Goal: Task Accomplishment & Management: Manage account settings

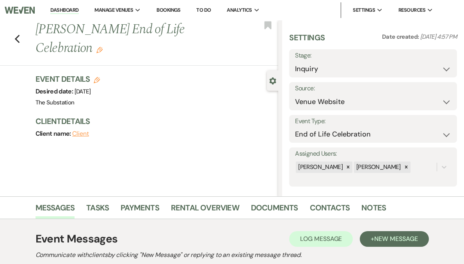
select select "5"
select select "14"
select select "4505"
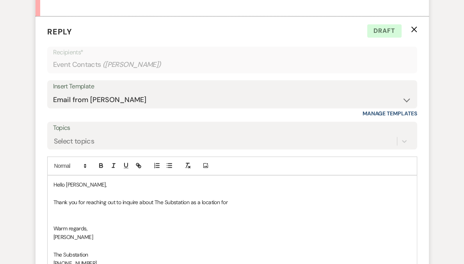
click at [234, 201] on p "Thank you for reaching out to inquire about The Substation as a location for" at bounding box center [232, 202] width 358 height 9
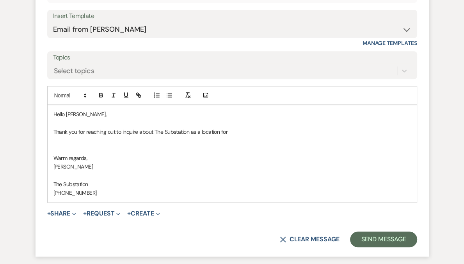
scroll to position [571, 0]
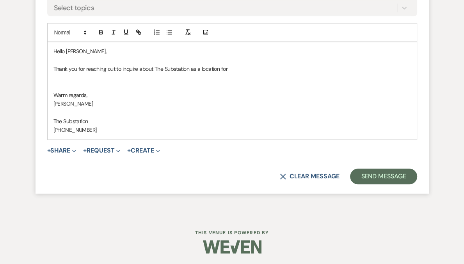
click at [222, 80] on p at bounding box center [232, 77] width 358 height 9
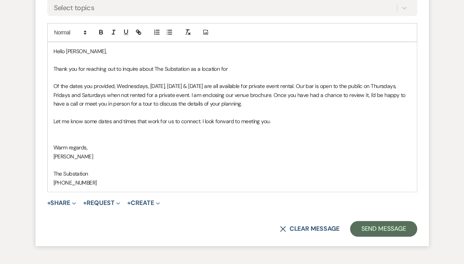
click at [235, 68] on p "Thank you for reaching out to inquire about The Substation as a location for" at bounding box center [232, 68] width 358 height 9
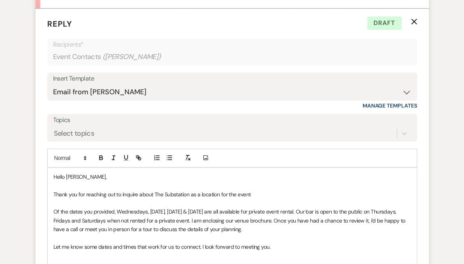
scroll to position [462, 0]
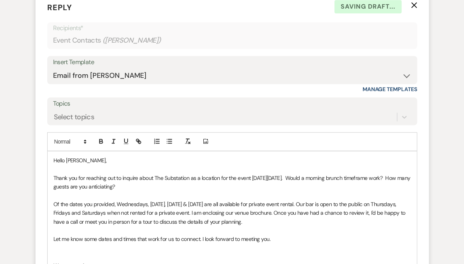
click at [171, 185] on p "Thank you for reaching out to inquire about The Substation as a location for th…" at bounding box center [232, 182] width 358 height 18
click at [166, 187] on p "Thank you for reaching out to inquire about The Substation as a location for th…" at bounding box center [232, 182] width 358 height 18
click at [333, 179] on p "Thank you for reaching out to inquire about The Substation as a location for th…" at bounding box center [232, 182] width 358 height 18
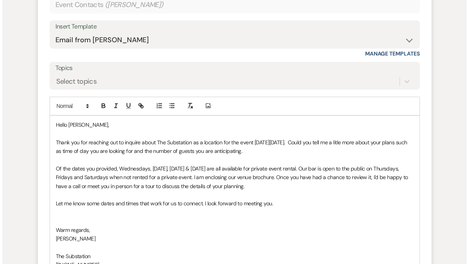
scroll to position [583, 0]
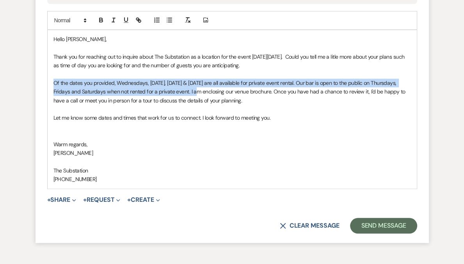
drag, startPoint x: 188, startPoint y: 91, endPoint x: 54, endPoint y: 78, distance: 134.5
click at [54, 78] on p "Of the dates you provided, Wednesdays, December 10, January 7 & 21 are all avai…" at bounding box center [232, 91] width 358 height 26
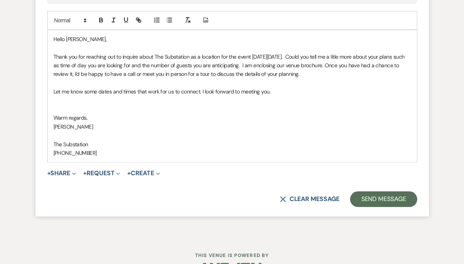
click at [130, 110] on p at bounding box center [232, 109] width 358 height 9
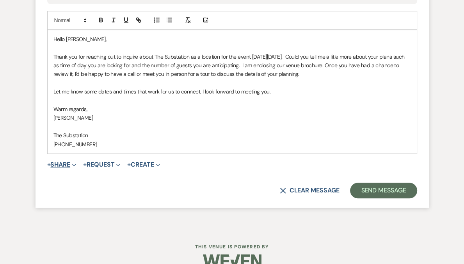
click at [60, 167] on button "+ Share Expand" at bounding box center [61, 164] width 29 height 6
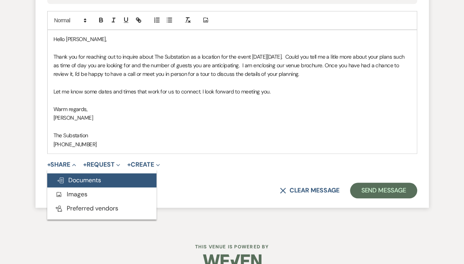
click at [78, 181] on span "Doc Upload Documents" at bounding box center [79, 180] width 45 height 8
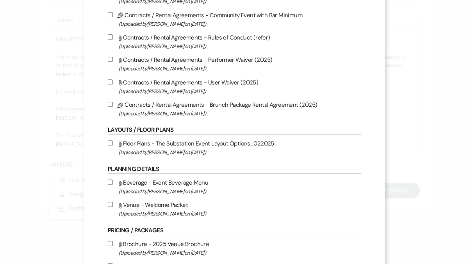
scroll to position [321, 0]
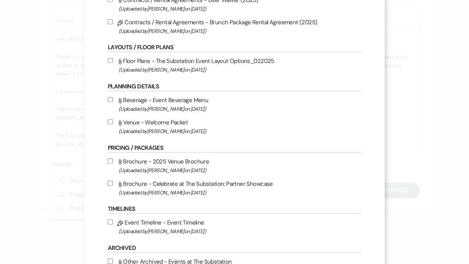
click at [182, 167] on label "Attach File Brochure - 2025 Venue Brochure (Uploaded by Laura Charles on May 27…" at bounding box center [234, 165] width 253 height 18
click at [113, 163] on input "Attach File Brochure - 2025 Venue Brochure (Uploaded by Laura Charles on May 27…" at bounding box center [110, 160] width 5 height 5
checkbox input "true"
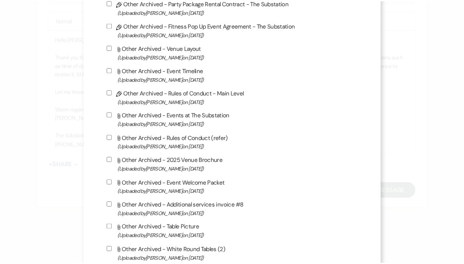
scroll to position [833, 0]
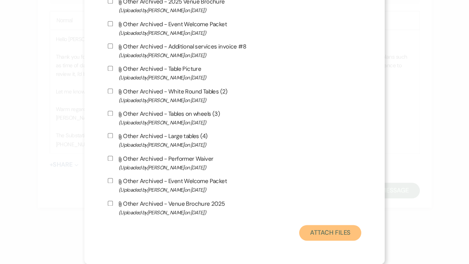
click at [321, 236] on button "Attach Files" at bounding box center [330, 233] width 62 height 16
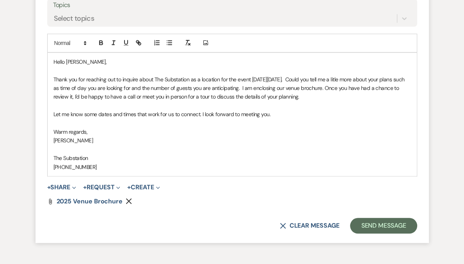
scroll to position [551, 0]
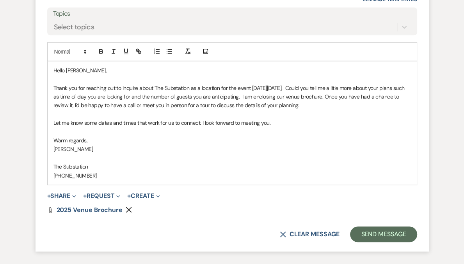
click at [232, 87] on p "Thank you for reaching out to inquire about The Substation as a location for th…" at bounding box center [232, 97] width 358 height 26
click at [233, 87] on p "Thank you for reaching out to inquire about The Substation as a location for th…" at bounding box center [232, 97] width 358 height 26
click at [378, 86] on p "Thank you for reaching out to inquire about The Substation as a location for th…" at bounding box center [232, 97] width 358 height 26
drag, startPoint x: 151, startPoint y: 96, endPoint x: 182, endPoint y: 96, distance: 31.2
click at [182, 96] on p "Thank you for reaching out to inquire about The Substation as a location for th…" at bounding box center [232, 97] width 358 height 26
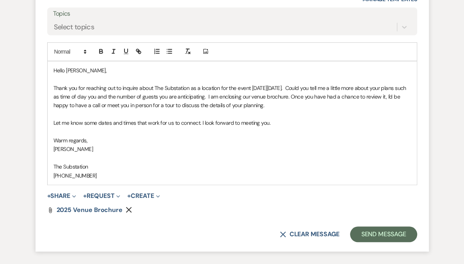
click at [260, 96] on p "Thank you for reaching out to inquire about The Substation as a location for th…" at bounding box center [232, 97] width 358 height 26
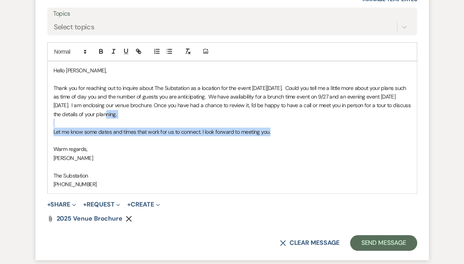
drag, startPoint x: 288, startPoint y: 132, endPoint x: 122, endPoint y: 112, distance: 167.6
click at [122, 112] on div "Hello Natasha, Thank you for reaching out to inquire about The Substation as a …" at bounding box center [232, 127] width 369 height 132
click at [225, 126] on p at bounding box center [232, 122] width 358 height 9
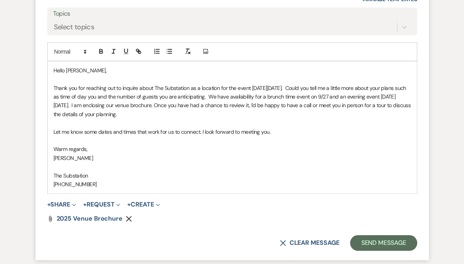
drag, startPoint x: 127, startPoint y: 105, endPoint x: 288, endPoint y: 136, distance: 164.1
click at [288, 136] on div "Hello Natasha, Thank you for reaching out to inquire about The Substation as a …" at bounding box center [232, 127] width 369 height 132
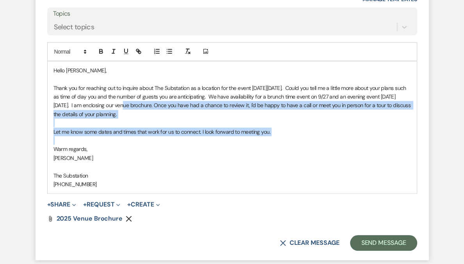
drag, startPoint x: 127, startPoint y: 106, endPoint x: 352, endPoint y: 142, distance: 227.7
click at [352, 142] on div "Hello Natasha, Thank you for reaching out to inquire about The Substation as a …" at bounding box center [232, 127] width 369 height 132
copy div "I am enclosing our venue brochure. Once you have had a chance to review it, I'd…"
click at [371, 240] on button "Send Message" at bounding box center [383, 243] width 67 height 16
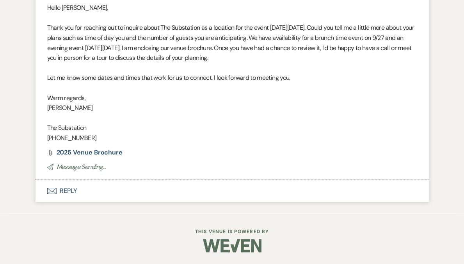
scroll to position [478, 0]
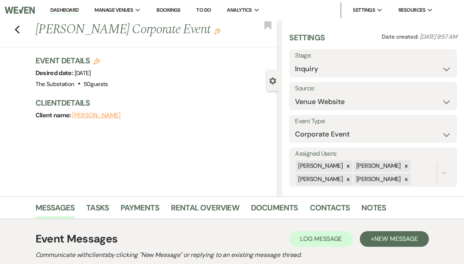
select select "5"
select select "9"
click at [409, 166] on icon at bounding box center [406, 165] width 5 height 5
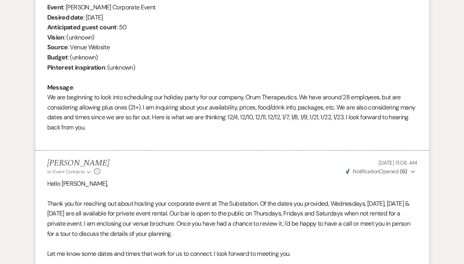
scroll to position [423, 0]
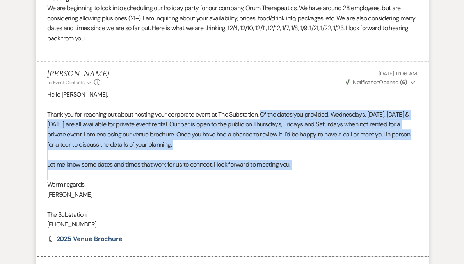
drag, startPoint x: 264, startPoint y: 113, endPoint x: 315, endPoint y: 170, distance: 76.6
click at [315, 170] on div "Hello Lily, Thank you for reaching out about hosting your corporate event at Th…" at bounding box center [232, 159] width 370 height 140
copy div "Of the dates you provided, Wednesdays, December 10, January 7 & 21 are all avai…"
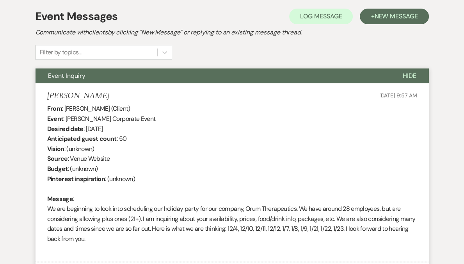
scroll to position [0, 0]
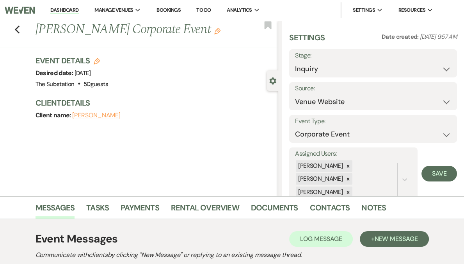
click at [78, 12] on link "Dashboard" at bounding box center [64, 10] width 28 height 7
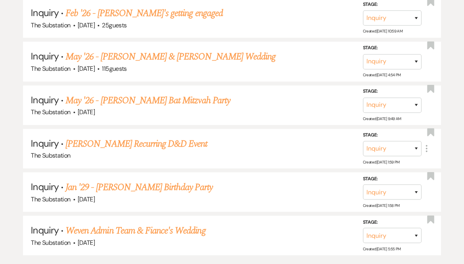
scroll to position [1304, 0]
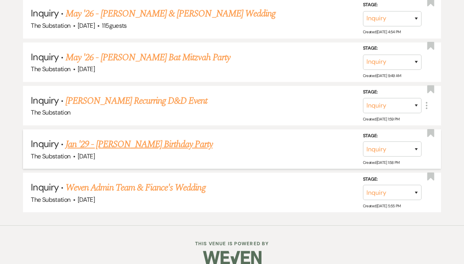
click at [161, 137] on link "Jan '29 - Shavon S Taylor's Birthday Party" at bounding box center [139, 144] width 147 height 14
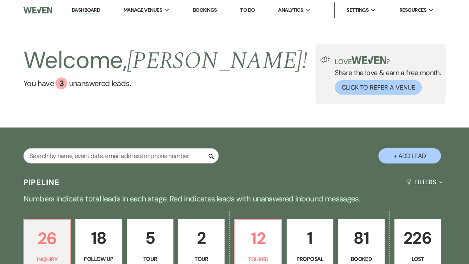
select select "20"
select select "4"
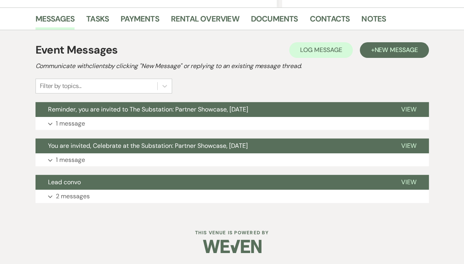
scroll to position [189, 0]
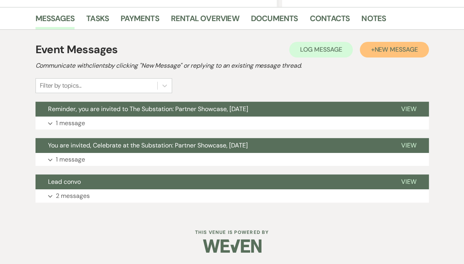
click at [414, 45] on span "New Message" at bounding box center [395, 49] width 43 height 8
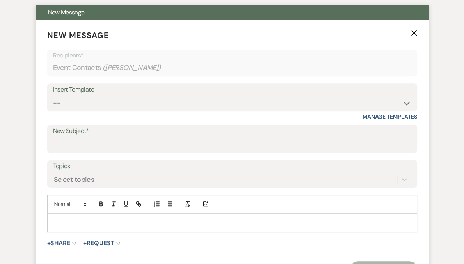
scroll to position [319, 0]
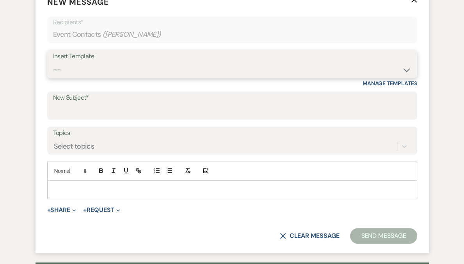
click at [105, 73] on select "-- Weven Planning Portal Introduction (Booked Events) Follow Up Contract (Pre-B…" at bounding box center [232, 69] width 358 height 15
select select "6159"
click at [53, 62] on select "-- Weven Planning Portal Introduction (Booked Events) Follow Up Contract (Pre-B…" at bounding box center [232, 69] width 358 height 15
type input "Checking in about your 2026 event injury at The Substation"
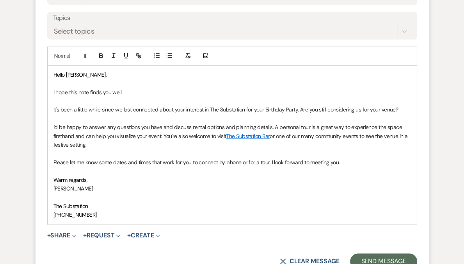
scroll to position [619, 0]
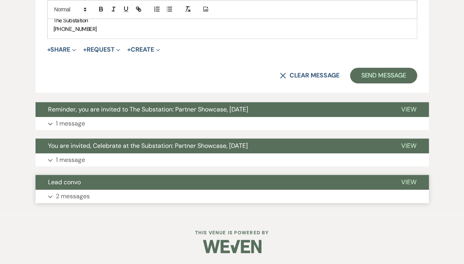
click at [102, 197] on button "Expand 2 messages" at bounding box center [233, 195] width 394 height 13
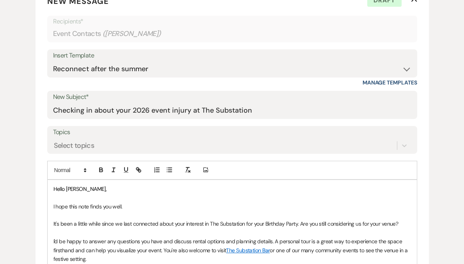
scroll to position [392, 0]
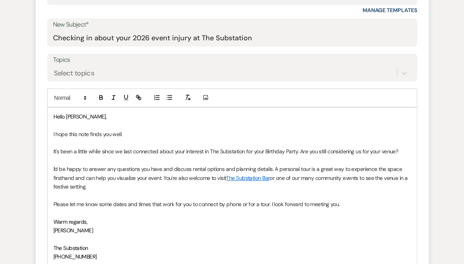
click at [260, 151] on p "It's been a little while since we last connected about your interest in The Sub…" at bounding box center [232, 151] width 358 height 9
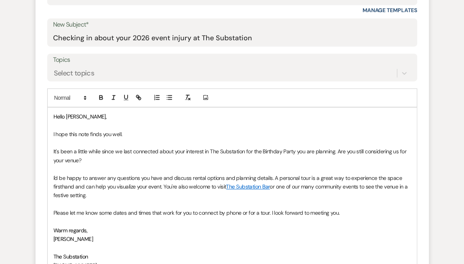
click at [284, 121] on p at bounding box center [232, 125] width 358 height 9
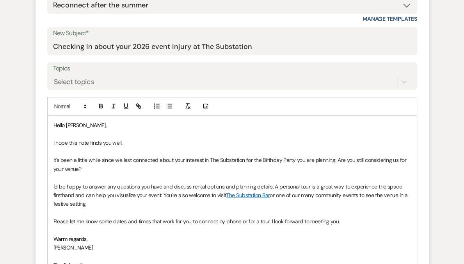
scroll to position [495, 0]
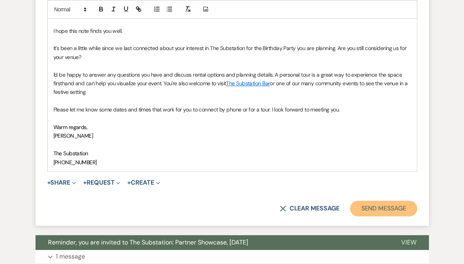
click at [370, 208] on button "Send Message" at bounding box center [383, 208] width 67 height 16
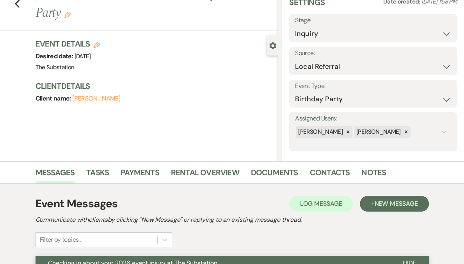
scroll to position [0, 0]
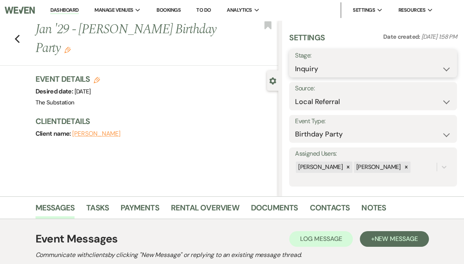
click at [344, 68] on select "Inquiry Follow Up Tour Requested Tour Confirmed Toured Proposal Sent Booked Lost" at bounding box center [373, 68] width 156 height 15
select select "9"
click at [318, 61] on select "Inquiry Follow Up Tour Requested Tour Confirmed Toured Proposal Sent Booked Lost" at bounding box center [373, 68] width 156 height 15
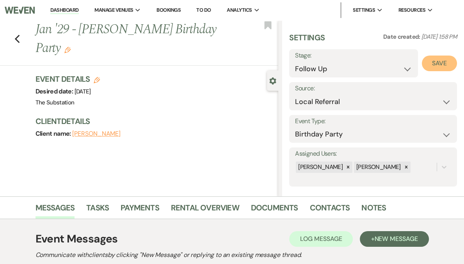
click at [438, 67] on button "Save" at bounding box center [439, 63] width 35 height 16
click at [22, 41] on div "Previous Jan '29 - Shavon S Taylor's Birthday Party Edit Bookmark" at bounding box center [137, 42] width 282 height 45
click at [19, 41] on icon "Previous" at bounding box center [17, 38] width 6 height 9
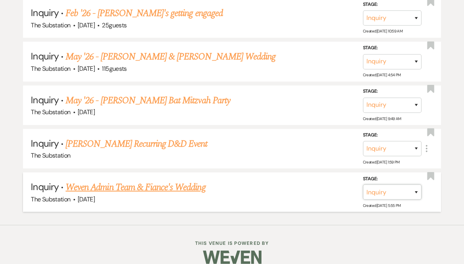
click at [418, 184] on select "Inquiry Follow Up Tour Requested Tour Confirmed Toured Proposal Sent Booked Lost" at bounding box center [392, 191] width 59 height 15
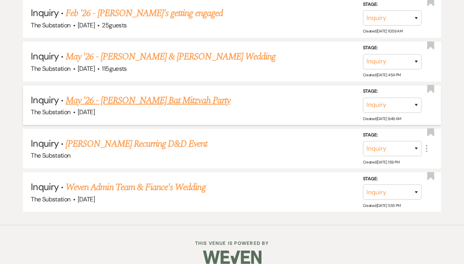
click at [181, 93] on link "May '26 - Tobey Geller's Bat Mitzvah Party" at bounding box center [148, 100] width 165 height 14
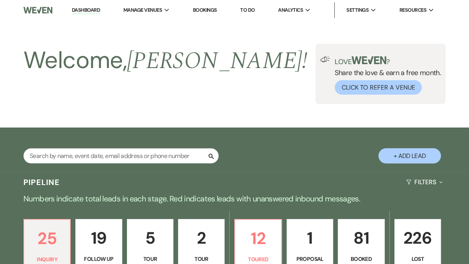
select select "5"
select select "13"
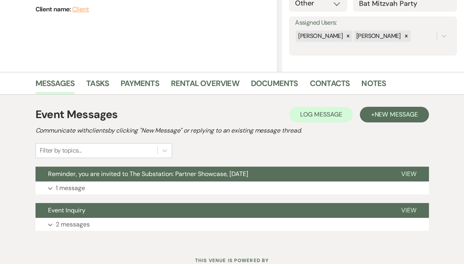
scroll to position [153, 0]
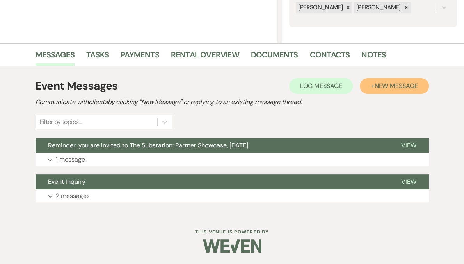
click at [391, 88] on span "New Message" at bounding box center [395, 86] width 43 height 8
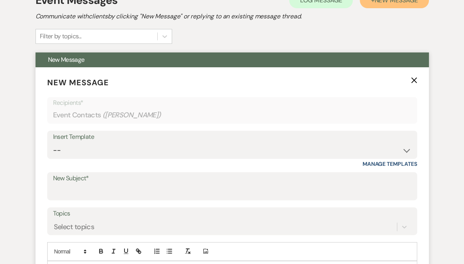
scroll to position [269, 0]
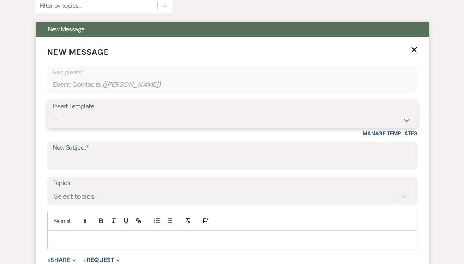
click at [115, 121] on select "-- Weven Planning Portal Introduction (Booked Events) Follow Up Contract (Pre-B…" at bounding box center [232, 119] width 358 height 15
select select "6159"
click at [53, 112] on select "-- Weven Planning Portal Introduction (Booked Events) Follow Up Contract (Pre-B…" at bounding box center [232, 119] width 358 height 15
type input "Checking in about your 2026 event injury at The Substation"
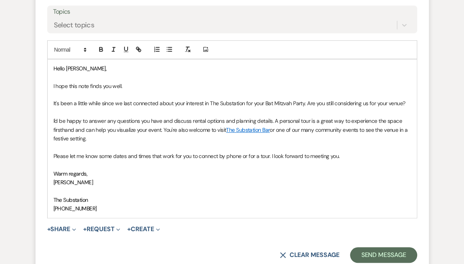
scroll to position [440, 0]
click at [262, 104] on p "It's been a little while since we last connected about your interest in The Sub…" at bounding box center [232, 103] width 358 height 9
click at [369, 252] on button "Send Message" at bounding box center [383, 255] width 67 height 16
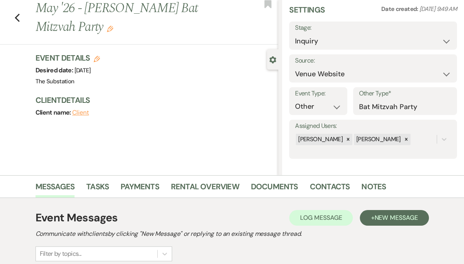
scroll to position [0, 0]
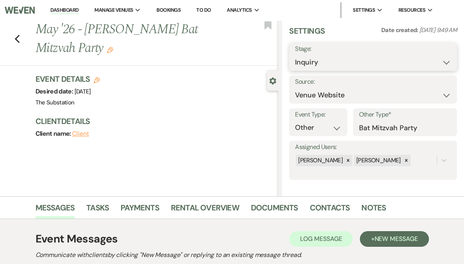
click at [346, 66] on select "Inquiry Follow Up Tour Requested Tour Confirmed Toured Proposal Sent Booked Lost" at bounding box center [373, 62] width 156 height 15
select select "9"
click at [318, 55] on select "Inquiry Follow Up Tour Requested Tour Confirmed Toured Proposal Sent Booked Lost" at bounding box center [373, 62] width 156 height 15
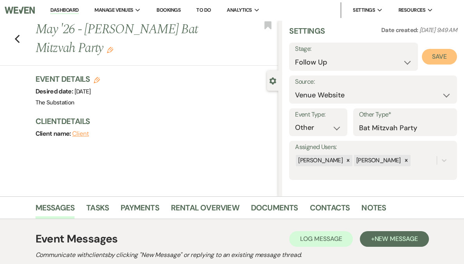
click at [445, 58] on button "Save" at bounding box center [439, 57] width 35 height 16
click at [20, 36] on use "button" at bounding box center [16, 39] width 5 height 9
select select "9"
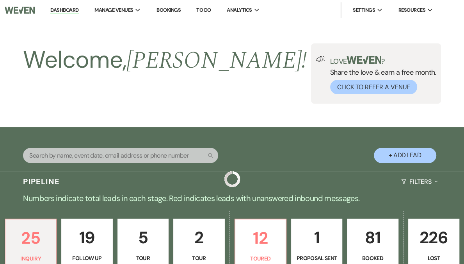
scroll to position [1218, 0]
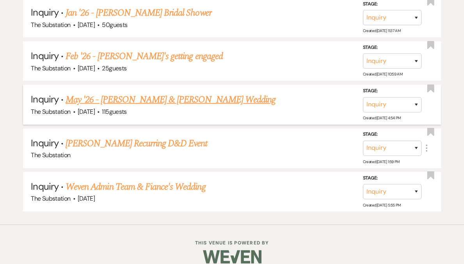
click at [134, 93] on link "May '26 - Daniel Friedman & Kayla Myros's Wedding" at bounding box center [171, 100] width 210 height 14
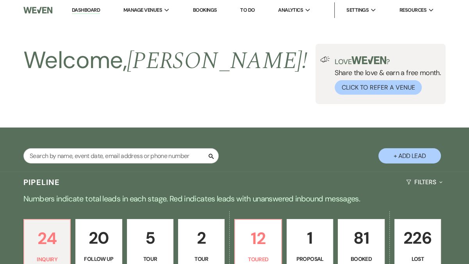
select select "5"
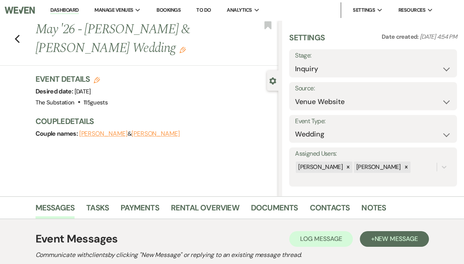
scroll to position [153, 0]
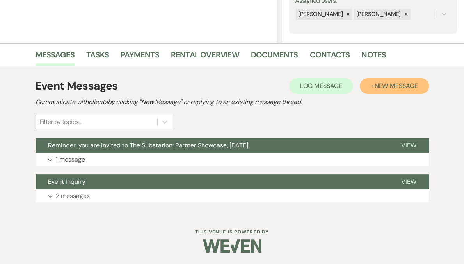
click at [387, 88] on span "New Message" at bounding box center [395, 86] width 43 height 8
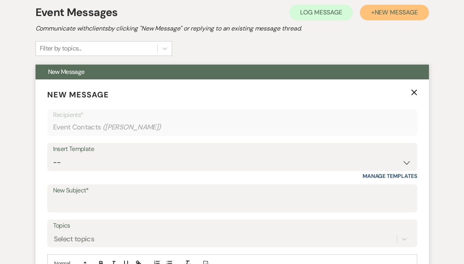
scroll to position [276, 0]
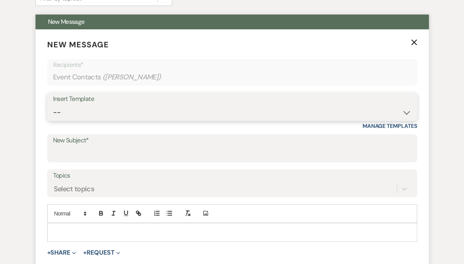
click at [128, 111] on select "-- Weven Planning Portal Introduction (Booked Events) Follow Up Contract (Pre-B…" at bounding box center [232, 112] width 358 height 15
select select "6159"
click at [53, 105] on select "-- Weven Planning Portal Introduction (Booked Events) Follow Up Contract (Pre-B…" at bounding box center [232, 112] width 358 height 15
type input "Checking in about your 2026 event injury at The Substation"
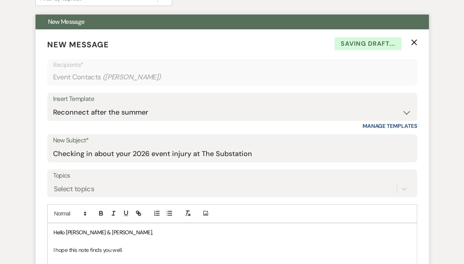
click at [149, 201] on form "New Message X Saving draft... Recipients* Event Contacts ( Kayla Myros ) Insert…" at bounding box center [233, 232] width 394 height 406
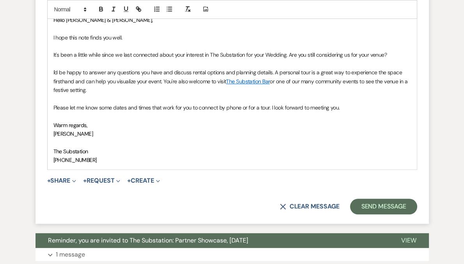
scroll to position [453, 0]
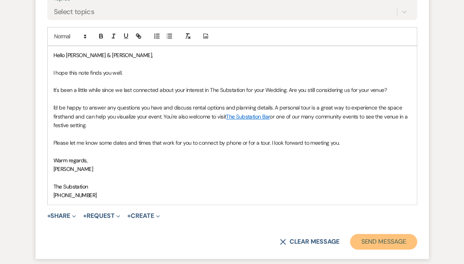
click at [374, 238] on button "Send Message" at bounding box center [383, 242] width 67 height 16
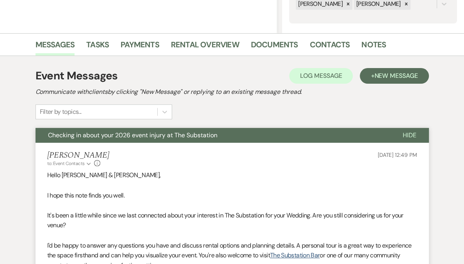
scroll to position [0, 0]
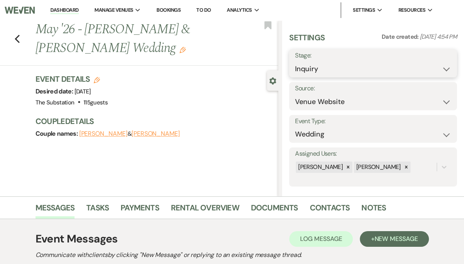
click at [359, 71] on select "Inquiry Follow Up Tour Requested Tour Confirmed Toured Proposal Sent Booked Lost" at bounding box center [373, 68] width 156 height 15
select select "9"
click at [318, 61] on select "Inquiry Follow Up Tour Requested Tour Confirmed Toured Proposal Sent Booked Lost" at bounding box center [373, 68] width 156 height 15
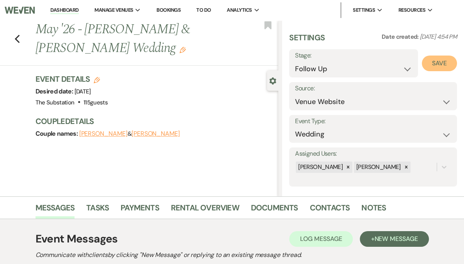
drag, startPoint x: 442, startPoint y: 62, endPoint x: 438, endPoint y: 63, distance: 4.9
click at [442, 62] on button "Save" at bounding box center [439, 63] width 35 height 16
click at [20, 38] on icon "Previous" at bounding box center [17, 38] width 6 height 9
select select "9"
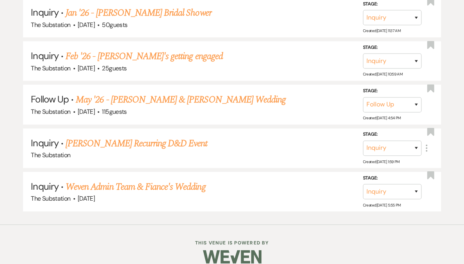
scroll to position [1175, 0]
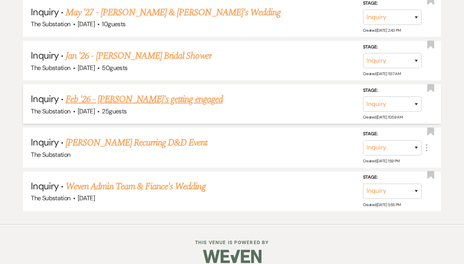
click at [136, 92] on link "Feb '26 - Nish's getting engaged" at bounding box center [144, 99] width 157 height 14
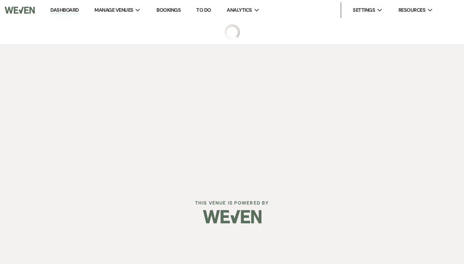
select select "5"
select select "13"
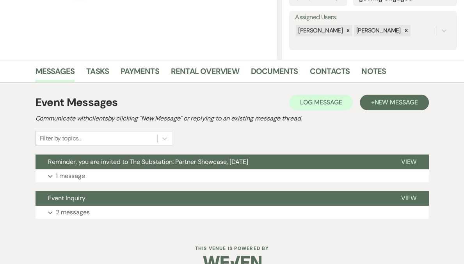
scroll to position [153, 0]
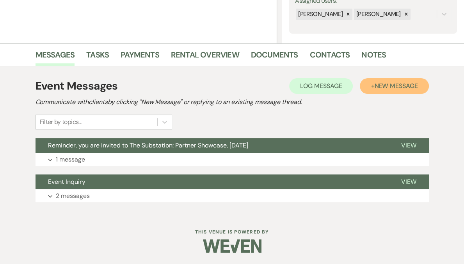
click at [386, 85] on span "New Message" at bounding box center [395, 86] width 43 height 8
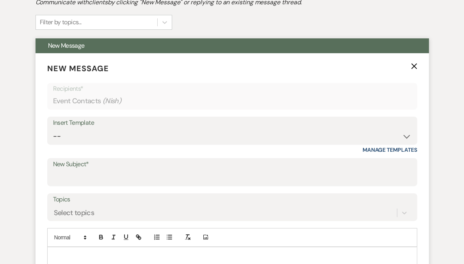
scroll to position [354, 0]
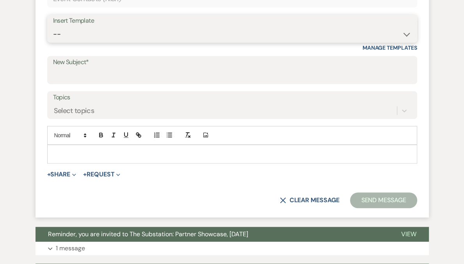
click at [145, 35] on select "-- Weven Planning Portal Introduction (Booked Events) Follow Up Contract (Pre-B…" at bounding box center [232, 34] width 358 height 15
select select "6159"
click at [53, 27] on select "-- Weven Planning Portal Introduction (Booked Events) Follow Up Contract (Pre-B…" at bounding box center [232, 34] width 358 height 15
type input "Checking in about your 2026 event injury at The Substation"
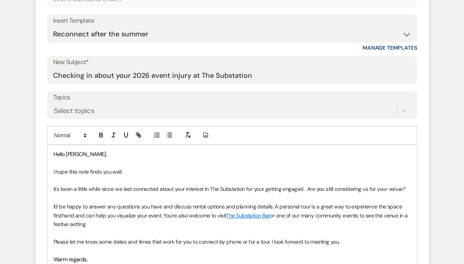
click at [273, 189] on p "It's been a little while since we last connected about your interest in The Sub…" at bounding box center [232, 188] width 358 height 9
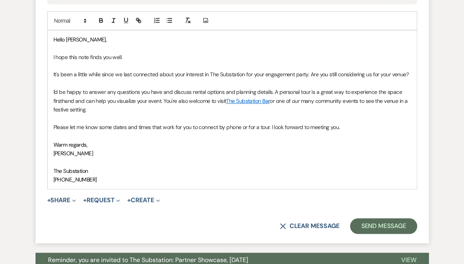
scroll to position [508, 0]
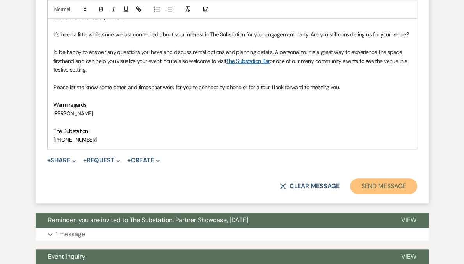
click at [379, 186] on button "Send Message" at bounding box center [383, 186] width 67 height 16
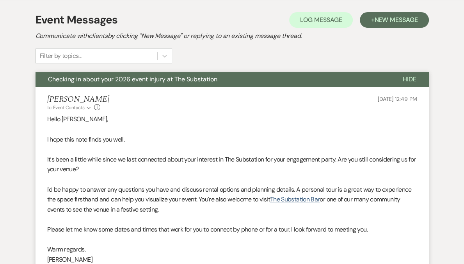
scroll to position [0, 0]
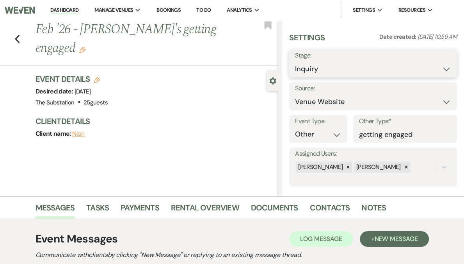
click at [348, 71] on select "Inquiry Follow Up Tour Requested Tour Confirmed Toured Proposal Sent Booked Lost" at bounding box center [373, 68] width 156 height 15
select select "9"
click at [318, 61] on select "Inquiry Follow Up Tour Requested Tour Confirmed Toured Proposal Sent Booked Lost" at bounding box center [373, 68] width 156 height 15
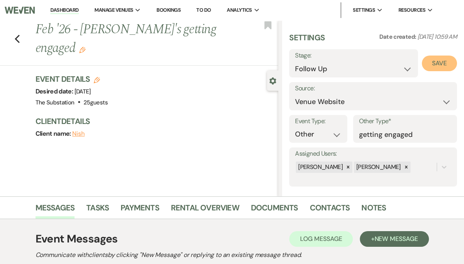
click at [437, 61] on button "Save" at bounding box center [439, 63] width 35 height 16
click at [20, 34] on icon "Previous" at bounding box center [17, 38] width 6 height 9
select select "9"
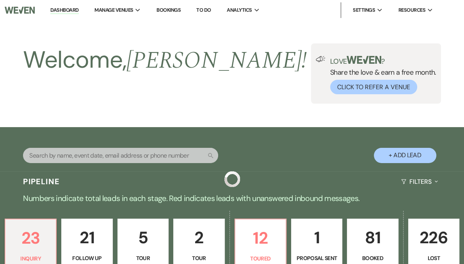
scroll to position [1132, 0]
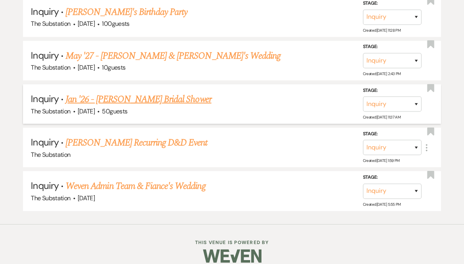
click at [164, 92] on link "Jan '26 - Julie Howe's Bridal Shower" at bounding box center [139, 99] width 146 height 14
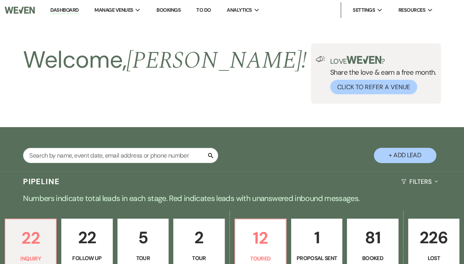
select select "5"
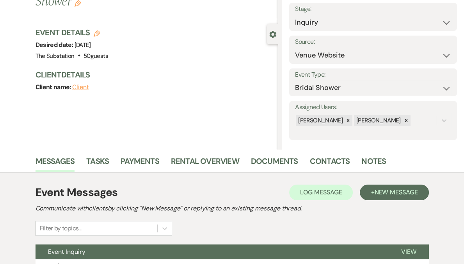
scroll to position [102, 0]
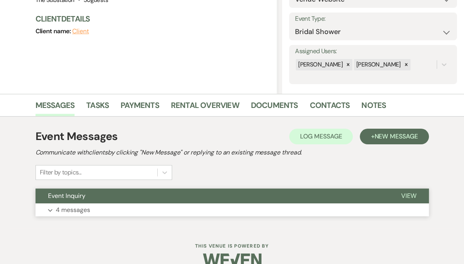
click at [172, 210] on button "Expand 4 messages" at bounding box center [233, 209] width 394 height 13
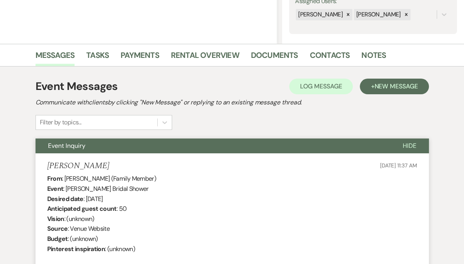
scroll to position [0, 0]
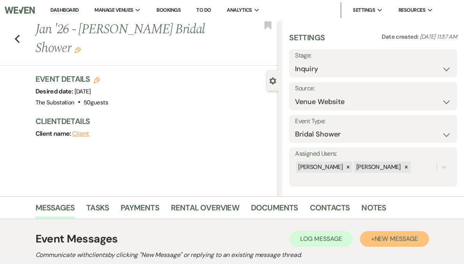
click at [382, 240] on span "New Message" at bounding box center [395, 238] width 43 height 8
click at [391, 241] on span "New Message" at bounding box center [395, 238] width 43 height 8
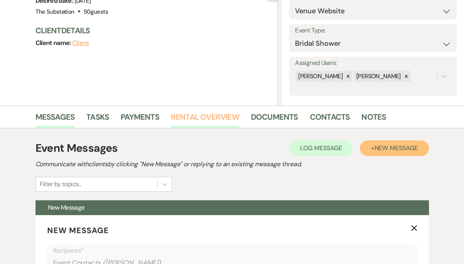
scroll to position [208, 0]
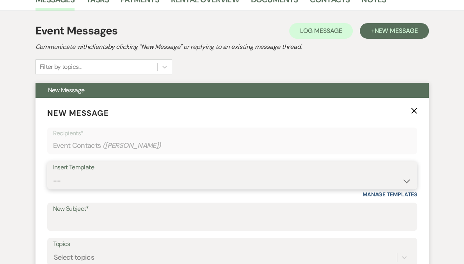
click at [143, 177] on select "-- Weven Planning Portal Introduction (Booked Events) Follow Up Contract (Pre-B…" at bounding box center [232, 180] width 358 height 15
select select "6159"
click at [53, 173] on select "-- Weven Planning Portal Introduction (Booked Events) Follow Up Contract (Pre-B…" at bounding box center [232, 180] width 358 height 15
type input "Checking in about your 2026 event injury at The Substation"
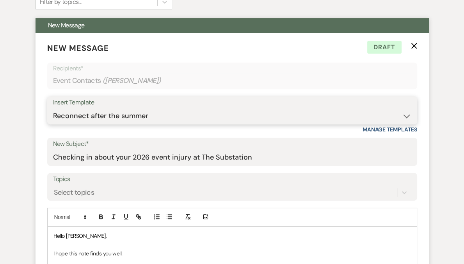
scroll to position [477, 0]
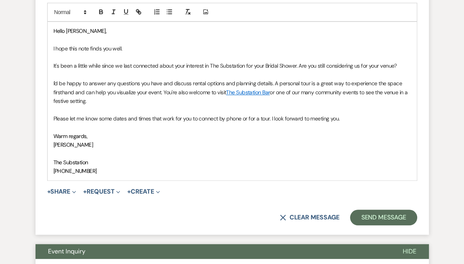
click at [264, 66] on p "It's been a little while since we last connected about your interest in The Sub…" at bounding box center [232, 65] width 358 height 9
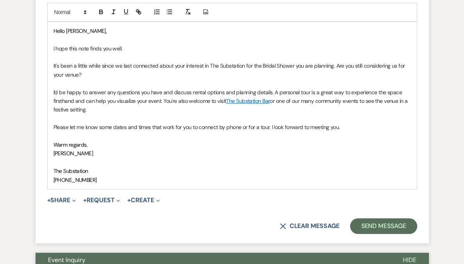
click at [141, 109] on p "I'd be happy to answer any questions you have and discuss rental options and pl…" at bounding box center [232, 101] width 358 height 26
click at [374, 224] on button "Send Message" at bounding box center [383, 226] width 67 height 16
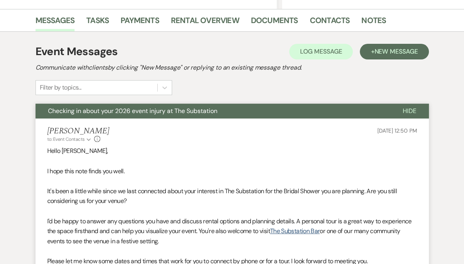
scroll to position [0, 0]
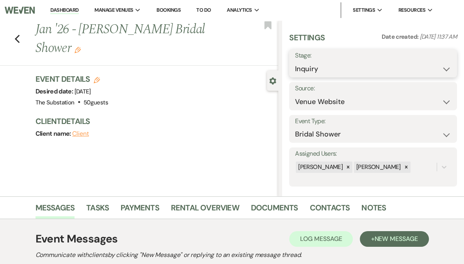
click at [355, 68] on select "Inquiry Follow Up Tour Requested Tour Confirmed Toured Proposal Sent Booked Lost" at bounding box center [373, 68] width 156 height 15
select select "9"
click at [318, 61] on select "Inquiry Follow Up Tour Requested Tour Confirmed Toured Proposal Sent Booked Lost" at bounding box center [373, 68] width 156 height 15
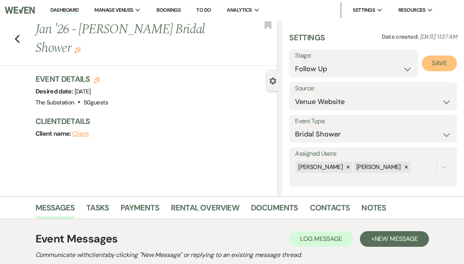
click at [437, 65] on button "Save" at bounding box center [439, 63] width 35 height 16
click at [20, 34] on icon "Previous" at bounding box center [17, 38] width 6 height 9
select select "9"
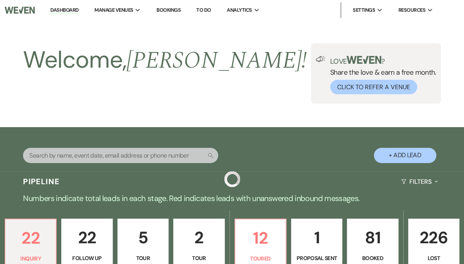
scroll to position [1090, 0]
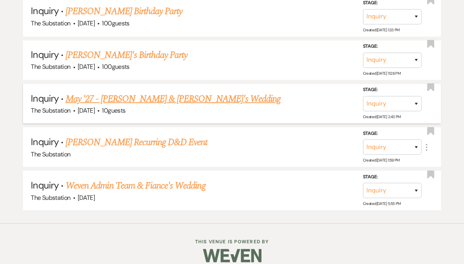
click at [154, 91] on link "May '27 - Hollie Campbell & Fiance's Wedding" at bounding box center [173, 98] width 215 height 14
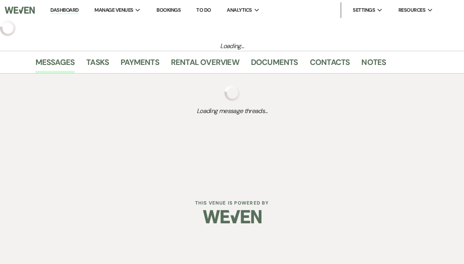
select select "1"
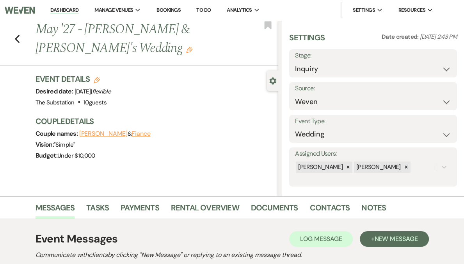
scroll to position [116, 0]
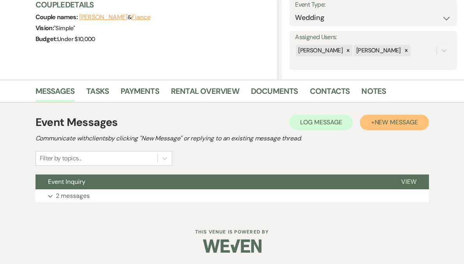
click at [386, 120] on span "New Message" at bounding box center [395, 122] width 43 height 8
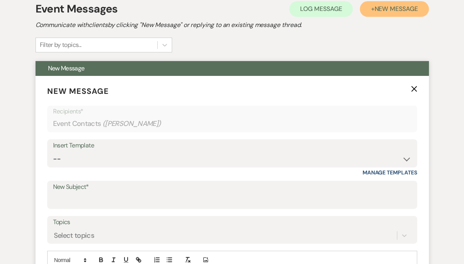
scroll to position [321, 0]
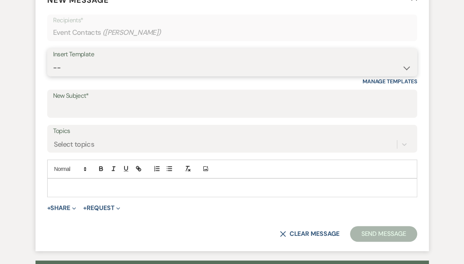
click at [87, 68] on select "-- Weven Planning Portal Introduction (Booked Events) Follow Up Contract (Pre-B…" at bounding box center [232, 67] width 358 height 15
select select "6159"
click at [53, 60] on select "-- Weven Planning Portal Introduction (Booked Events) Follow Up Contract (Pre-B…" at bounding box center [232, 67] width 358 height 15
type input "Checking in about your 2026 event injury at The Substation"
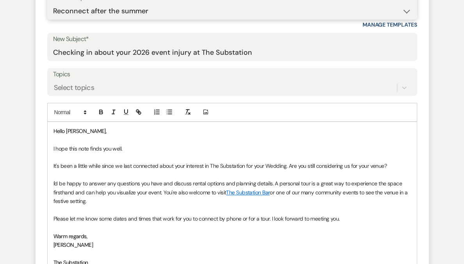
scroll to position [498, 0]
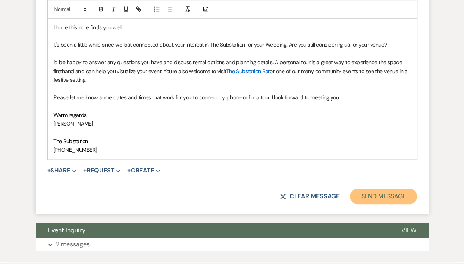
click at [373, 196] on button "Send Message" at bounding box center [383, 196] width 67 height 16
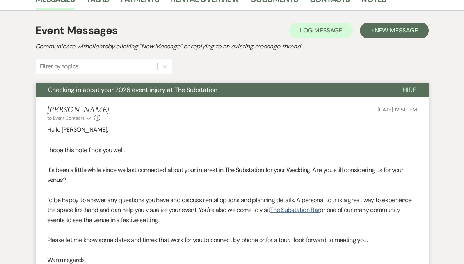
scroll to position [0, 0]
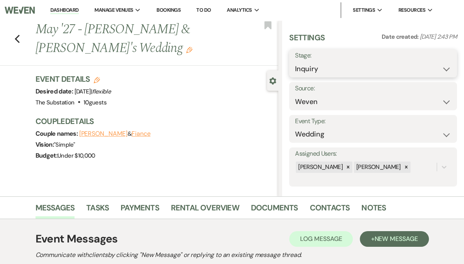
click at [329, 68] on select "Inquiry Follow Up Tour Requested Tour Confirmed Toured Proposal Sent Booked Lost" at bounding box center [373, 68] width 156 height 15
select select "9"
click at [318, 61] on select "Inquiry Follow Up Tour Requested Tour Confirmed Toured Proposal Sent Booked Lost" at bounding box center [373, 68] width 156 height 15
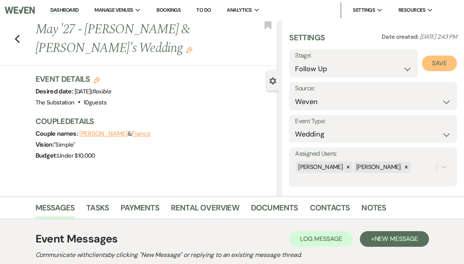
click at [444, 65] on button "Save" at bounding box center [439, 63] width 35 height 16
click at [20, 39] on icon "Previous" at bounding box center [17, 38] width 6 height 9
select select "9"
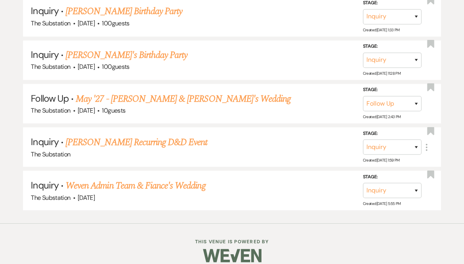
scroll to position [1047, 0]
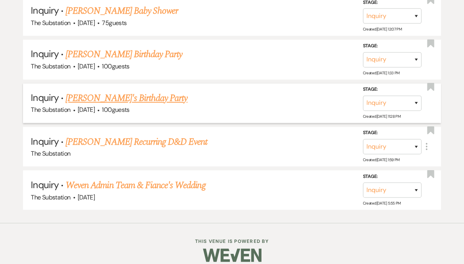
click at [112, 93] on link "Kemi's Birthday Party" at bounding box center [127, 98] width 122 height 14
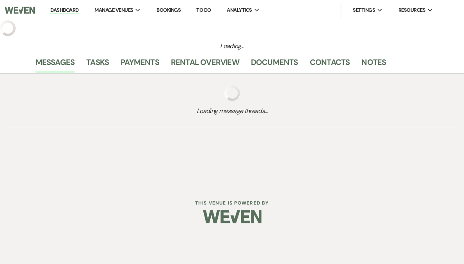
select select "5"
select select "4"
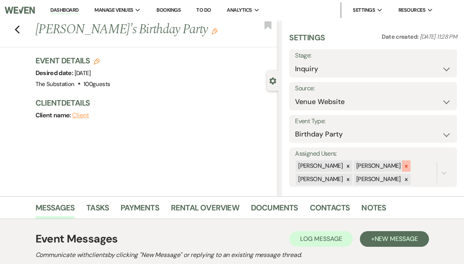
click at [409, 166] on icon at bounding box center [406, 165] width 5 height 5
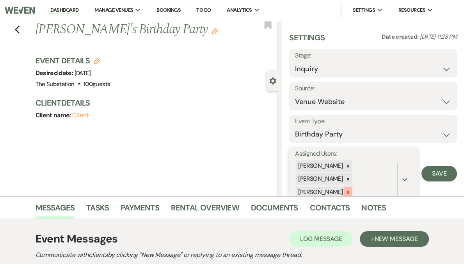
click at [350, 191] on icon at bounding box center [348, 192] width 3 height 3
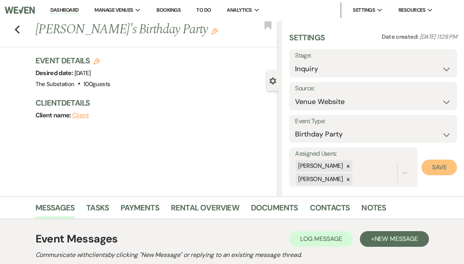
click at [432, 164] on button "Save" at bounding box center [440, 167] width 36 height 16
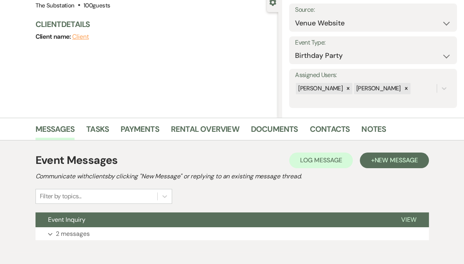
scroll to position [116, 0]
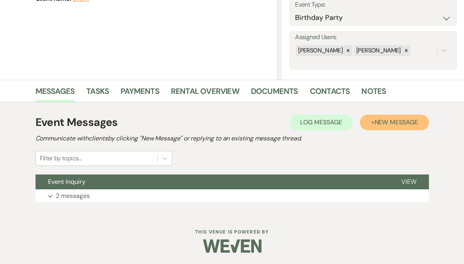
click at [383, 119] on span "New Message" at bounding box center [395, 122] width 43 height 8
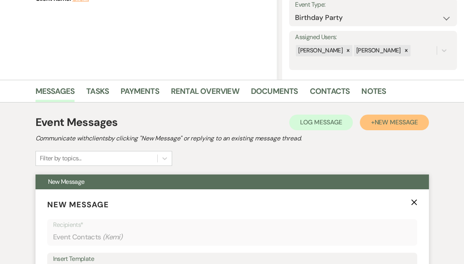
scroll to position [244, 0]
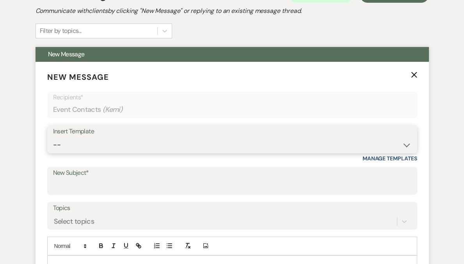
click at [94, 147] on select "-- Weven Planning Portal Introduction (Booked Events) Follow Up Contract (Pre-B…" at bounding box center [232, 144] width 358 height 15
select select "6159"
click at [53, 137] on select "-- Weven Planning Portal Introduction (Booked Events) Follow Up Contract (Pre-B…" at bounding box center [232, 144] width 358 height 15
type input "Checking in about your 2026 event injury at The Substation"
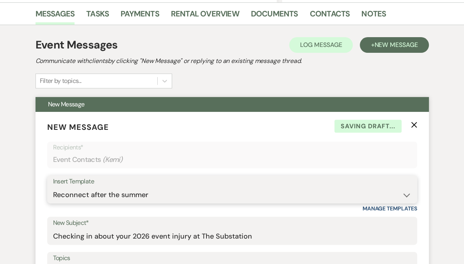
scroll to position [399, 0]
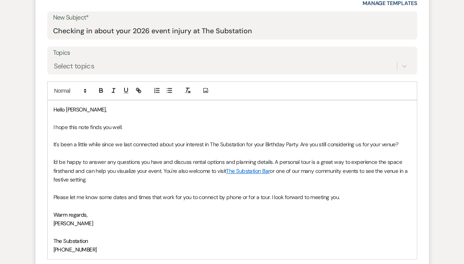
click at [260, 146] on p "It's been a little while since we last connected about your interest in The Sub…" at bounding box center [232, 144] width 358 height 9
click at [295, 144] on p "It's been a little while since we last connected about your interest in The Sub…" at bounding box center [232, 144] width 358 height 9
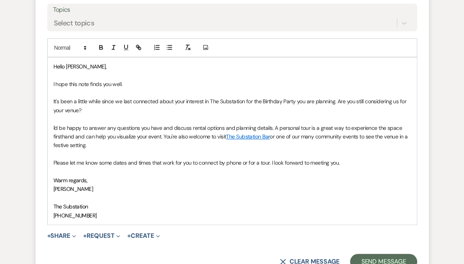
scroll to position [453, 0]
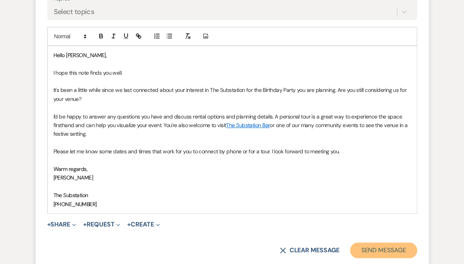
click at [388, 246] on button "Send Message" at bounding box center [383, 250] width 67 height 16
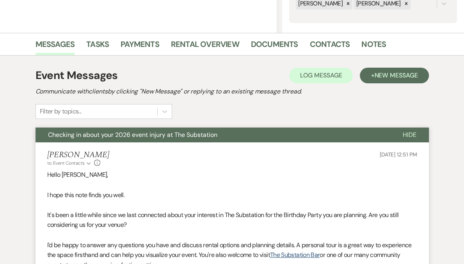
click at [219, 109] on div "Event Messages Log Log Message + New Message Communicate with clients by clicki…" at bounding box center [233, 93] width 394 height 52
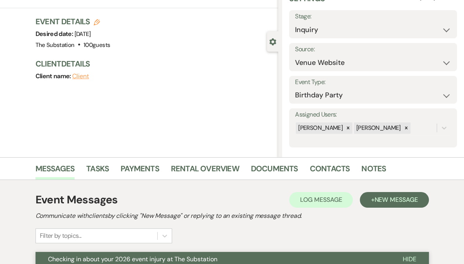
scroll to position [0, 0]
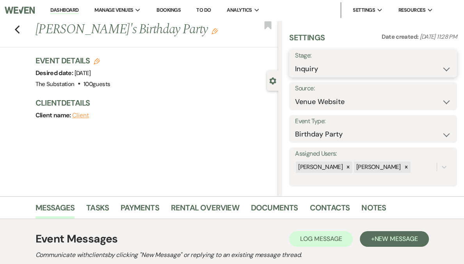
click at [387, 70] on select "Inquiry Follow Up Tour Requested Tour Confirmed Toured Proposal Sent Booked Lost" at bounding box center [373, 68] width 156 height 15
select select "9"
click at [318, 61] on select "Inquiry Follow Up Tour Requested Tour Confirmed Toured Proposal Sent Booked Lost" at bounding box center [373, 68] width 156 height 15
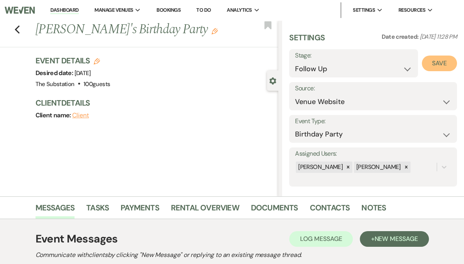
click at [435, 67] on button "Save" at bounding box center [439, 63] width 35 height 16
click at [18, 28] on use "button" at bounding box center [16, 29] width 5 height 9
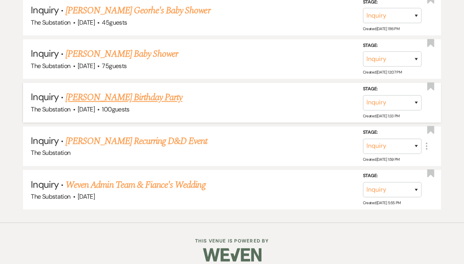
click at [118, 90] on link "Carrie Cole's Birthday Party" at bounding box center [124, 97] width 117 height 14
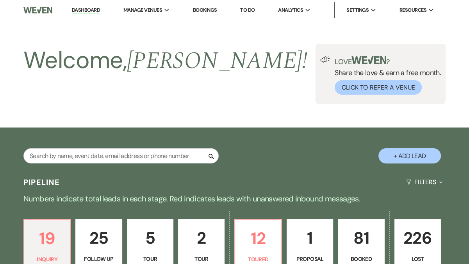
select select "5"
select select "4"
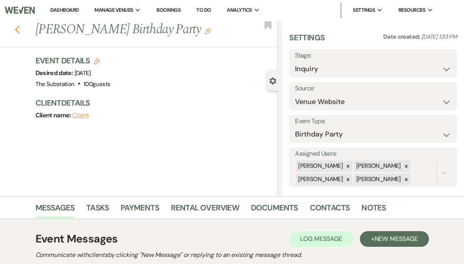
click at [20, 27] on icon "Previous" at bounding box center [17, 29] width 6 height 9
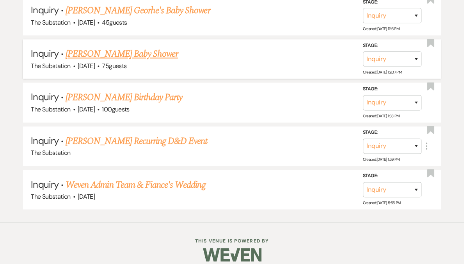
click at [125, 47] on link "Ashley Malloy's Baby Shower" at bounding box center [122, 54] width 112 height 14
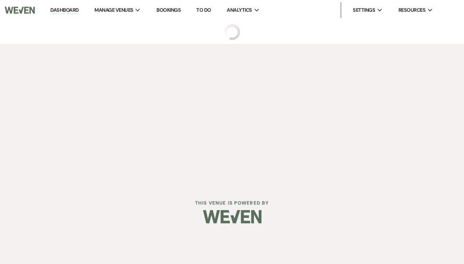
select select "5"
select select "3"
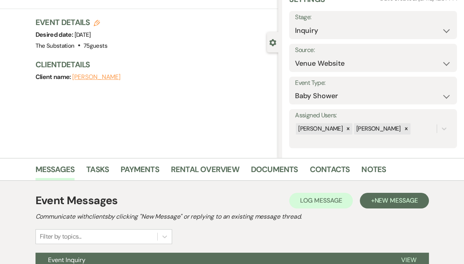
scroll to position [116, 0]
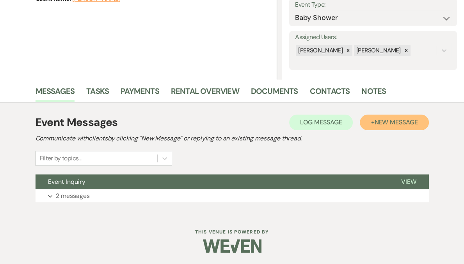
click at [381, 123] on span "New Message" at bounding box center [395, 122] width 43 height 8
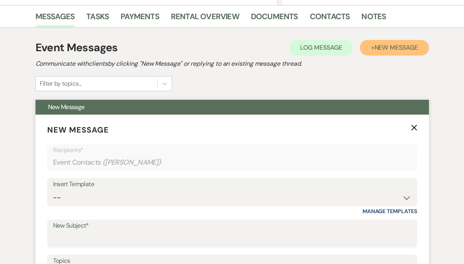
scroll to position [317, 0]
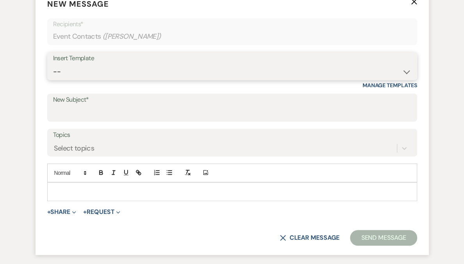
click at [91, 67] on select "-- Weven Planning Portal Introduction (Booked Events) Follow Up Contract (Pre-B…" at bounding box center [232, 71] width 358 height 15
select select "6159"
click at [53, 64] on select "-- Weven Planning Portal Introduction (Booked Events) Follow Up Contract (Pre-B…" at bounding box center [232, 71] width 358 height 15
type input "Checking in about your 2026 event injury at The Substation"
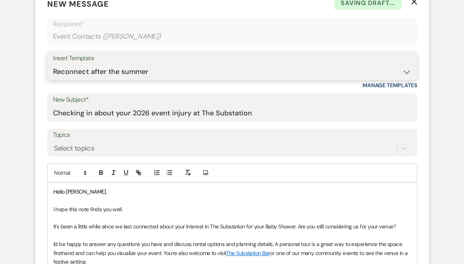
scroll to position [435, 0]
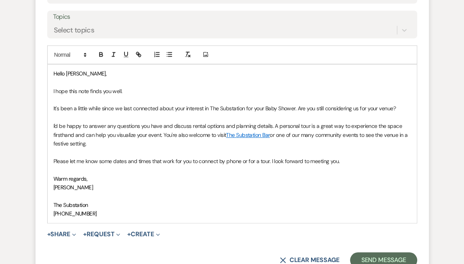
click at [270, 154] on p at bounding box center [232, 152] width 358 height 9
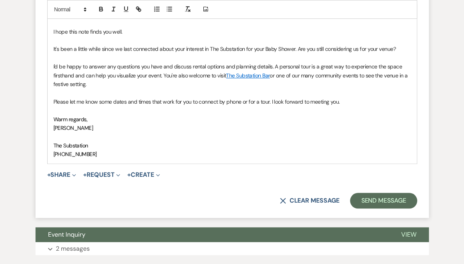
scroll to position [546, 0]
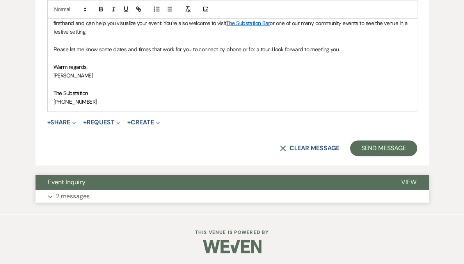
click at [133, 197] on button "Expand 2 messages" at bounding box center [233, 195] width 394 height 13
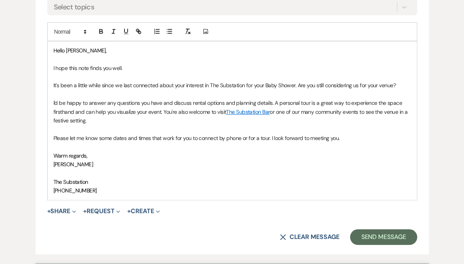
scroll to position [450, 0]
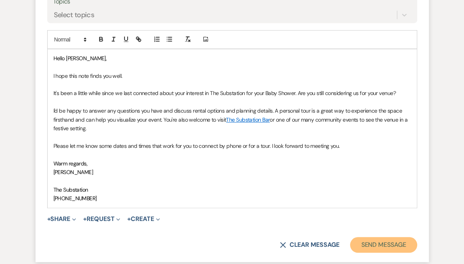
click at [377, 245] on button "Send Message" at bounding box center [383, 245] width 67 height 16
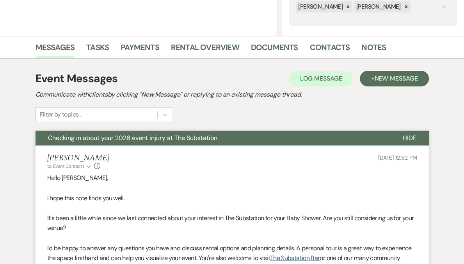
click at [62, 118] on div "Filter by topics..." at bounding box center [61, 114] width 42 height 9
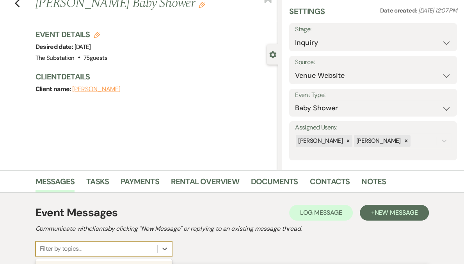
scroll to position [0, 0]
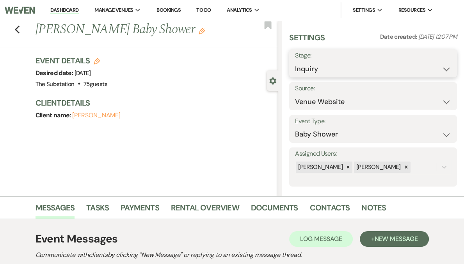
click at [336, 71] on select "Inquiry Follow Up Tour Requested Tour Confirmed Toured Proposal Sent Booked Lost" at bounding box center [373, 68] width 156 height 15
select select "9"
click at [318, 61] on select "Inquiry Follow Up Tour Requested Tour Confirmed Toured Proposal Sent Booked Lost" at bounding box center [373, 68] width 156 height 15
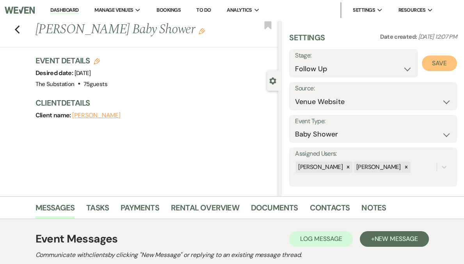
click at [440, 63] on button "Save" at bounding box center [439, 63] width 35 height 16
click at [20, 30] on icon "Previous" at bounding box center [17, 29] width 6 height 9
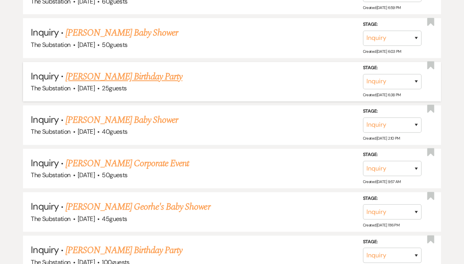
scroll to position [808, 0]
click at [125, 71] on link "[PERSON_NAME] Birthday Party" at bounding box center [124, 77] width 117 height 14
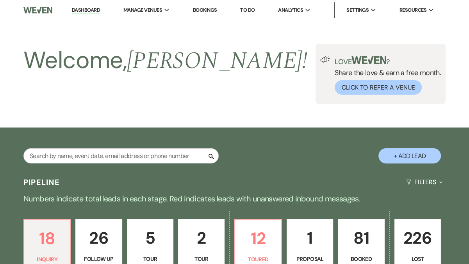
select select "5"
select select "4"
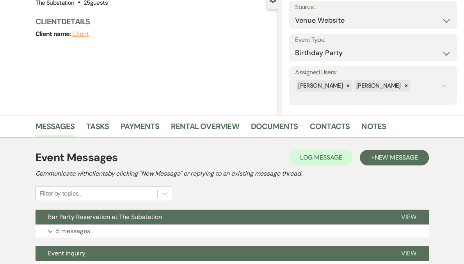
scroll to position [153, 0]
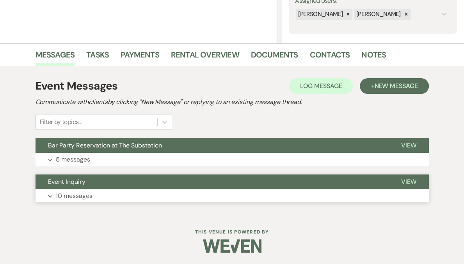
click at [88, 194] on p "10 messages" at bounding box center [74, 196] width 37 height 10
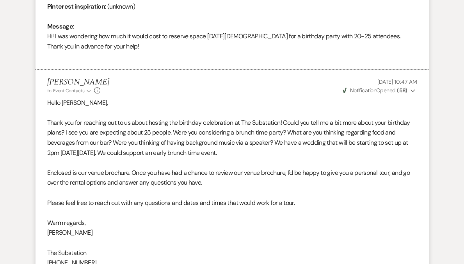
scroll to position [0, 0]
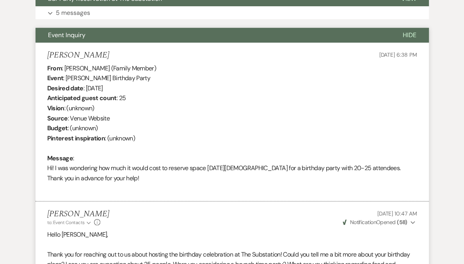
click at [90, 59] on h5 "Wallace Hurd" at bounding box center [78, 55] width 62 height 10
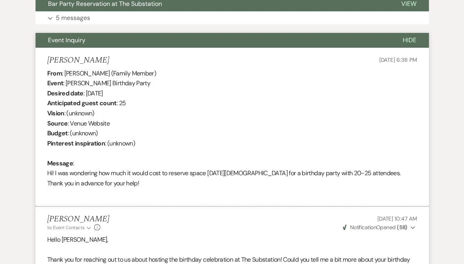
scroll to position [287, 0]
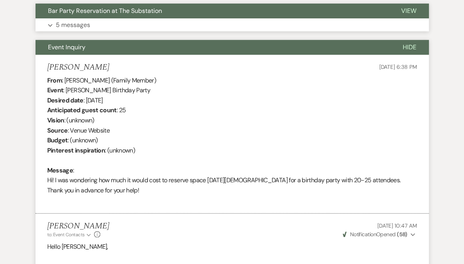
click at [94, 23] on button "Expand 5 messages" at bounding box center [233, 24] width 394 height 13
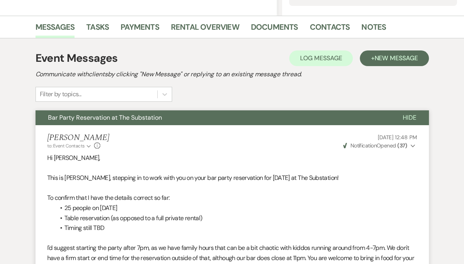
scroll to position [0, 0]
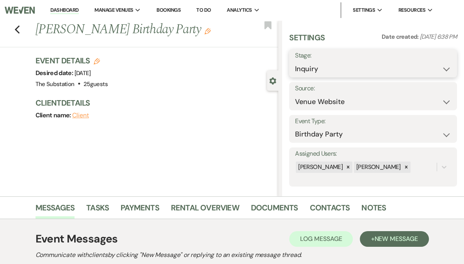
click at [346, 73] on select "Inquiry Follow Up Tour Requested Tour Confirmed Toured Proposal Sent Booked Lost" at bounding box center [373, 68] width 156 height 15
click at [20, 28] on icon "Previous" at bounding box center [17, 29] width 6 height 9
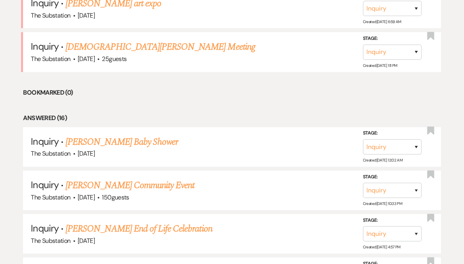
scroll to position [265, 0]
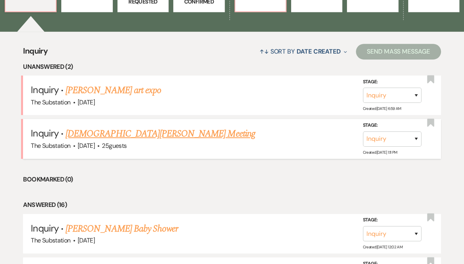
click at [94, 132] on link "[DEMOGRAPHIC_DATA][PERSON_NAME] Meeting" at bounding box center [161, 134] width 190 height 14
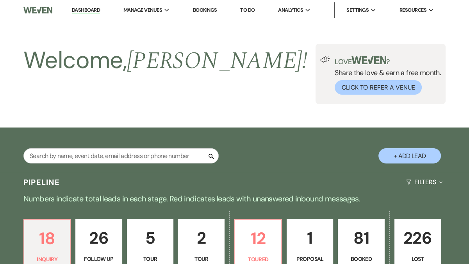
select select "5"
select select "13"
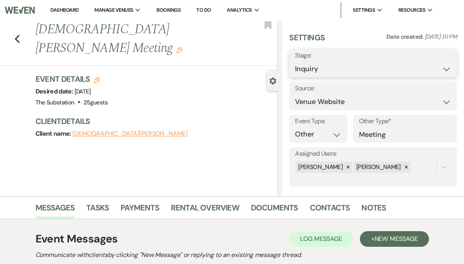
click at [346, 73] on select "Inquiry Follow Up Tour Requested Tour Confirmed Toured Proposal Sent Booked Lost" at bounding box center [373, 68] width 156 height 15
select select "4"
click at [318, 61] on select "Inquiry Follow Up Tour Requested Tour Confirmed Toured Proposal Sent Booked Lost" at bounding box center [373, 68] width 156 height 15
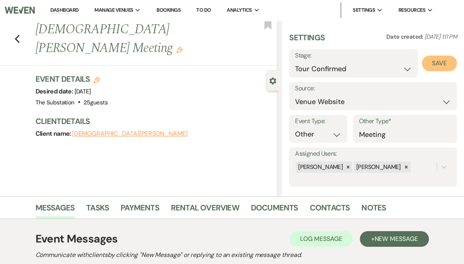
click at [443, 65] on button "Save" at bounding box center [439, 63] width 35 height 16
click at [20, 35] on use "button" at bounding box center [16, 39] width 5 height 9
select select "4"
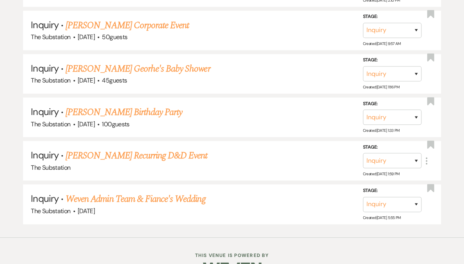
scroll to position [918, 0]
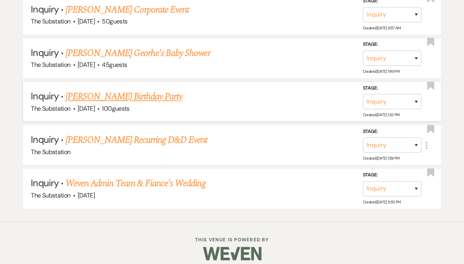
click at [125, 89] on link "Carrie Cole's Birthday Party" at bounding box center [124, 96] width 117 height 14
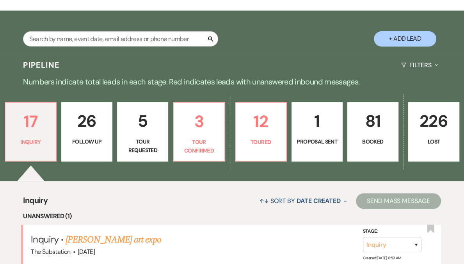
select select "5"
select select "4"
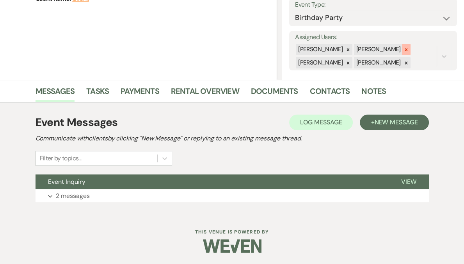
click at [407, 53] on div at bounding box center [406, 49] width 9 height 11
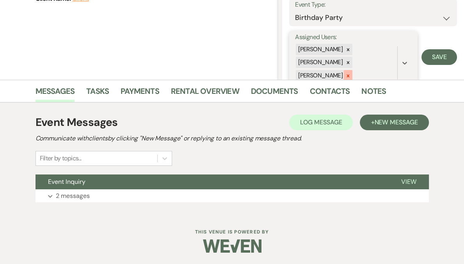
click at [350, 76] on icon at bounding box center [348, 75] width 3 height 3
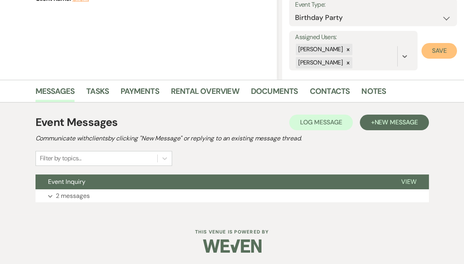
click at [438, 50] on button "Save" at bounding box center [440, 51] width 36 height 16
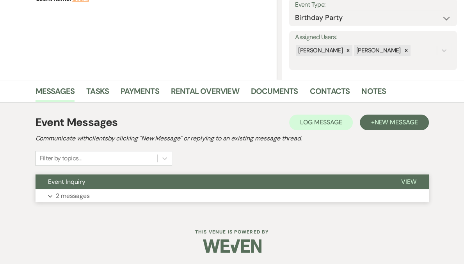
click at [86, 196] on p "2 messages" at bounding box center [73, 196] width 34 height 10
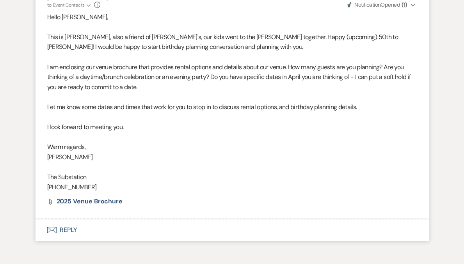
scroll to position [528, 0]
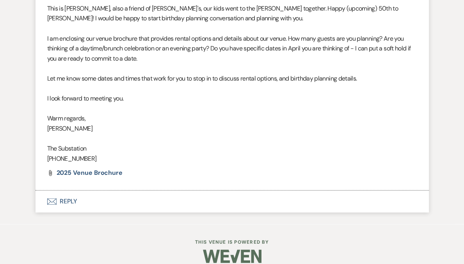
click at [69, 190] on button "Envelope Reply" at bounding box center [233, 201] width 394 height 22
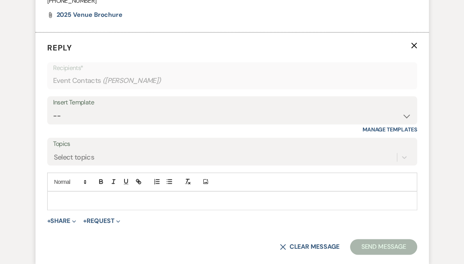
scroll to position [692, 0]
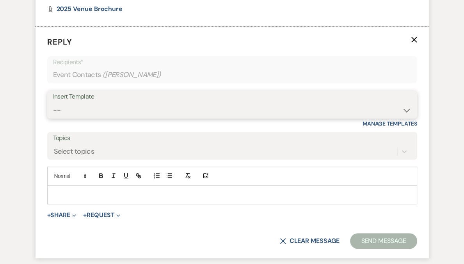
click at [96, 103] on select "-- Weven Planning Portal Introduction (Booked Events) Follow Up Contract (Pre-B…" at bounding box center [232, 109] width 358 height 15
select select "4505"
click at [53, 102] on select "-- Weven Planning Portal Introduction (Booked Events) Follow Up Contract (Pre-B…" at bounding box center [232, 109] width 358 height 15
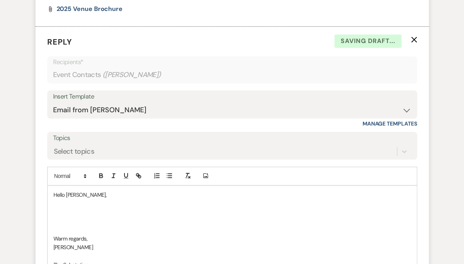
click at [84, 208] on p at bounding box center [232, 212] width 358 height 9
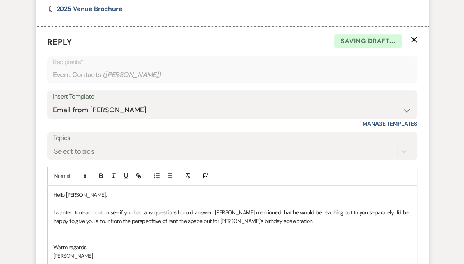
click at [125, 208] on p "I wanted to reach out to see if you had any questions I could answer. Adam ment…" at bounding box center [232, 217] width 358 height 18
click at [224, 225] on p at bounding box center [232, 229] width 358 height 9
click at [221, 210] on p "I wanted to reach out to see if you had any questions I could answer. Adam ment…" at bounding box center [232, 217] width 358 height 18
click at [217, 210] on p "I wanted to reach out to see if you had any questions I could answer. Adam ment…" at bounding box center [232, 217] width 358 height 18
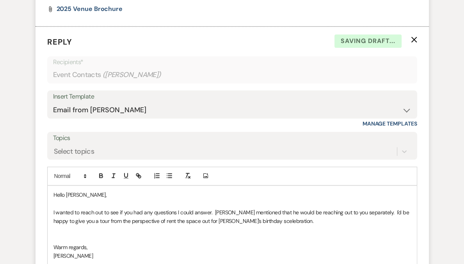
click at [235, 210] on p "I wanted to reach out to see if you had any questions I could answer. Adam ment…" at bounding box center [232, 217] width 358 height 18
click at [266, 211] on p "I wanted to reach out to see if you had any questions I could answer. Adam ment…" at bounding box center [232, 217] width 358 height 18
click at [281, 210] on p "I wanted to reach out to see if you had any questions I could answer. Adam ment…" at bounding box center [232, 217] width 358 height 18
click at [278, 212] on p "I wanted to reach out to see if you had any questions I could answer. Adam ment…" at bounding box center [232, 217] width 358 height 18
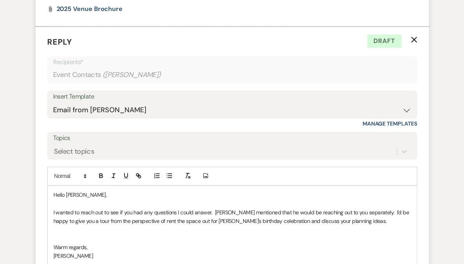
click at [369, 208] on p "I wanted to reach out to see if you had any questions I could answer. Adam ment…" at bounding box center [232, 217] width 358 height 18
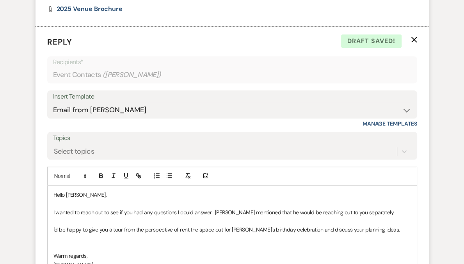
click at [374, 225] on p "I'd be happy to give you a tour from the perspective of rent the space out for …" at bounding box center [232, 229] width 358 height 9
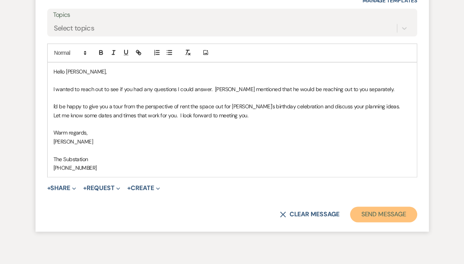
click at [392, 206] on button "Send Message" at bounding box center [383, 214] width 67 height 16
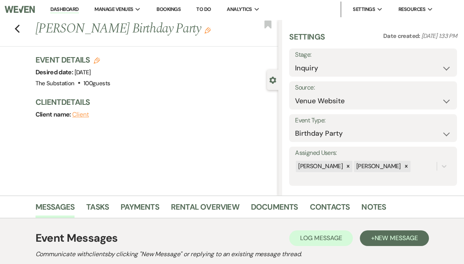
scroll to position [0, 0]
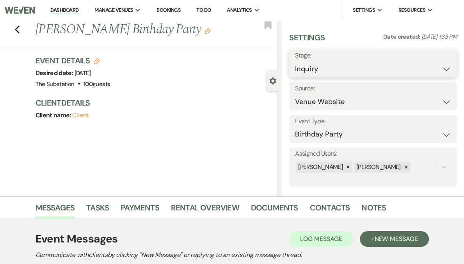
click at [353, 64] on select "Inquiry Follow Up Tour Requested Tour Confirmed Toured Proposal Sent Booked Lost" at bounding box center [373, 68] width 156 height 15
select select "9"
click at [318, 61] on select "Inquiry Follow Up Tour Requested Tour Confirmed Toured Proposal Sent Booked Lost" at bounding box center [373, 68] width 156 height 15
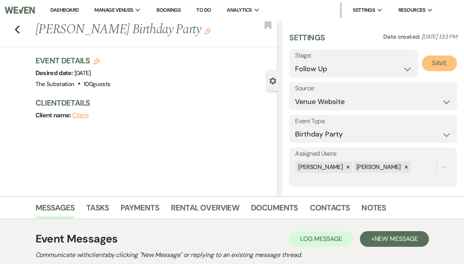
click at [434, 63] on button "Save" at bounding box center [439, 63] width 35 height 16
click at [20, 29] on icon "Previous" at bounding box center [17, 29] width 6 height 9
select select "9"
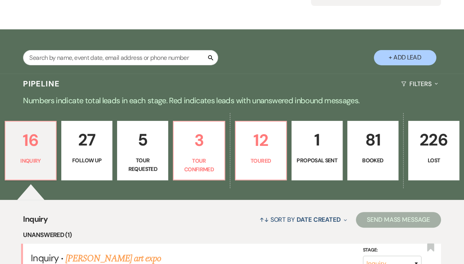
scroll to position [53, 0]
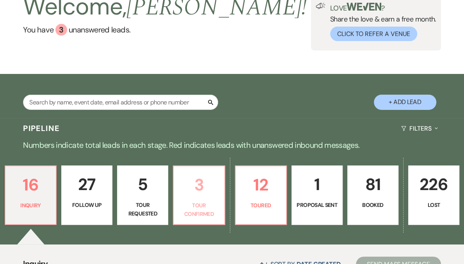
click at [206, 191] on p "3" at bounding box center [198, 184] width 41 height 26
select select "4"
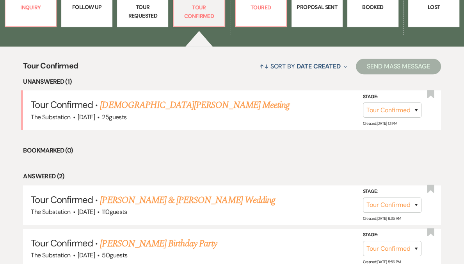
scroll to position [162, 0]
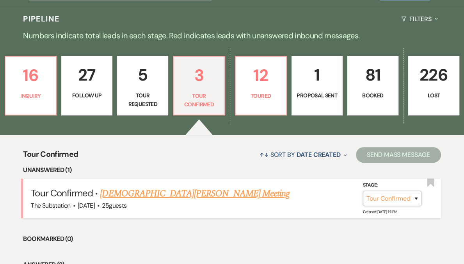
click at [396, 200] on select "Inquiry Follow Up Tour Requested Tour Confirmed Toured Proposal Sent Booked Lost" at bounding box center [392, 198] width 59 height 15
select select "5"
click at [363, 191] on select "Inquiry Follow Up Tour Requested Tour Confirmed Toured Proposal Sent Booked Lost" at bounding box center [392, 198] width 59 height 15
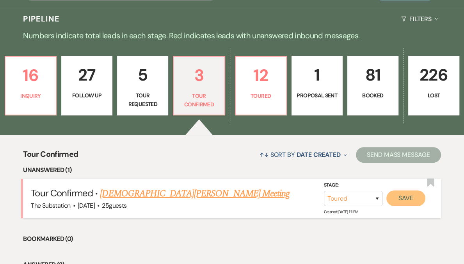
click at [422, 198] on button "Save" at bounding box center [406, 198] width 39 height 16
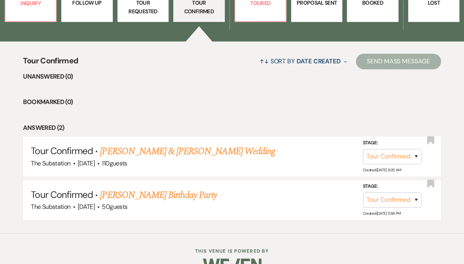
scroll to position [273, 0]
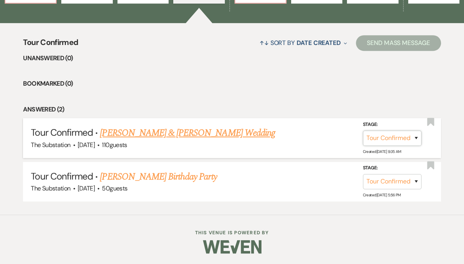
click at [390, 140] on select "Inquiry Follow Up Tour Requested Tour Confirmed Toured Proposal Sent Booked Lost" at bounding box center [392, 137] width 59 height 15
select select "5"
click at [363, 130] on select "Inquiry Follow Up Tour Requested Tour Confirmed Toured Proposal Sent Booked Lost" at bounding box center [392, 137] width 59 height 15
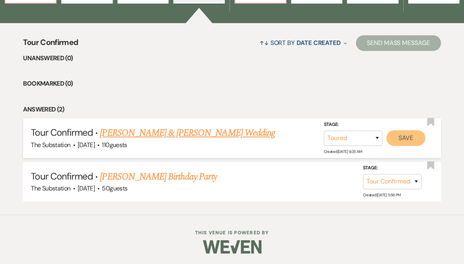
click at [412, 136] on button "Save" at bounding box center [406, 138] width 39 height 16
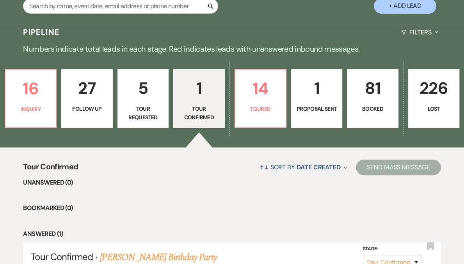
scroll to position [107, 0]
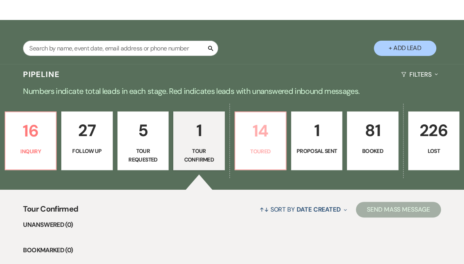
click at [246, 112] on link "14 Toured" at bounding box center [261, 140] width 52 height 59
select select "5"
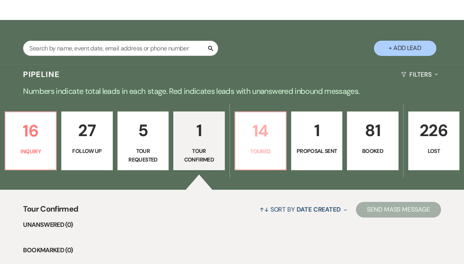
select select "5"
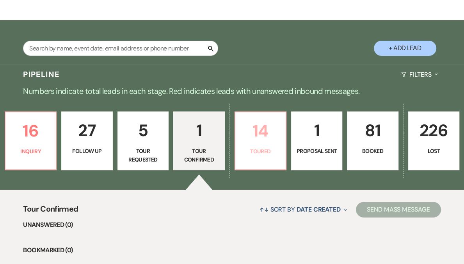
select select "5"
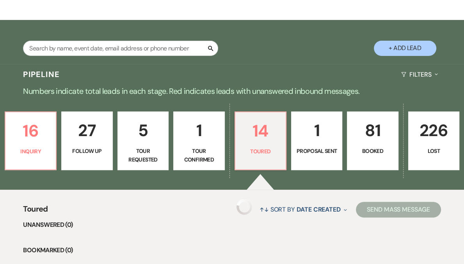
select select "5"
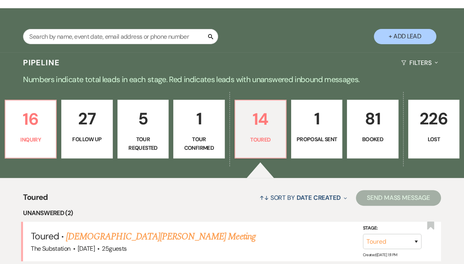
scroll to position [225, 0]
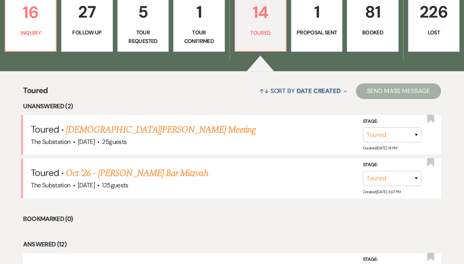
click at [86, 32] on p "Follow Up" at bounding box center [86, 32] width 41 height 9
select select "9"
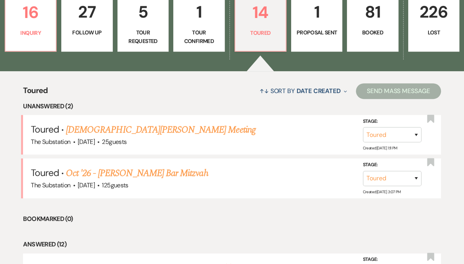
select select "9"
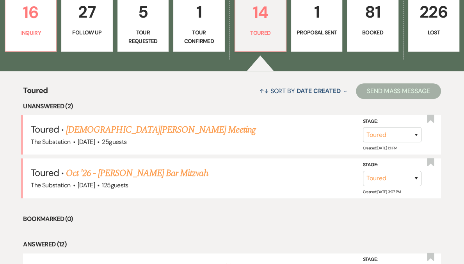
select select "9"
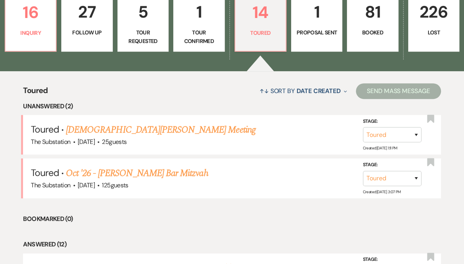
select select "9"
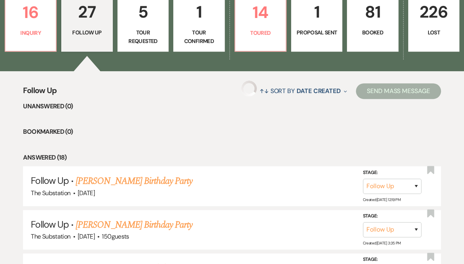
select select "9"
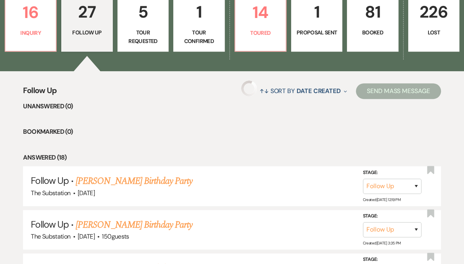
select select "9"
click at [117, 223] on link "Carrie Cole's Birthday Party" at bounding box center [134, 225] width 117 height 14
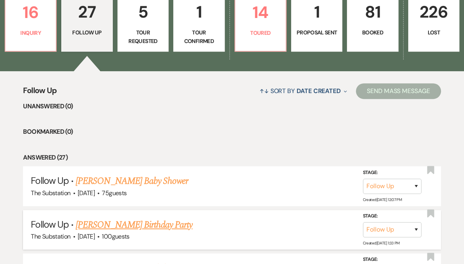
select select "9"
select select "5"
select select "4"
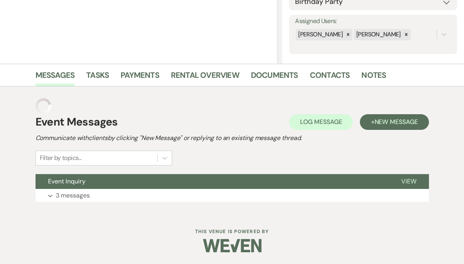
scroll to position [116, 0]
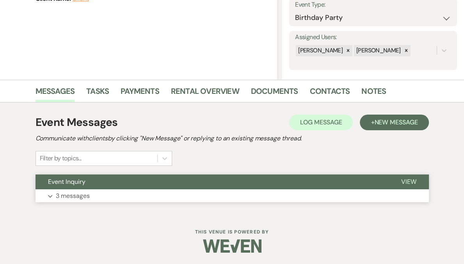
click at [143, 197] on button "Expand 3 messages" at bounding box center [233, 195] width 394 height 13
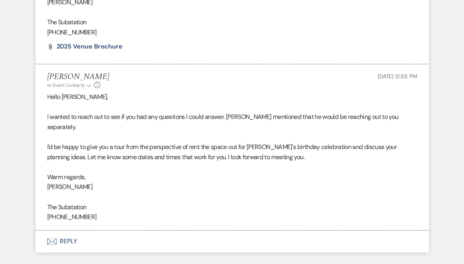
scroll to position [656, 0]
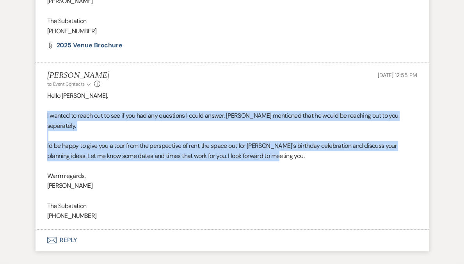
drag, startPoint x: 45, startPoint y: 103, endPoint x: 282, endPoint y: 136, distance: 239.7
click at [282, 136] on li "Vickie Spiess to: Event Contacts Expand Info Sep 11, 2025, 12:55 PM Hello Carri…" at bounding box center [233, 146] width 394 height 166
copy div "I wanted to reach out to see if you had any questions I could answer. Adam ment…"
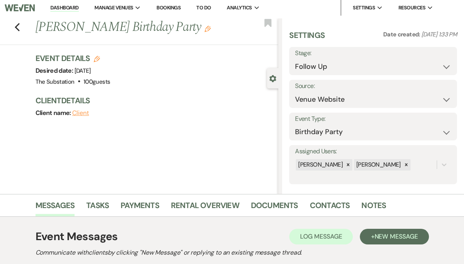
scroll to position [0, 0]
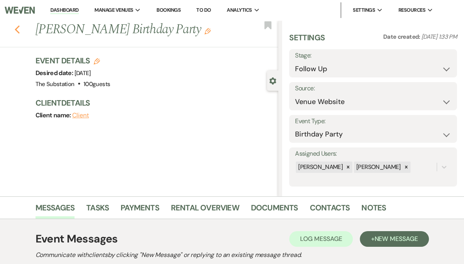
click at [18, 31] on icon "Previous" at bounding box center [17, 29] width 6 height 9
select select "9"
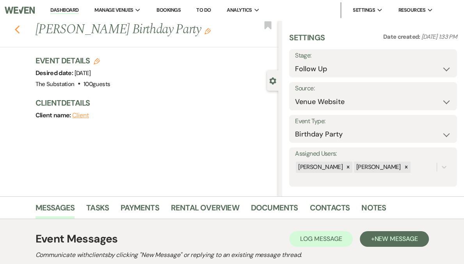
select select "9"
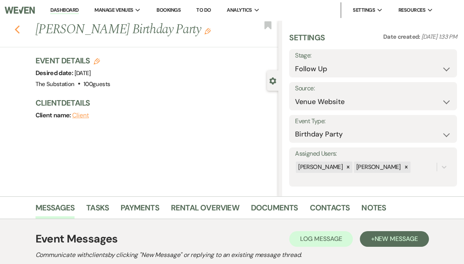
select select "9"
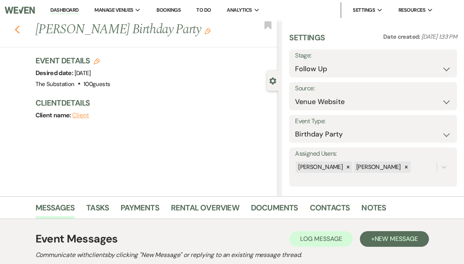
select select "9"
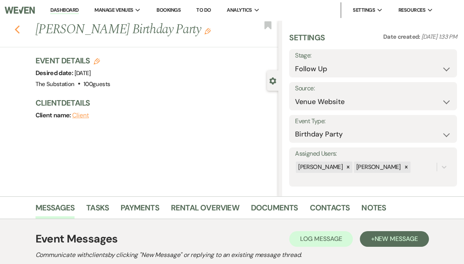
select select "9"
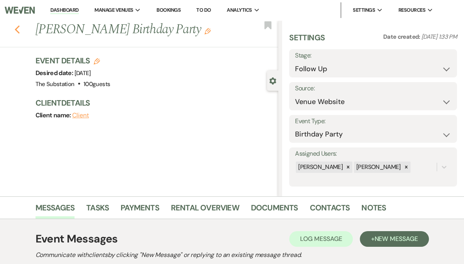
select select "9"
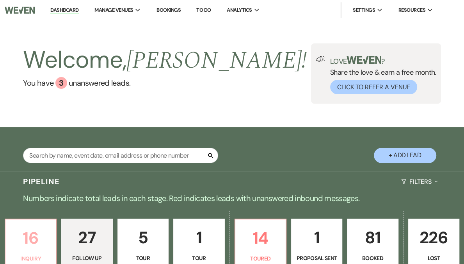
click at [37, 241] on p "16" at bounding box center [30, 238] width 41 height 26
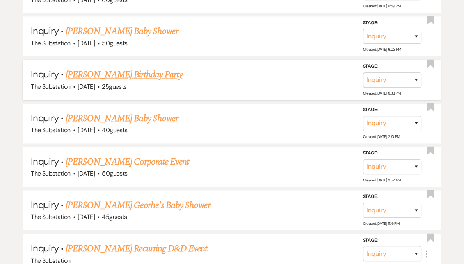
scroll to position [839, 0]
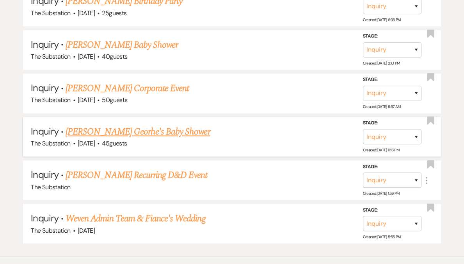
click at [148, 127] on link "Kelsey Arbona Georhe's Baby Shower" at bounding box center [138, 132] width 144 height 14
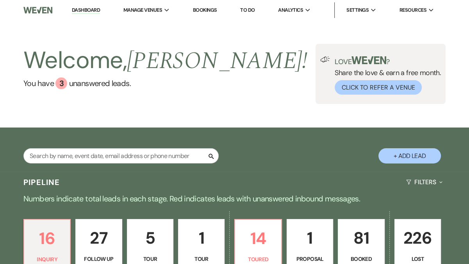
select select "5"
select select "3"
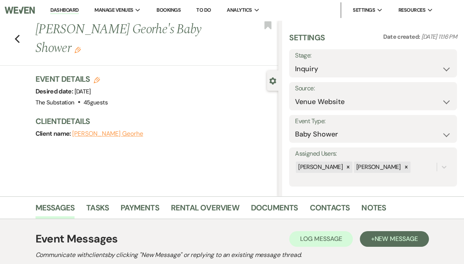
scroll to position [116, 0]
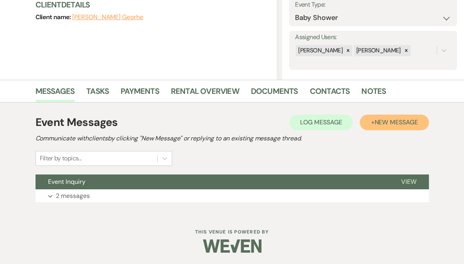
click at [413, 122] on span "New Message" at bounding box center [395, 122] width 43 height 8
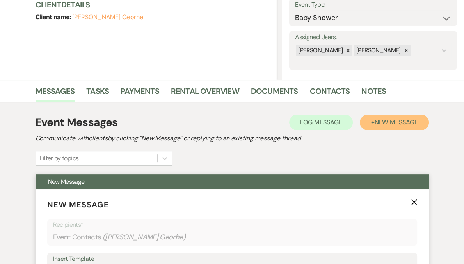
scroll to position [319, 0]
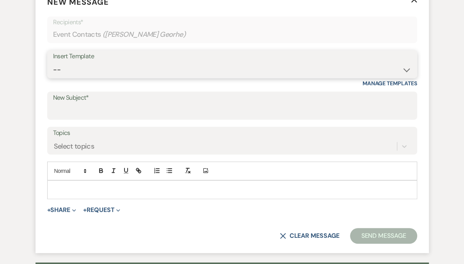
click at [125, 68] on select "-- Weven Planning Portal Introduction (Booked Events) Follow Up Contract (Pre-B…" at bounding box center [232, 69] width 358 height 15
select select "6159"
click at [53, 62] on select "-- Weven Planning Portal Introduction (Booked Events) Follow Up Contract (Pre-B…" at bounding box center [232, 69] width 358 height 15
type input "Checking in about your 2026 event injury at The Substation"
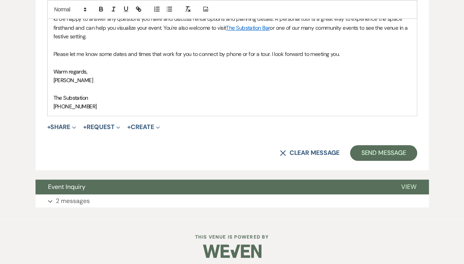
scroll to position [546, 0]
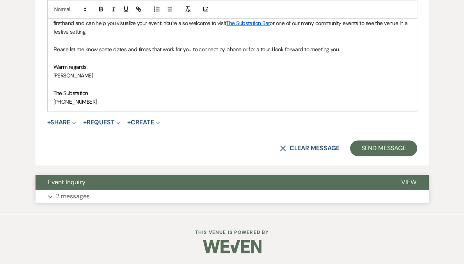
click at [127, 195] on button "Expand 2 messages" at bounding box center [233, 195] width 394 height 13
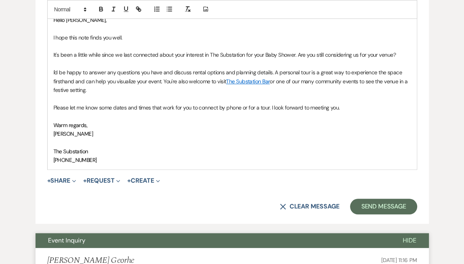
scroll to position [487, 0]
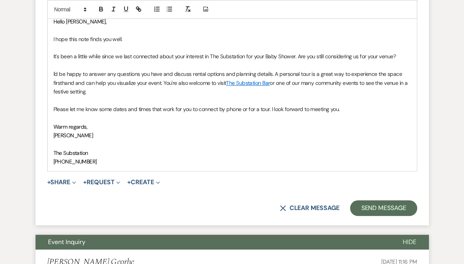
click at [85, 57] on p "It's been a little while since we last connected about your interest in The Sub…" at bounding box center [232, 56] width 358 height 9
click at [76, 63] on p at bounding box center [232, 65] width 358 height 9
click at [52, 56] on div "Hello Kelsey, I hope this note finds you well. It's been a little while since w…" at bounding box center [232, 91] width 369 height 158
click at [57, 64] on p at bounding box center [232, 65] width 358 height 9
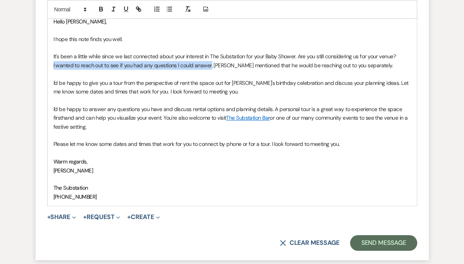
drag, startPoint x: 49, startPoint y: 65, endPoint x: 211, endPoint y: 68, distance: 162.1
click at [211, 68] on div "Hello Kelsey, I hope this note finds you well. It's been a little while since w…" at bounding box center [232, 108] width 369 height 193
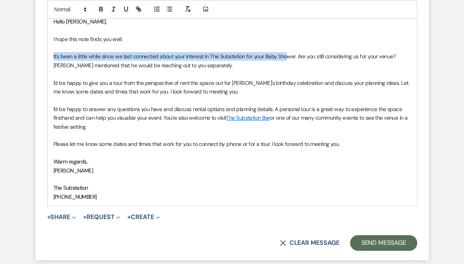
drag, startPoint x: 53, startPoint y: 54, endPoint x: 286, endPoint y: 59, distance: 233.6
click at [286, 59] on p "It's been a little while since we last connected about your interest in The Sub…" at bounding box center [232, 56] width 358 height 9
paste div
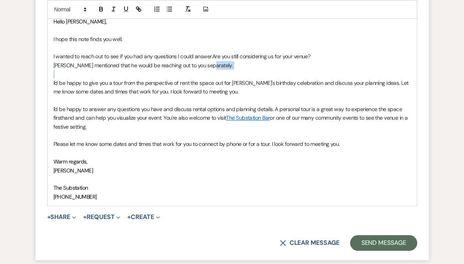
drag, startPoint x: 218, startPoint y: 64, endPoint x: 52, endPoint y: 69, distance: 166.8
click at [52, 69] on div "Hello Kelsey, I hope this note finds you well. I wanted to reach out to see if …" at bounding box center [232, 108] width 369 height 193
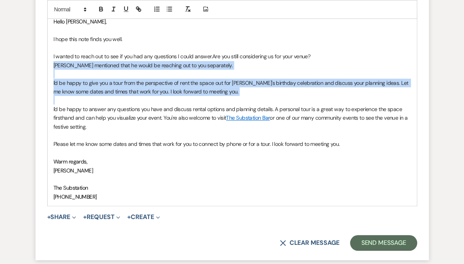
drag, startPoint x: 52, startPoint y: 68, endPoint x: 102, endPoint y: 100, distance: 58.8
click at [102, 100] on div "Hello Kelsey, I hope this note finds you well. I wanted to reach out to see if …" at bounding box center [232, 108] width 369 height 193
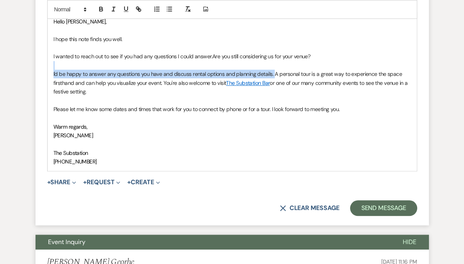
drag, startPoint x: 273, startPoint y: 75, endPoint x: 134, endPoint y: 66, distance: 138.5
click at [134, 66] on div "Hello Kelsey, I hope this note finds you well. I wanted to reach out to see if …" at bounding box center [232, 91] width 369 height 158
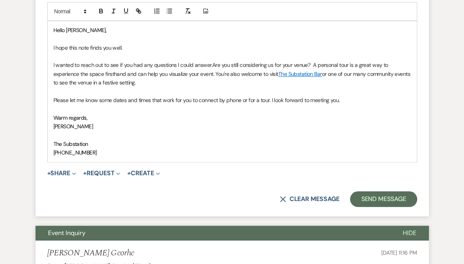
scroll to position [477, 0]
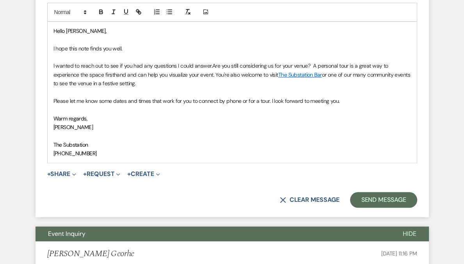
click at [316, 66] on p "I wanted to reach out to see if you had any questions I could answer. Are you s…" at bounding box center [232, 74] width 358 height 26
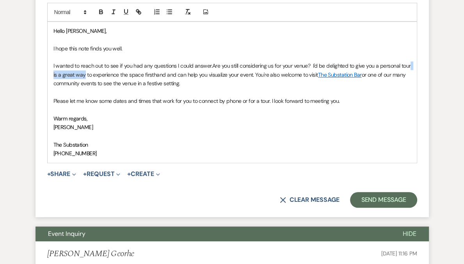
drag, startPoint x: 95, startPoint y: 73, endPoint x: 63, endPoint y: 75, distance: 32.5
click at [63, 75] on p "I wanted to reach out to see if you had any questions I could answer. Are you s…" at bounding box center [232, 74] width 358 height 26
click at [172, 73] on p "I wanted to reach out to see if you had any questions I could answer. Are you s…" at bounding box center [232, 74] width 358 height 26
drag, startPoint x: 203, startPoint y: 73, endPoint x: 175, endPoint y: 75, distance: 28.6
click at [175, 75] on p "I wanted to reach out to see if you had any questions I could answer. Are you s…" at bounding box center [232, 74] width 358 height 26
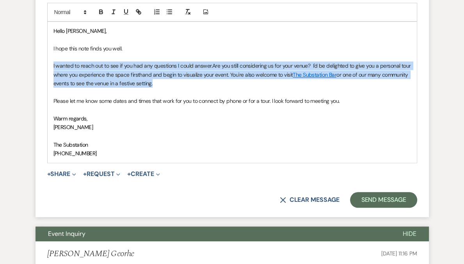
drag, startPoint x: 52, startPoint y: 66, endPoint x: 207, endPoint y: 83, distance: 156.8
click at [207, 83] on div "Hello Kelsey, I hope this note finds you well. I wanted to reach out to see if …" at bounding box center [232, 92] width 369 height 141
copy p "I wanted to reach out to see if you had any questions I could answer. Are you s…"
click at [215, 86] on p "I wanted to reach out to see if you had any questions I could answer. Are you s…" at bounding box center [232, 74] width 358 height 26
drag, startPoint x: 187, startPoint y: 87, endPoint x: 48, endPoint y: 66, distance: 141.4
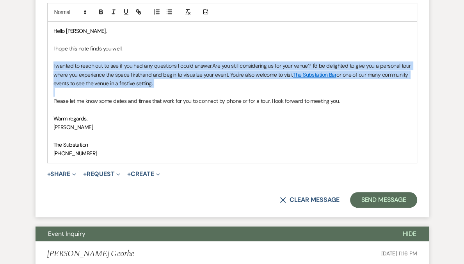
click at [48, 66] on div "Hello Kelsey, I hope this note finds you well. I wanted to reach out to see if …" at bounding box center [232, 92] width 369 height 141
copy p "I wanted to reach out to see if you had any questions I could answer. Are you s…"
click at [378, 200] on button "Send Message" at bounding box center [383, 200] width 67 height 16
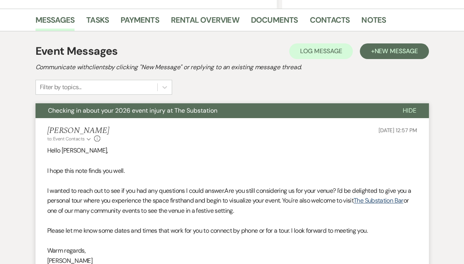
click at [263, 92] on div "Event Messages Log Log Message + New Message Communicate with clients by clicki…" at bounding box center [233, 69] width 394 height 52
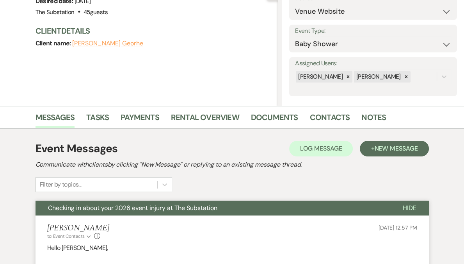
scroll to position [0, 0]
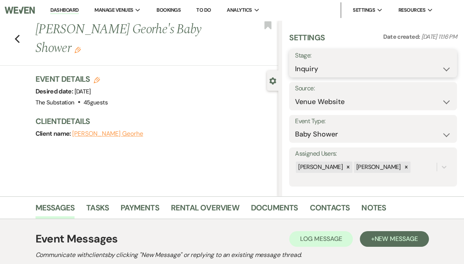
click at [350, 65] on select "Inquiry Follow Up Tour Requested Tour Confirmed Toured Proposal Sent Booked Lost" at bounding box center [373, 68] width 156 height 15
select select "9"
click at [318, 61] on select "Inquiry Follow Up Tour Requested Tour Confirmed Toured Proposal Sent Booked Lost" at bounding box center [373, 68] width 156 height 15
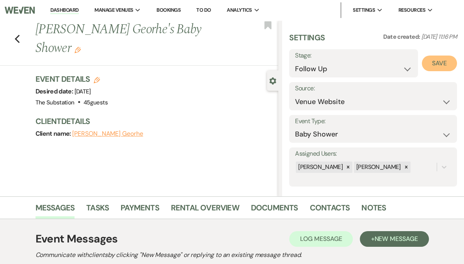
click at [439, 68] on button "Save" at bounding box center [439, 63] width 35 height 16
click at [20, 34] on icon "Previous" at bounding box center [17, 38] width 6 height 9
select select "9"
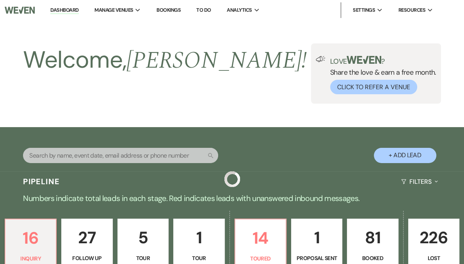
scroll to position [832, 0]
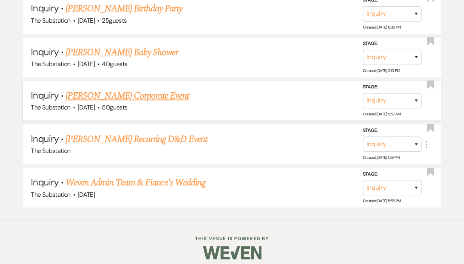
click at [119, 92] on link "Lily DiGiacomo's Corporate Event" at bounding box center [127, 96] width 123 height 14
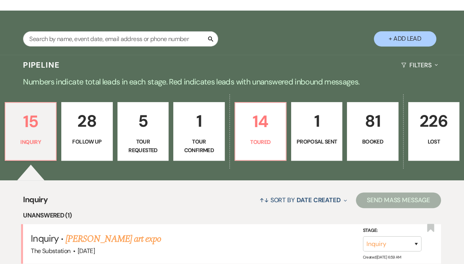
select select "5"
select select "9"
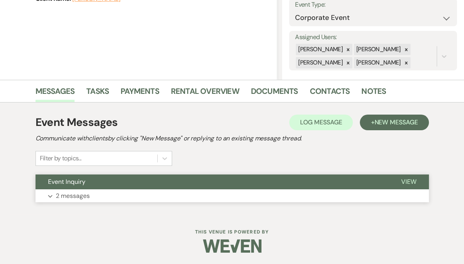
click at [120, 189] on button "Expand 2 messages" at bounding box center [233, 195] width 394 height 13
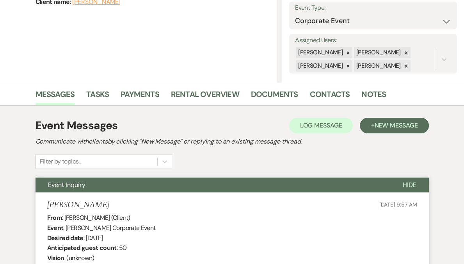
scroll to position [0, 0]
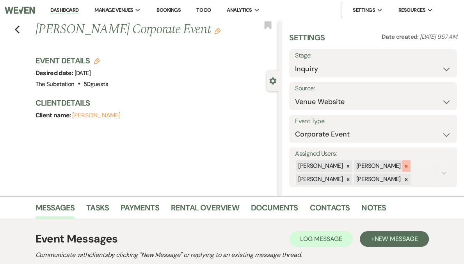
click at [407, 168] on icon at bounding box center [406, 165] width 5 height 5
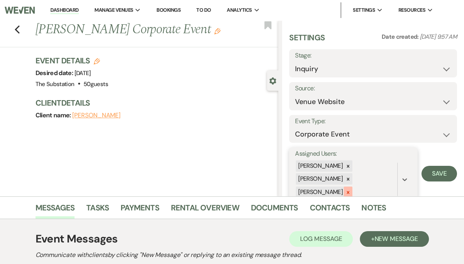
click at [351, 191] on icon at bounding box center [348, 191] width 5 height 5
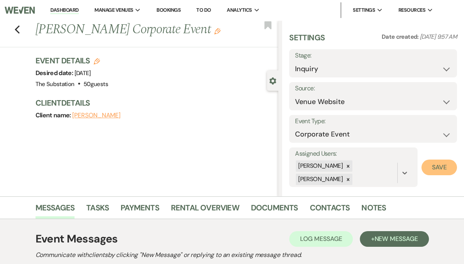
click at [434, 168] on button "Save" at bounding box center [440, 167] width 36 height 16
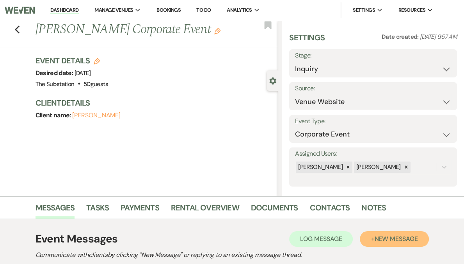
click at [385, 240] on span "New Message" at bounding box center [395, 238] width 43 height 8
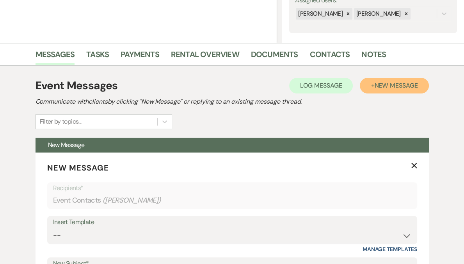
scroll to position [212, 0]
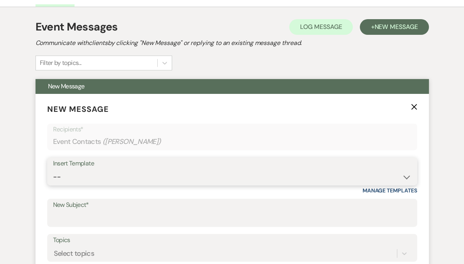
click at [89, 180] on select "-- Weven Planning Portal Introduction (Booked Events) Follow Up Contract (Pre-B…" at bounding box center [232, 176] width 358 height 15
select select "6159"
click at [53, 169] on select "-- Weven Planning Portal Introduction (Booked Events) Follow Up Contract (Pre-B…" at bounding box center [232, 176] width 358 height 15
type input "Checking in about your 2026 event injury at The Substation"
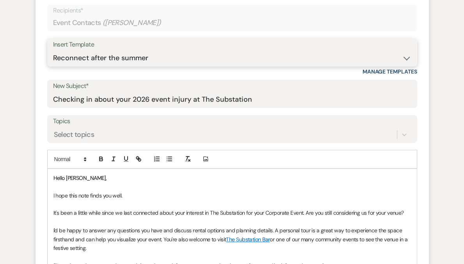
scroll to position [331, 0]
click at [264, 210] on p "It's been a little while since we last connected about your interest in The Sub…" at bounding box center [232, 212] width 358 height 9
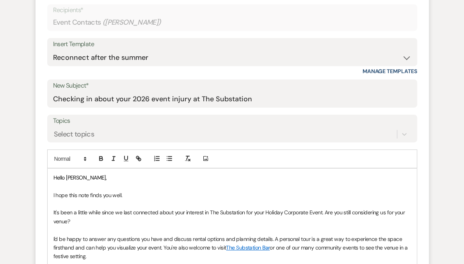
click at [315, 209] on p "It's been a little while since we last connected about your interest in The Sub…" at bounding box center [232, 217] width 358 height 18
click at [267, 210] on p "It's been a little while since we last connected about your interest in The Sub…" at bounding box center [232, 217] width 358 height 18
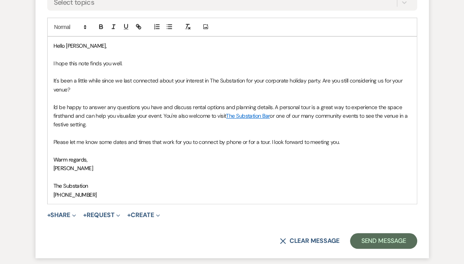
scroll to position [468, 0]
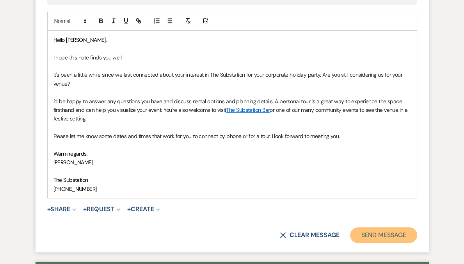
click at [371, 235] on button "Send Message" at bounding box center [383, 235] width 67 height 16
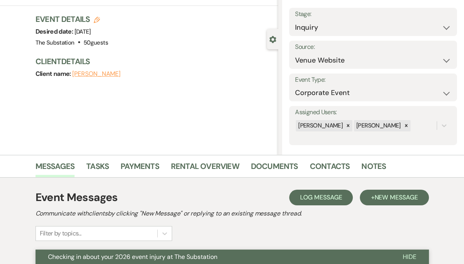
scroll to position [0, 0]
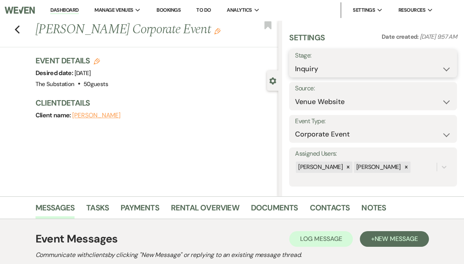
click at [348, 67] on select "Inquiry Follow Up Tour Requested Tour Confirmed Toured Proposal Sent Booked Lost" at bounding box center [373, 68] width 156 height 15
select select "9"
click at [318, 61] on select "Inquiry Follow Up Tour Requested Tour Confirmed Toured Proposal Sent Booked Lost" at bounding box center [373, 68] width 156 height 15
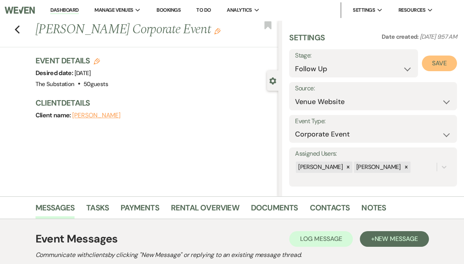
click at [440, 66] on button "Save" at bounding box center [439, 63] width 35 height 16
click at [18, 33] on icon "Previous" at bounding box center [17, 29] width 6 height 9
select select "9"
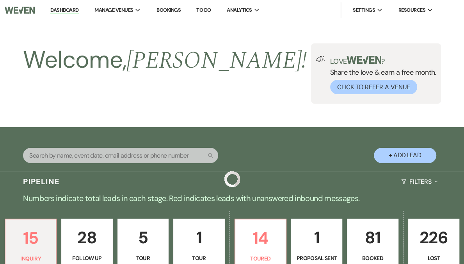
scroll to position [789, 0]
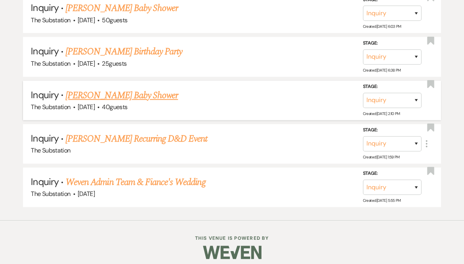
click at [118, 91] on link "[PERSON_NAME] Baby Shower" at bounding box center [122, 95] width 112 height 14
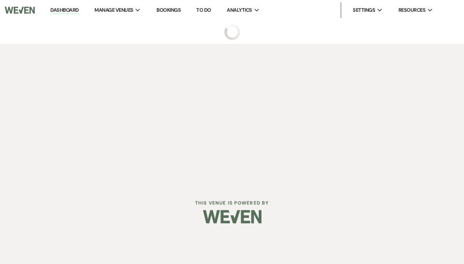
select select "5"
select select "3"
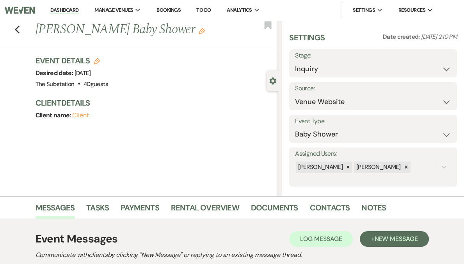
scroll to position [116, 0]
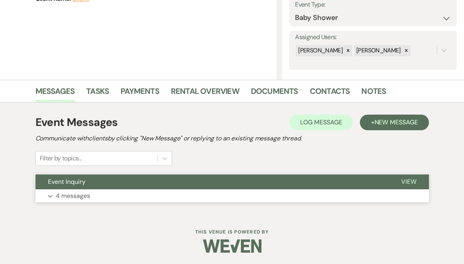
click at [164, 190] on button "Expand 4 messages" at bounding box center [233, 195] width 394 height 13
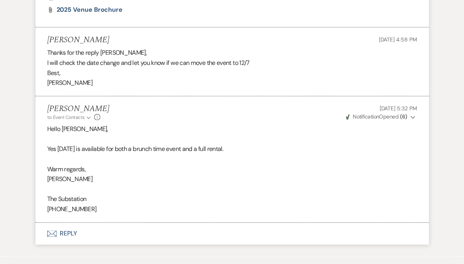
scroll to position [678, 0]
click at [64, 232] on button "Envelope Reply" at bounding box center [233, 233] width 394 height 22
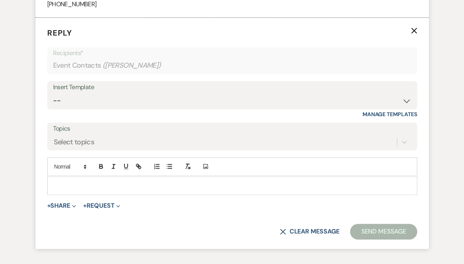
scroll to position [883, 0]
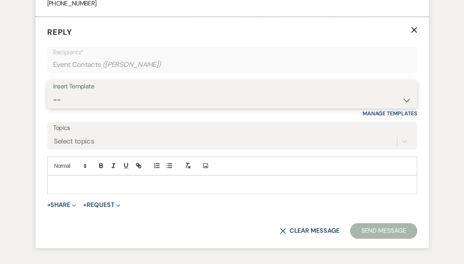
click at [158, 105] on select "-- Weven Planning Portal Introduction (Booked Events) Follow Up Contract (Pre-B…" at bounding box center [232, 99] width 358 height 15
select select "4505"
click at [53, 92] on select "-- Weven Planning Portal Introduction (Booked Events) Follow Up Contract (Pre-B…" at bounding box center [232, 99] width 358 height 15
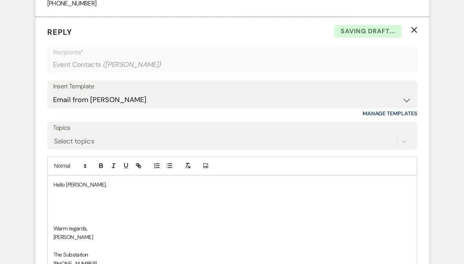
click at [78, 203] on p at bounding box center [232, 202] width 358 height 9
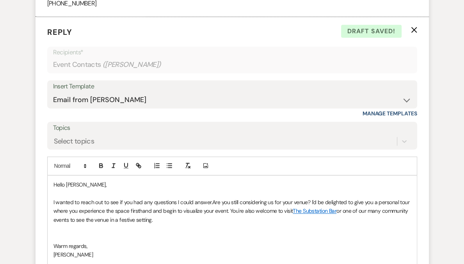
click at [109, 237] on p at bounding box center [232, 236] width 358 height 9
click at [202, 215] on p "I wanted to reach out to see if you had any questions I could answer. Are you s…" at bounding box center [232, 211] width 358 height 26
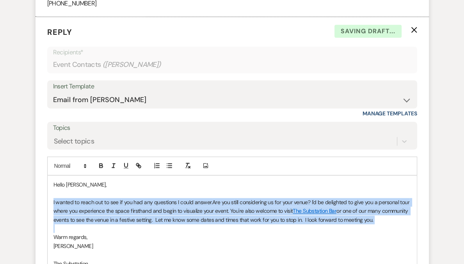
drag, startPoint x: 56, startPoint y: 206, endPoint x: 66, endPoint y: 225, distance: 21.3
click at [66, 225] on div "Hello Valerie, I wanted to reach out to see if you had any questions I could an…" at bounding box center [232, 227] width 369 height 105
copy p "I wanted to reach out to see if you had any questions I could answer. Are you s…"
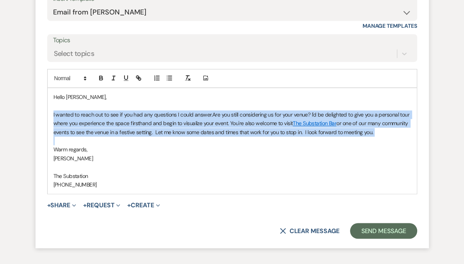
scroll to position [1025, 0]
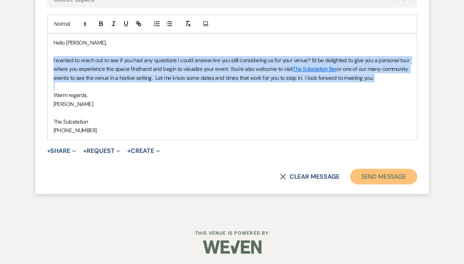
click at [369, 176] on button "Send Message" at bounding box center [383, 176] width 67 height 16
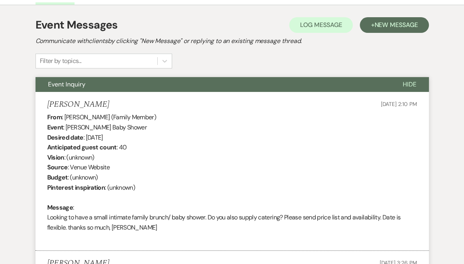
scroll to position [0, 0]
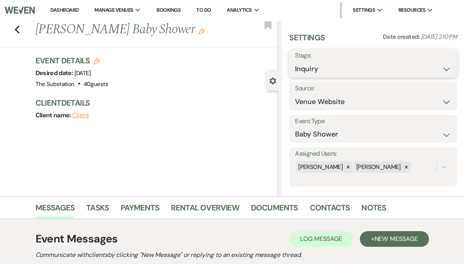
click at [329, 70] on select "Inquiry Follow Up Tour Requested Tour Confirmed Toured Proposal Sent Booked Lost" at bounding box center [373, 68] width 156 height 15
select select "9"
click at [318, 61] on select "Inquiry Follow Up Tour Requested Tour Confirmed Toured Proposal Sent Booked Lost" at bounding box center [373, 68] width 156 height 15
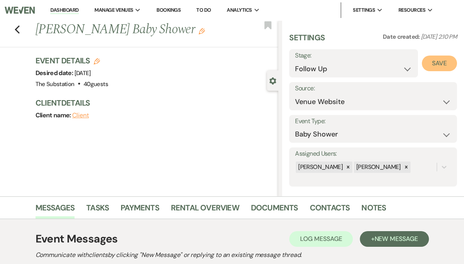
click at [442, 61] on button "Save" at bounding box center [439, 63] width 35 height 16
click at [20, 32] on use "button" at bounding box center [16, 29] width 5 height 9
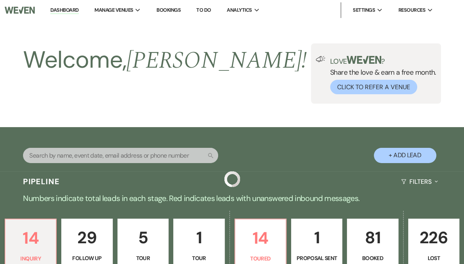
scroll to position [746, 0]
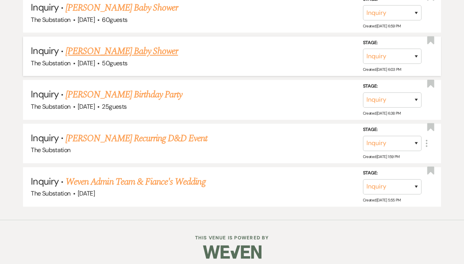
click at [146, 49] on link "Amanda Wisniewski's Baby Shower" at bounding box center [122, 51] width 112 height 14
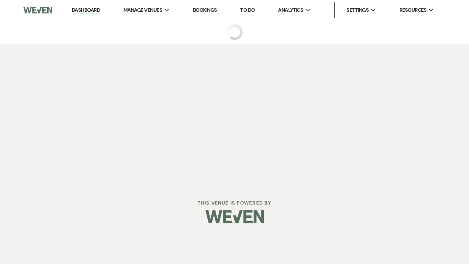
select select "5"
select select "3"
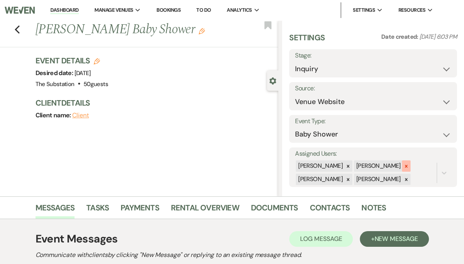
click at [406, 167] on icon at bounding box center [406, 165] width 5 height 5
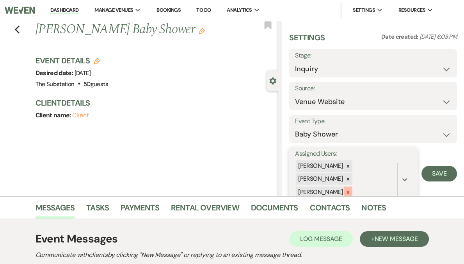
click at [351, 193] on icon at bounding box center [348, 191] width 5 height 5
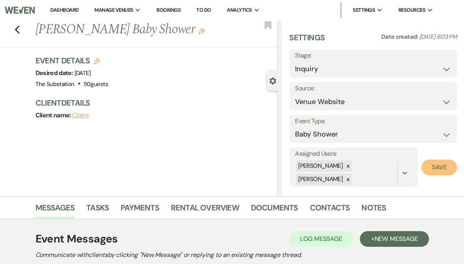
click at [434, 168] on button "Save" at bounding box center [440, 167] width 36 height 16
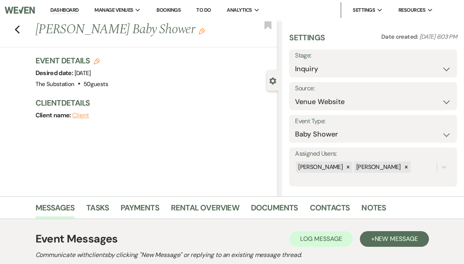
scroll to position [116, 0]
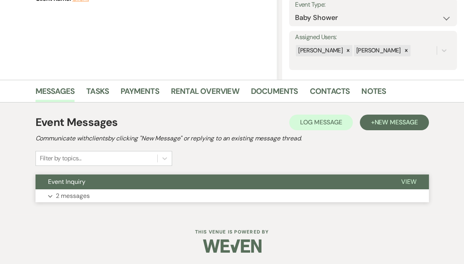
click at [106, 192] on button "Expand 2 messages" at bounding box center [233, 195] width 394 height 13
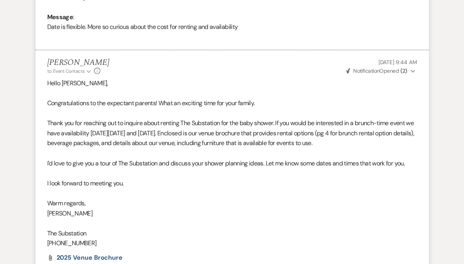
scroll to position [498, 0]
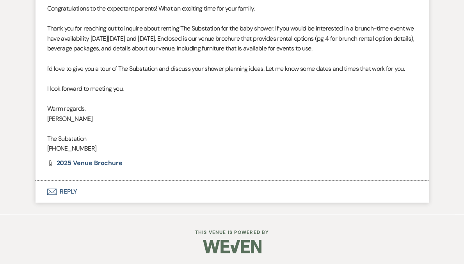
click at [64, 189] on button "Envelope Reply" at bounding box center [233, 191] width 394 height 22
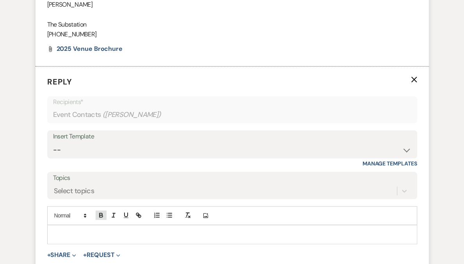
scroll to position [662, 0]
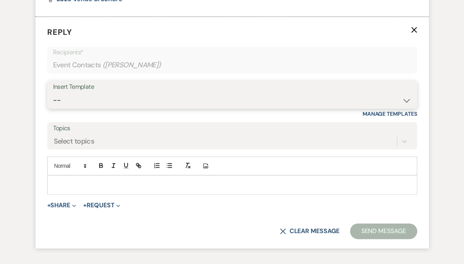
click at [84, 102] on select "-- Weven Planning Portal Introduction (Booked Events) Follow Up Contract (Pre-B…" at bounding box center [232, 100] width 358 height 15
select select "4505"
click at [53, 93] on select "-- Weven Planning Portal Introduction (Booked Events) Follow Up Contract (Pre-B…" at bounding box center [232, 100] width 358 height 15
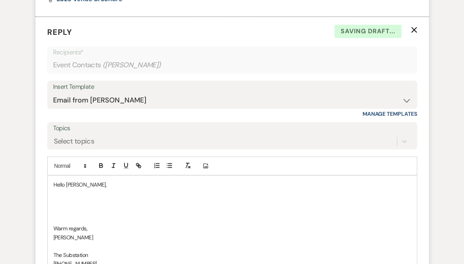
click at [86, 199] on p at bounding box center [232, 202] width 358 height 9
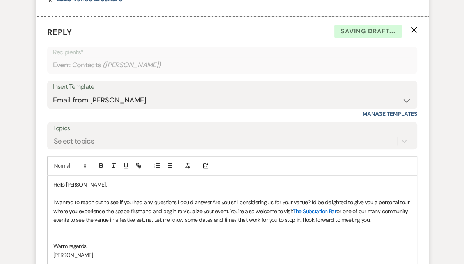
click at [77, 233] on p at bounding box center [232, 237] width 358 height 9
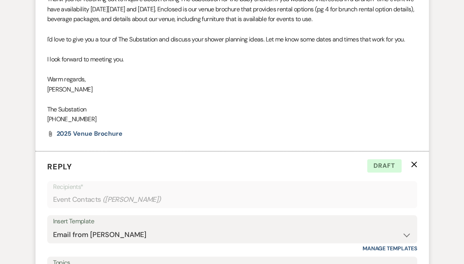
scroll to position [728, 0]
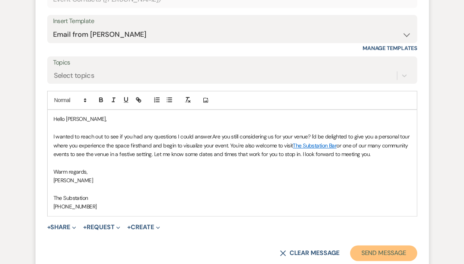
click at [378, 252] on button "Send Message" at bounding box center [383, 253] width 67 height 16
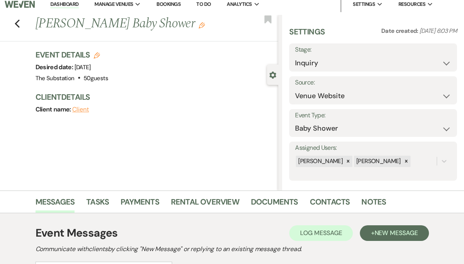
scroll to position [0, 0]
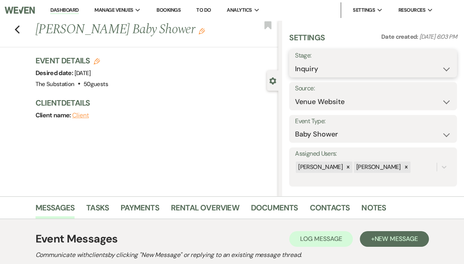
click at [366, 62] on select "Inquiry Follow Up Tour Requested Tour Confirmed Toured Proposal Sent Booked Lost" at bounding box center [373, 68] width 156 height 15
select select "9"
click at [318, 61] on select "Inquiry Follow Up Tour Requested Tour Confirmed Toured Proposal Sent Booked Lost" at bounding box center [373, 68] width 156 height 15
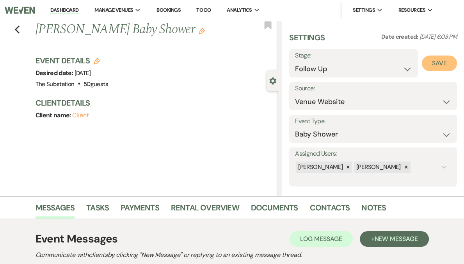
click at [437, 69] on button "Save" at bounding box center [439, 63] width 35 height 16
click at [17, 31] on icon "Previous" at bounding box center [17, 29] width 6 height 9
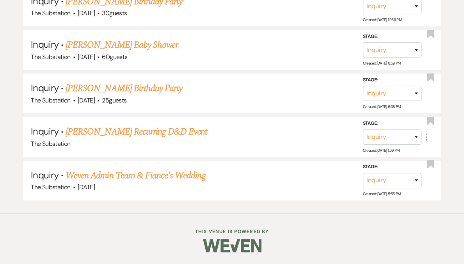
scroll to position [703, 0]
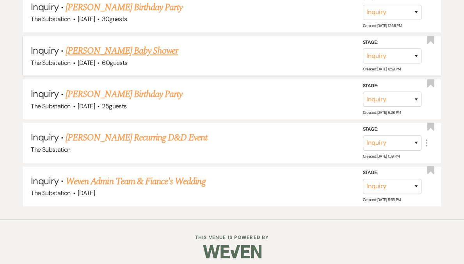
click at [109, 48] on link "Dellece Gonzalez's Baby Shower" at bounding box center [122, 51] width 112 height 14
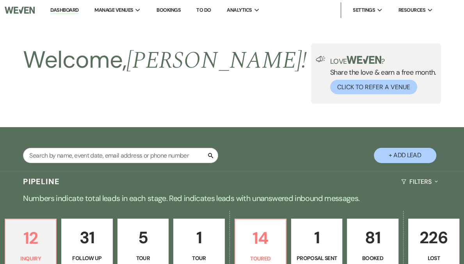
select select "5"
select select "3"
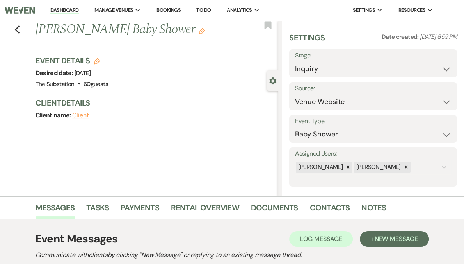
scroll to position [109, 0]
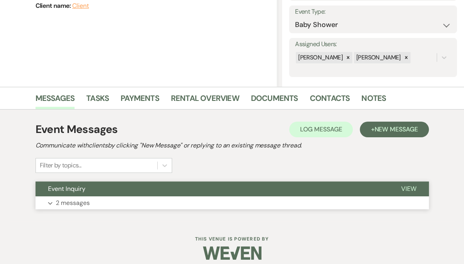
click at [157, 201] on button "Expand 2 messages" at bounding box center [233, 202] width 394 height 13
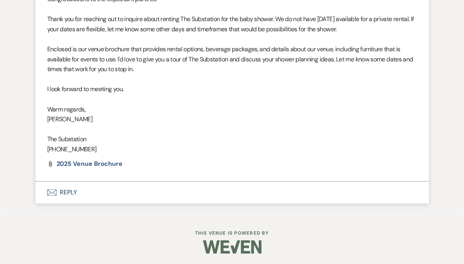
scroll to position [508, 0]
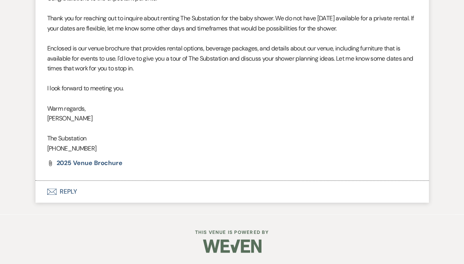
click at [68, 191] on button "Envelope Reply" at bounding box center [233, 191] width 394 height 22
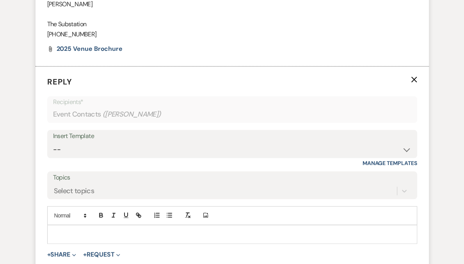
scroll to position [672, 0]
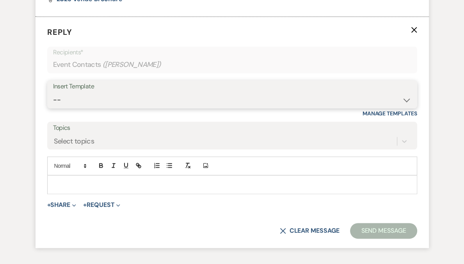
click at [87, 101] on select "-- Weven Planning Portal Introduction (Booked Events) Follow Up Contract (Pre-B…" at bounding box center [232, 99] width 358 height 15
select select "4505"
click at [53, 92] on select "-- Weven Planning Portal Introduction (Booked Events) Follow Up Contract (Pre-B…" at bounding box center [232, 99] width 358 height 15
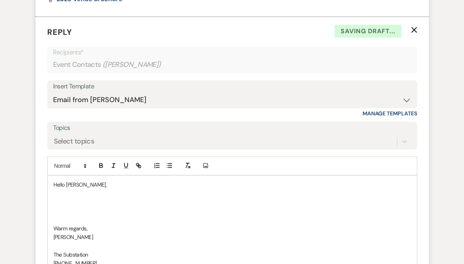
click at [72, 199] on p at bounding box center [232, 202] width 358 height 9
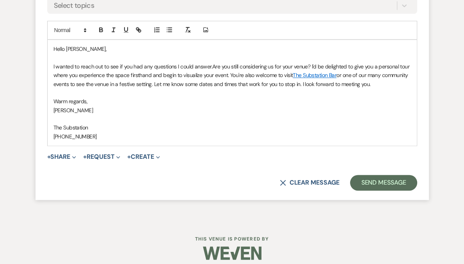
scroll to position [814, 0]
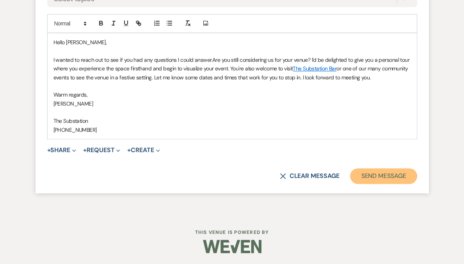
click at [392, 177] on button "Send Message" at bounding box center [383, 176] width 67 height 16
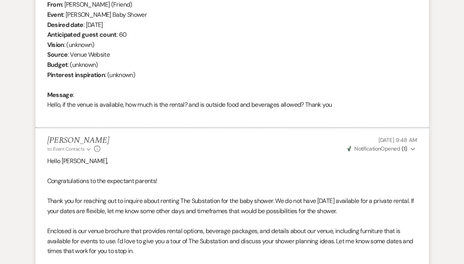
scroll to position [0, 0]
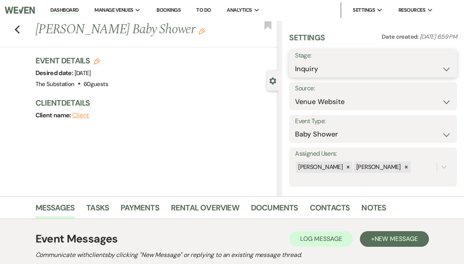
click at [374, 69] on select "Inquiry Follow Up Tour Requested Tour Confirmed Toured Proposal Sent Booked Lost" at bounding box center [373, 68] width 156 height 15
select select "9"
click at [318, 61] on select "Inquiry Follow Up Tour Requested Tour Confirmed Toured Proposal Sent Booked Lost" at bounding box center [373, 68] width 156 height 15
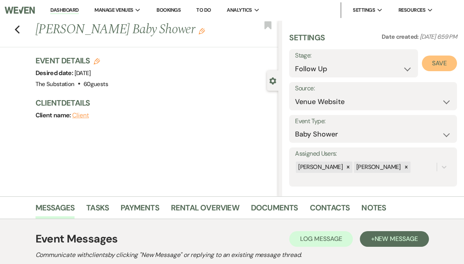
click at [436, 62] on button "Save" at bounding box center [439, 63] width 35 height 16
click at [20, 28] on icon "Previous" at bounding box center [17, 29] width 6 height 9
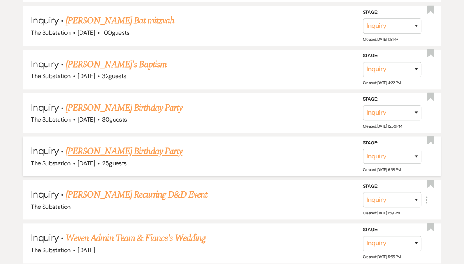
scroll to position [630, 0]
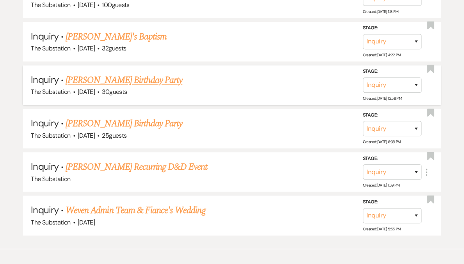
click at [147, 78] on link "Thalya Streeter's Birthday Party" at bounding box center [124, 80] width 117 height 14
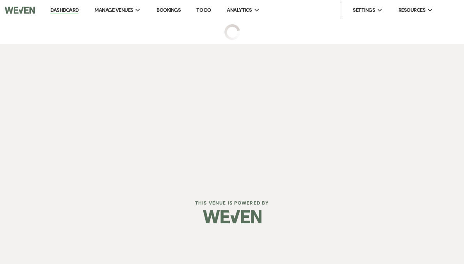
select select "5"
select select "4"
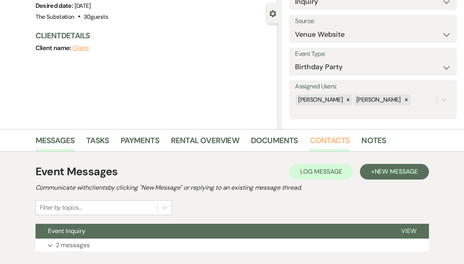
scroll to position [116, 0]
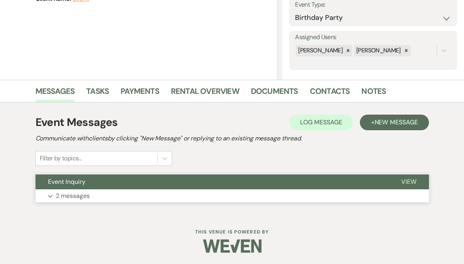
click at [291, 189] on button "Expand 2 messages" at bounding box center [233, 195] width 394 height 13
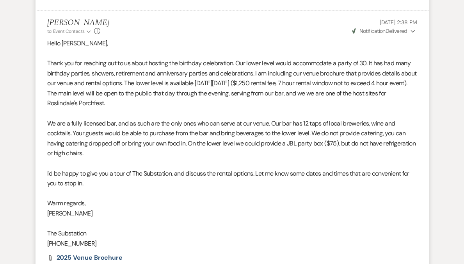
scroll to position [588, 0]
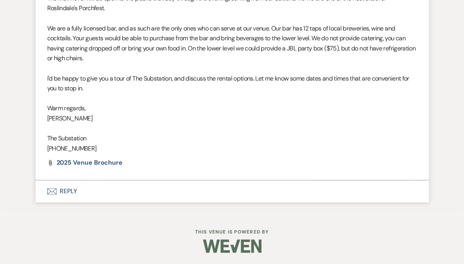
click at [66, 190] on button "Envelope Reply" at bounding box center [233, 191] width 394 height 22
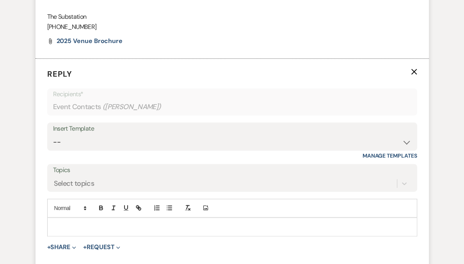
scroll to position [752, 0]
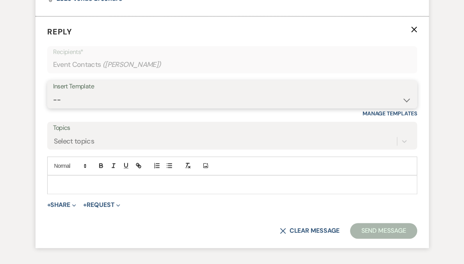
click at [207, 100] on select "-- Weven Planning Portal Introduction (Booked Events) Follow Up Contract (Pre-B…" at bounding box center [232, 99] width 358 height 15
click at [53, 92] on select "-- Weven Planning Portal Introduction (Booked Events) Follow Up Contract (Pre-B…" at bounding box center [232, 99] width 358 height 15
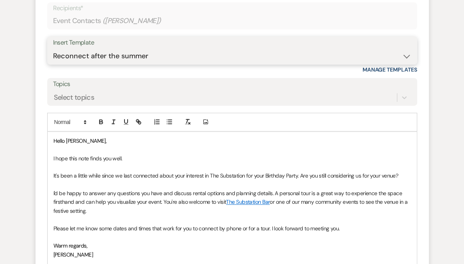
scroll to position [769, 0]
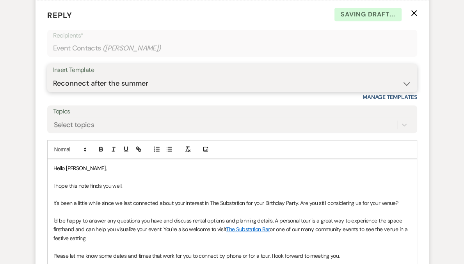
click at [148, 82] on select "-- Weven Planning Portal Introduction (Booked Events) Follow Up Contract (Pre-B…" at bounding box center [232, 83] width 358 height 15
click at [53, 76] on select "-- Weven Planning Portal Introduction (Booked Events) Follow Up Contract (Pre-B…" at bounding box center [232, 83] width 358 height 15
click at [148, 82] on select "-- Weven Planning Portal Introduction (Booked Events) Follow Up Contract (Pre-B…" at bounding box center [232, 83] width 358 height 15
select select "4505"
click at [53, 76] on select "-- Weven Planning Portal Introduction (Booked Events) Follow Up Contract (Pre-B…" at bounding box center [232, 83] width 358 height 15
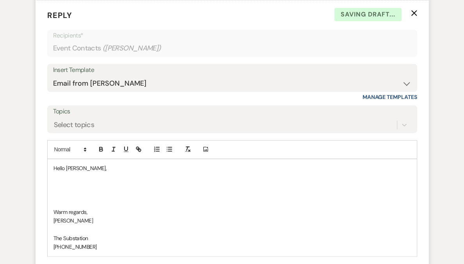
click at [100, 184] on p at bounding box center [232, 185] width 358 height 9
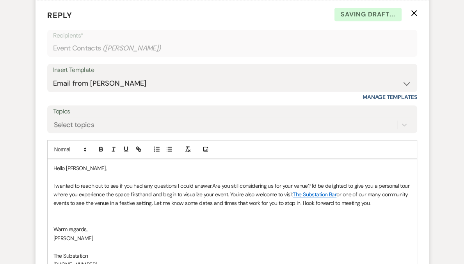
click at [70, 213] on p at bounding box center [232, 211] width 358 height 9
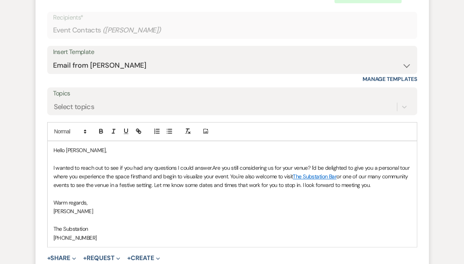
scroll to position [879, 0]
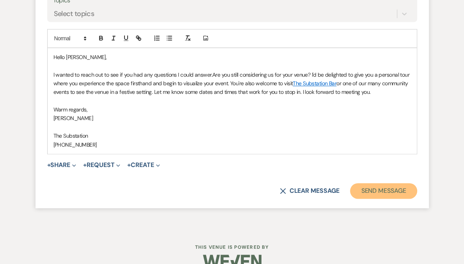
click at [396, 191] on button "Send Message" at bounding box center [383, 191] width 67 height 16
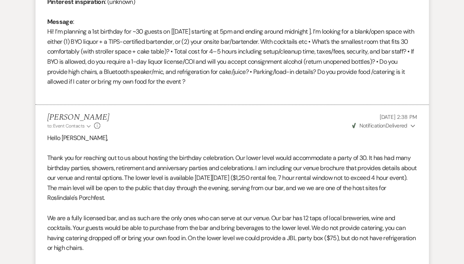
scroll to position [0, 0]
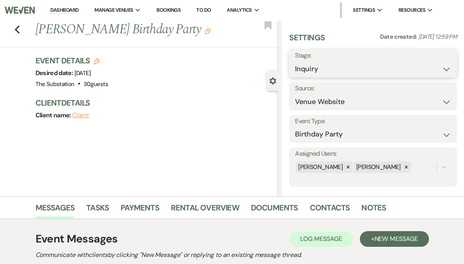
click at [377, 69] on select "Inquiry Follow Up Tour Requested Tour Confirmed Toured Proposal Sent Booked Lost" at bounding box center [373, 68] width 156 height 15
select select "9"
click at [318, 61] on select "Inquiry Follow Up Tour Requested Tour Confirmed Toured Proposal Sent Booked Lost" at bounding box center [373, 68] width 156 height 15
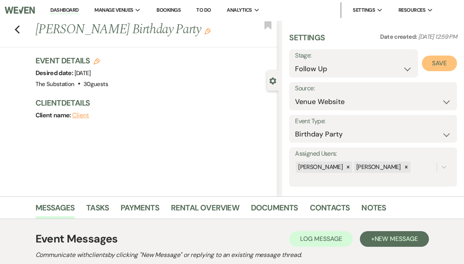
click at [433, 64] on button "Save" at bounding box center [439, 63] width 35 height 16
click at [17, 30] on icon "Previous" at bounding box center [17, 29] width 6 height 9
select select "9"
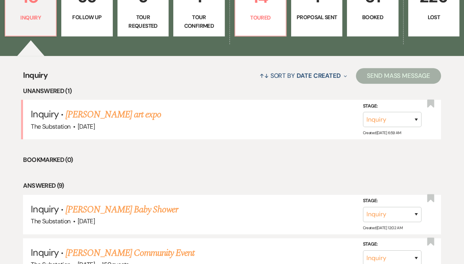
scroll to position [204, 0]
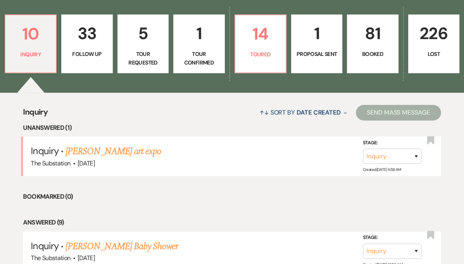
click at [107, 43] on p "33" at bounding box center [86, 33] width 41 height 26
select select "9"
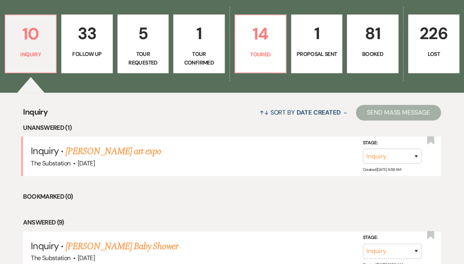
select select "9"
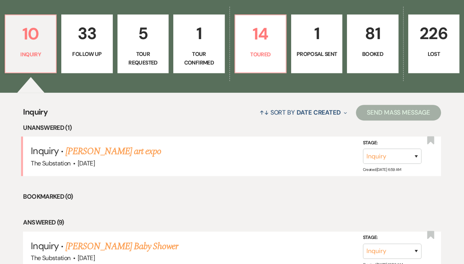
select select "9"
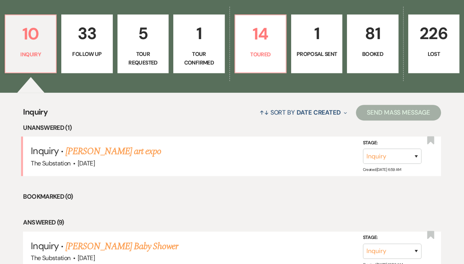
select select "9"
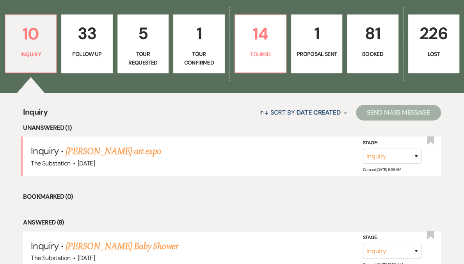
select select "9"
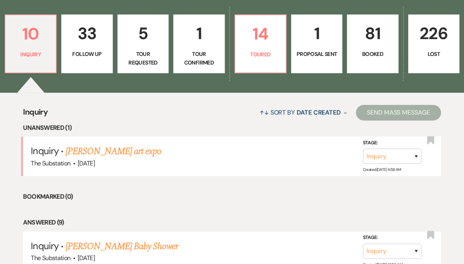
select select "9"
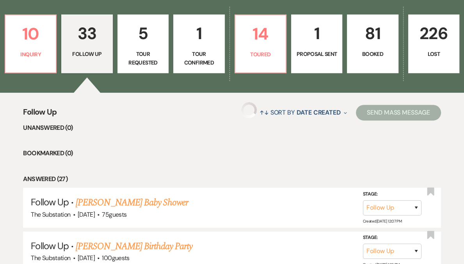
select select "9"
click at [48, 53] on p "Inquiry" at bounding box center [30, 54] width 41 height 9
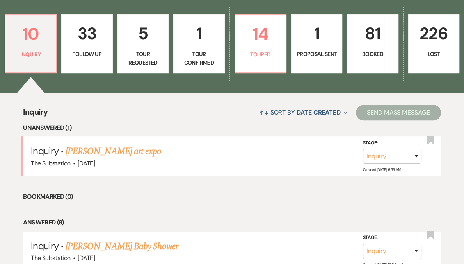
click at [156, 50] on p "Tour Requested" at bounding box center [143, 59] width 41 height 18
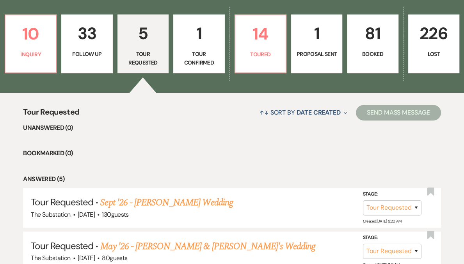
click at [195, 51] on p "Tour Confirmed" at bounding box center [198, 59] width 41 height 18
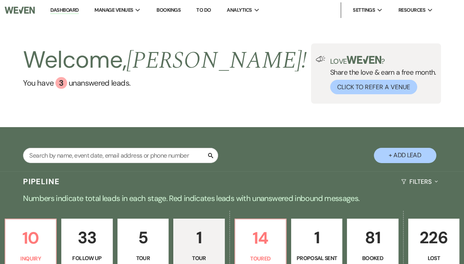
click at [359, 238] on p "81" at bounding box center [372, 237] width 41 height 26
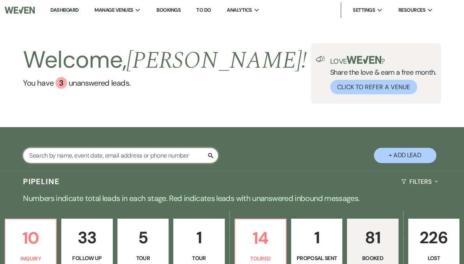
click at [78, 154] on input "text" at bounding box center [120, 155] width 195 height 15
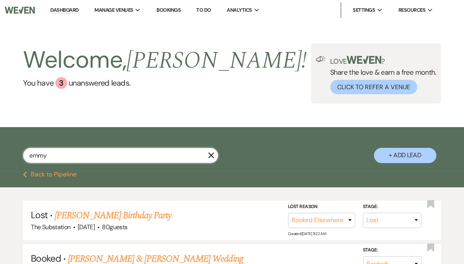
scroll to position [53, 0]
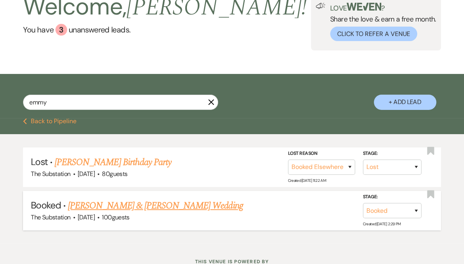
click at [140, 202] on link "[PERSON_NAME] & [PERSON_NAME] Wedding" at bounding box center [155, 205] width 175 height 14
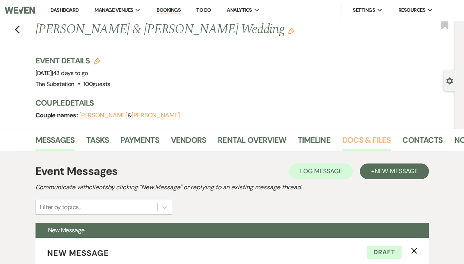
click at [368, 140] on link "Docs & Files" at bounding box center [366, 142] width 48 height 17
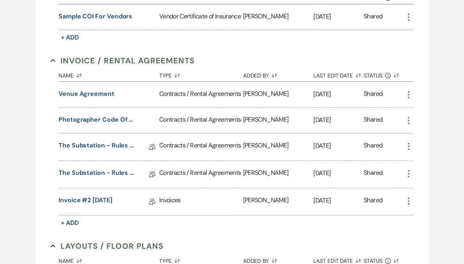
scroll to position [250, 0]
click at [92, 91] on button "Venue Agreement" at bounding box center [87, 93] width 56 height 9
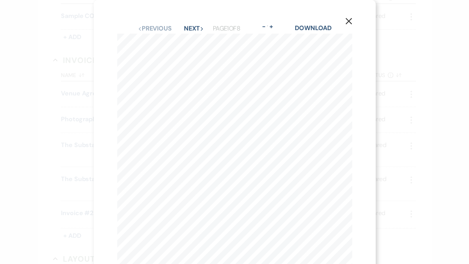
click at [353, 21] on button "X" at bounding box center [349, 21] width 12 height 14
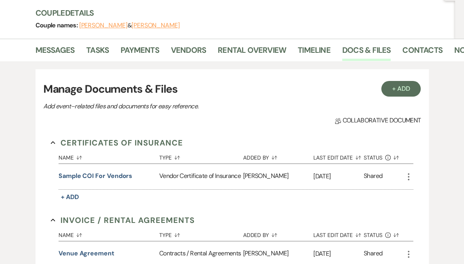
scroll to position [0, 0]
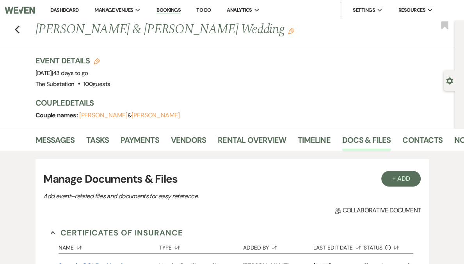
click at [78, 7] on link "Dashboard" at bounding box center [64, 10] width 28 height 7
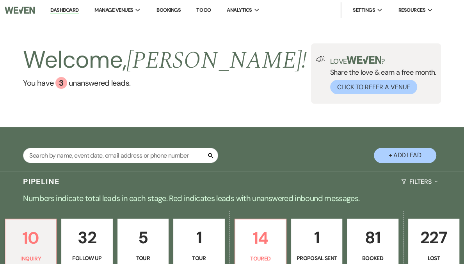
click at [80, 146] on div "Search + Add Lead" at bounding box center [232, 150] width 464 height 38
click at [85, 163] on div "Search" at bounding box center [120, 158] width 195 height 21
click at [73, 152] on input "text" at bounding box center [120, 155] width 195 height 15
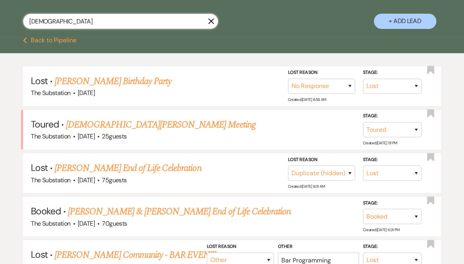
scroll to position [162, 0]
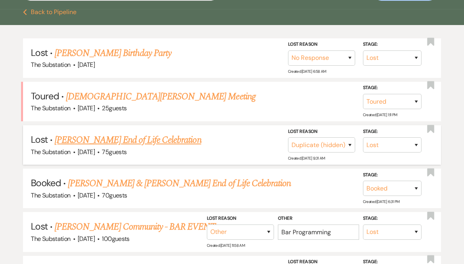
click at [145, 137] on link "Christina M. DiLisio's End of Life Celebration" at bounding box center [128, 140] width 146 height 14
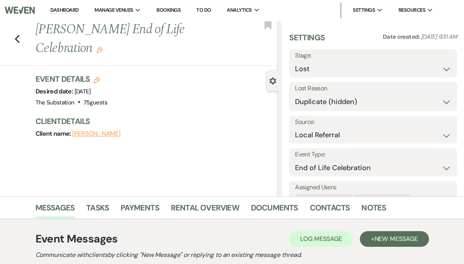
scroll to position [11, 0]
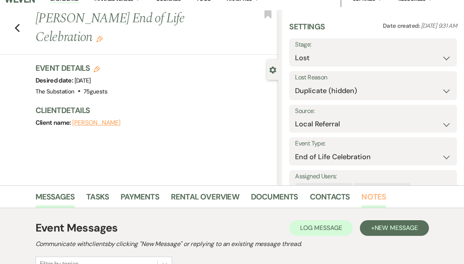
click at [367, 198] on link "Notes" at bounding box center [374, 198] width 25 height 17
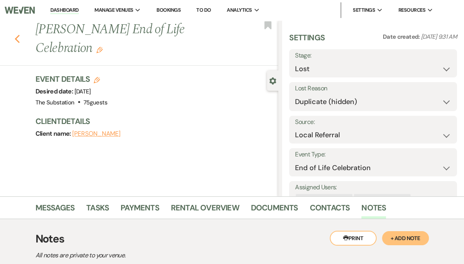
click at [20, 41] on use "button" at bounding box center [16, 39] width 5 height 9
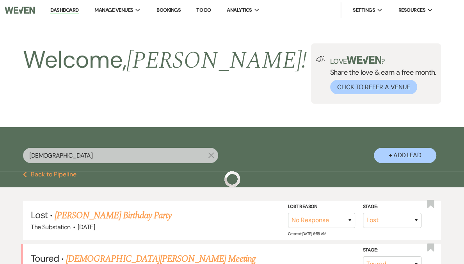
scroll to position [162, 0]
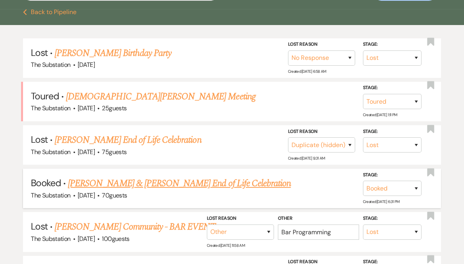
click at [211, 184] on link "[PERSON_NAME] & [PERSON_NAME] End of Life Celebration" at bounding box center [179, 183] width 223 height 14
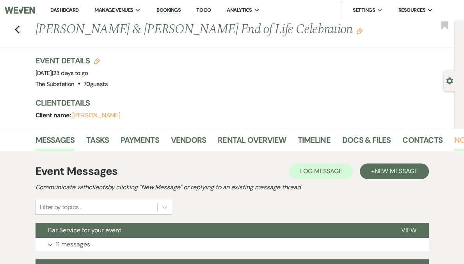
click at [455, 139] on link "Notes" at bounding box center [467, 142] width 25 height 17
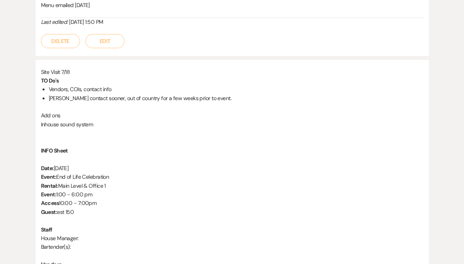
scroll to position [296, 0]
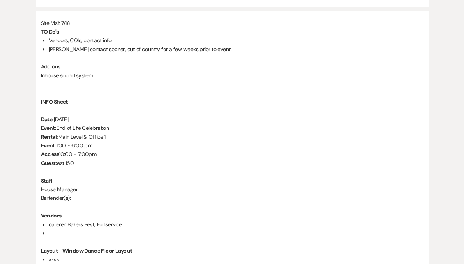
drag, startPoint x: 55, startPoint y: 119, endPoint x: 117, endPoint y: 119, distance: 61.7
click at [117, 119] on p "Date: Sunday, October 5, 2025" at bounding box center [232, 119] width 383 height 9
copy p "Sunday, October 5, 2025"
drag, startPoint x: 57, startPoint y: 127, endPoint x: 119, endPoint y: 130, distance: 61.8
click at [119, 130] on p "Event: End of Life Celebration" at bounding box center [232, 127] width 383 height 9
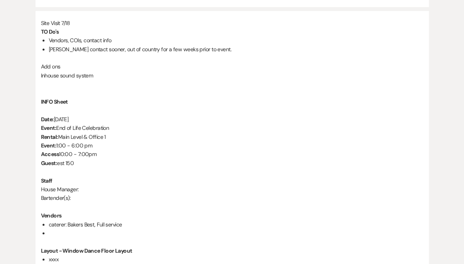
copy p "End of Life Celebration"
drag, startPoint x: 63, startPoint y: 138, endPoint x: 107, endPoint y: 139, distance: 44.1
click at [107, 139] on p "Rental: Main Level & Office 1" at bounding box center [232, 136] width 383 height 9
copy p "Main Level & Office 1"
drag, startPoint x: 57, startPoint y: 145, endPoint x: 96, endPoint y: 144, distance: 39.8
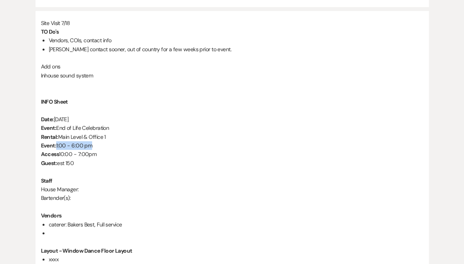
click at [96, 144] on p "Event: 1:00 - 6:00 pm" at bounding box center [232, 145] width 383 height 9
copy p "1:00 - 6:00 pm"
drag, startPoint x: 60, startPoint y: 153, endPoint x: 98, endPoint y: 152, distance: 37.9
click at [98, 152] on p "Access 10:00 - 7:00pm" at bounding box center [232, 154] width 383 height 9
copy p "10:00 - 7:00pm"
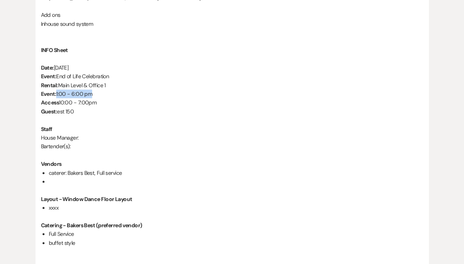
scroll to position [393, 0]
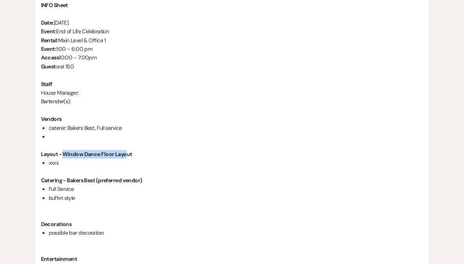
drag, startPoint x: 64, startPoint y: 155, endPoint x: 125, endPoint y: 152, distance: 61.0
click at [125, 152] on strong "Layout - Window Dance Floor Layout" at bounding box center [86, 153] width 91 height 7
drag, startPoint x: 39, startPoint y: 152, endPoint x: 147, endPoint y: 158, distance: 107.6
click at [147, 158] on div "Site Visit 7/18 TO Do's Vendors, COIs, contact info Laura contact sooner, out o…" at bounding box center [233, 124] width 394 height 421
click at [54, 148] on p at bounding box center [232, 145] width 383 height 9
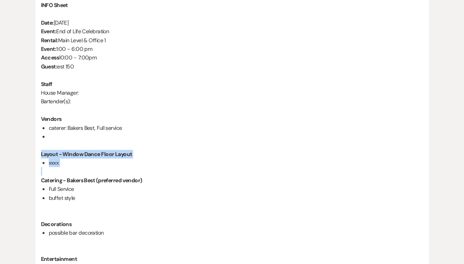
drag, startPoint x: 40, startPoint y: 153, endPoint x: 86, endPoint y: 167, distance: 47.5
click at [86, 167] on div "Site Visit 7/18 TO Do's Vendors, COIs, contact info Laura contact sooner, out o…" at bounding box center [233, 124] width 394 height 421
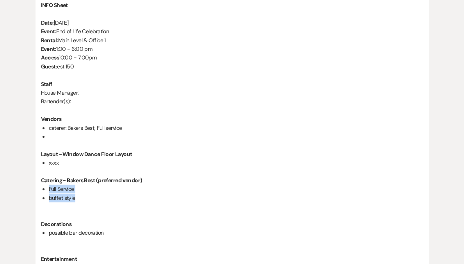
drag, startPoint x: 77, startPoint y: 198, endPoint x: 49, endPoint y: 187, distance: 30.0
click at [49, 187] on ul "Full Service buffet style" at bounding box center [236, 193] width 375 height 18
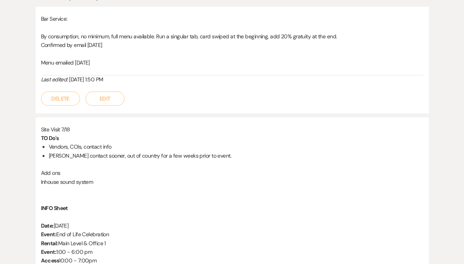
scroll to position [0, 0]
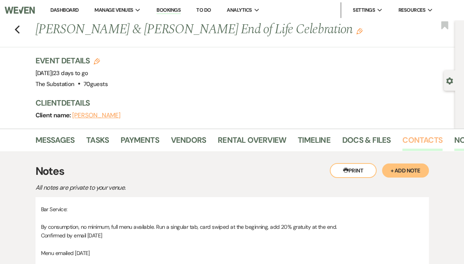
click at [413, 142] on link "Contacts" at bounding box center [423, 142] width 40 height 17
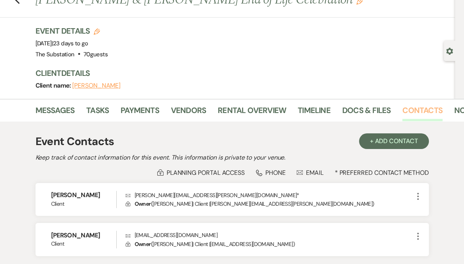
scroll to position [56, 0]
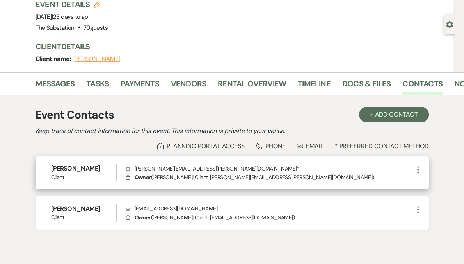
drag, startPoint x: 136, startPoint y: 168, endPoint x: 200, endPoint y: 166, distance: 64.1
click at [200, 166] on p "Envelope christina.dilisio@gmail.com *" at bounding box center [270, 168] width 288 height 9
drag, startPoint x: 197, startPoint y: 170, endPoint x: 133, endPoint y: 170, distance: 64.0
click at [133, 170] on p "Envelope christina.dilisio@gmail.com *" at bounding box center [270, 168] width 288 height 9
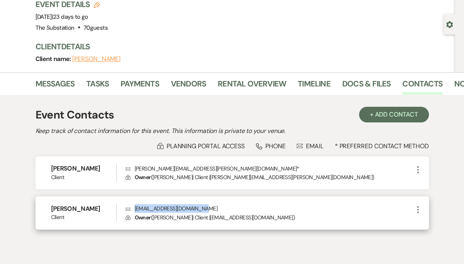
drag, startPoint x: 135, startPoint y: 209, endPoint x: 214, endPoint y: 206, distance: 78.9
click at [214, 206] on p "Envelope tpierce@publiccounsel.net" at bounding box center [270, 208] width 288 height 9
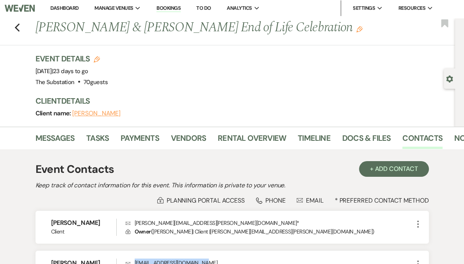
scroll to position [0, 0]
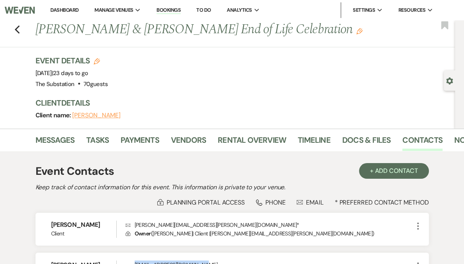
click at [78, 10] on link "Dashboard" at bounding box center [64, 10] width 28 height 7
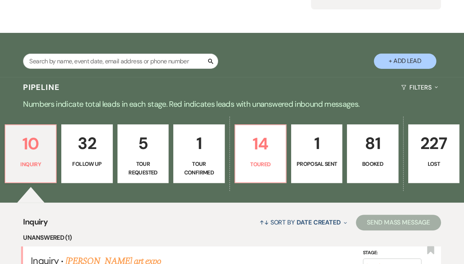
scroll to position [132, 0]
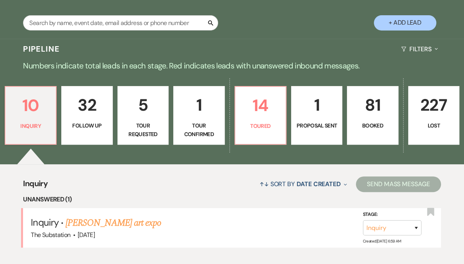
click at [361, 117] on p "81" at bounding box center [372, 105] width 41 height 26
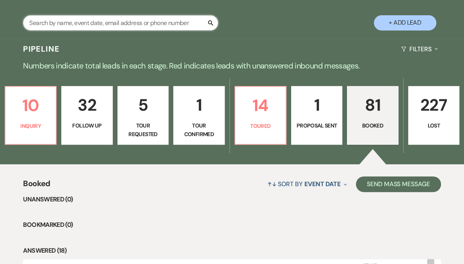
click at [81, 22] on input "text" at bounding box center [120, 22] width 195 height 15
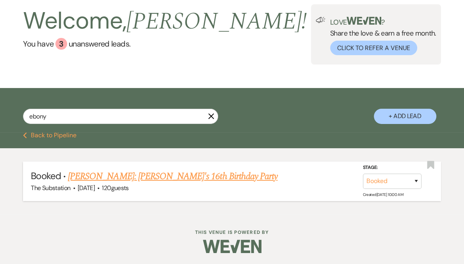
click at [158, 175] on link "[PERSON_NAME]: [PERSON_NAME]'s 16th Birthday Party" at bounding box center [173, 176] width 210 height 14
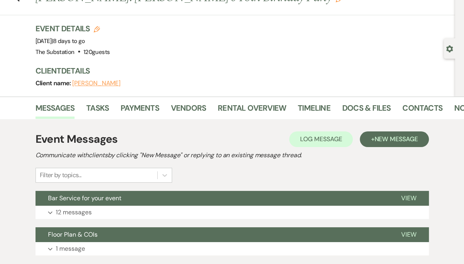
scroll to position [58, 0]
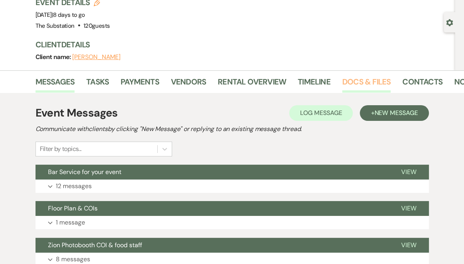
click at [345, 77] on link "Docs & Files" at bounding box center [366, 83] width 48 height 17
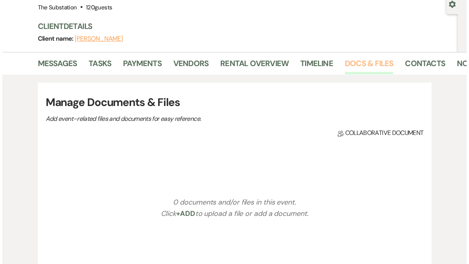
scroll to position [111, 0]
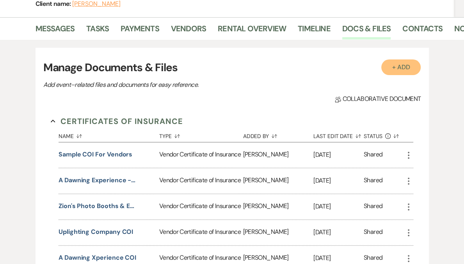
click at [406, 67] on button "+ Add" at bounding box center [402, 67] width 40 height 16
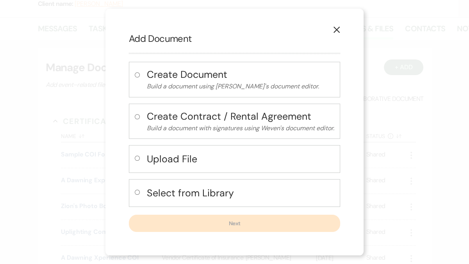
click at [166, 163] on h4 "Upload File" at bounding box center [240, 159] width 187 height 14
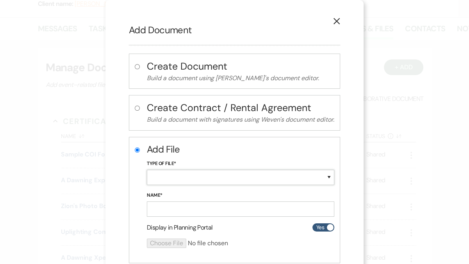
click at [171, 176] on select "Special Event Insurance Vendor Certificate of Insurance Contracts / Rental Agre…" at bounding box center [240, 176] width 187 height 15
click at [147, 169] on select "Special Event Insurance Vendor Certificate of Insurance Contracts / Rental Agre…" at bounding box center [240, 176] width 187 height 15
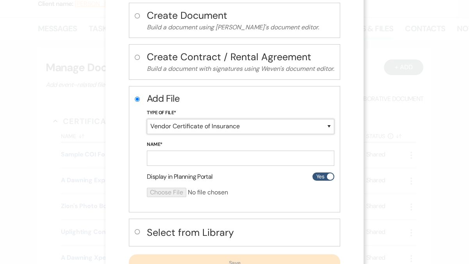
scroll to position [52, 0]
click at [175, 157] on input "Name*" at bounding box center [240, 157] width 187 height 15
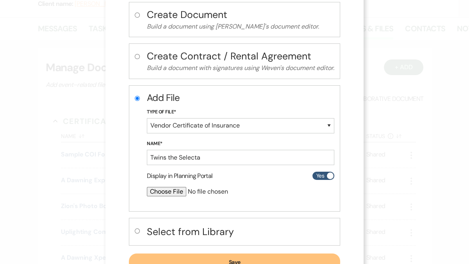
click at [167, 189] on input "file" at bounding box center [220, 191] width 146 height 9
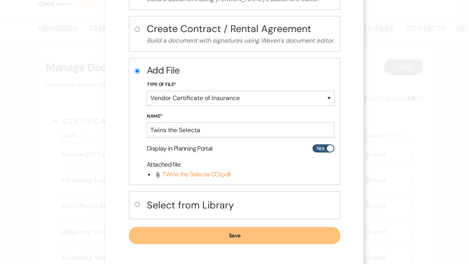
scroll to position [81, 0]
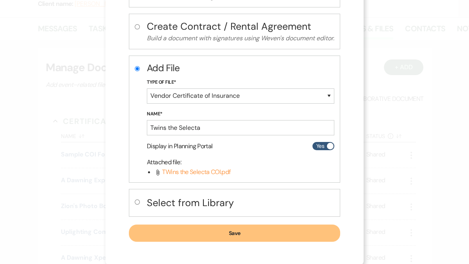
click at [220, 232] on button "Save" at bounding box center [234, 232] width 211 height 17
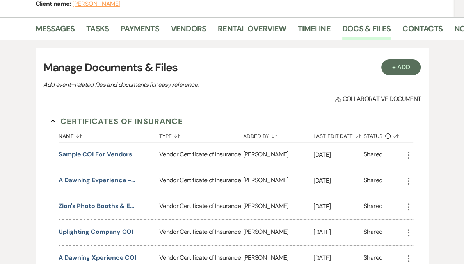
click at [406, 75] on h3 "Manage Documents & Files" at bounding box center [232, 67] width 378 height 16
click at [403, 67] on button "+ Add" at bounding box center [402, 67] width 40 height 16
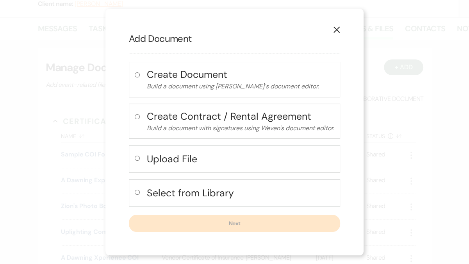
click at [165, 154] on h4 "Upload File" at bounding box center [240, 159] width 187 height 14
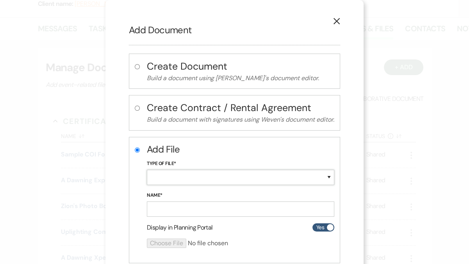
click at [180, 176] on select "Special Event Insurance Vendor Certificate of Insurance Contracts / Rental Agre…" at bounding box center [240, 176] width 187 height 15
click at [147, 169] on select "Special Event Insurance Vendor Certificate of Insurance Contracts / Rental Agre…" at bounding box center [240, 176] width 187 height 15
click at [171, 207] on input "Name*" at bounding box center [240, 208] width 187 height 15
click at [166, 243] on input "file" at bounding box center [220, 242] width 146 height 9
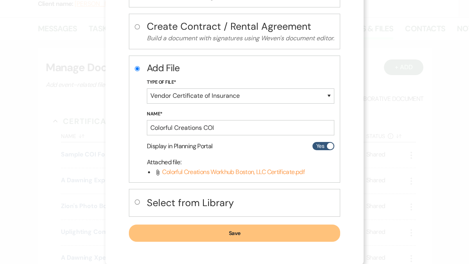
click at [228, 234] on button "Save" at bounding box center [234, 232] width 211 height 17
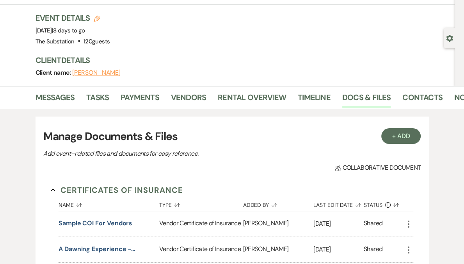
scroll to position [0, 0]
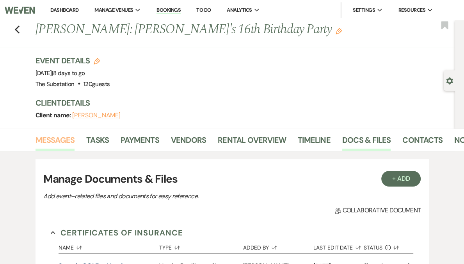
click at [59, 140] on link "Messages" at bounding box center [55, 142] width 39 height 17
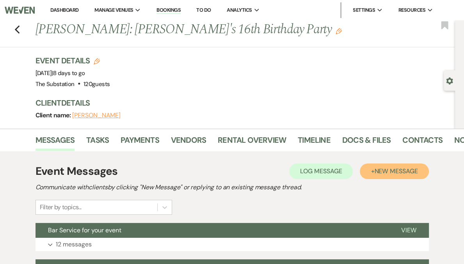
click at [398, 167] on span "New Message" at bounding box center [395, 171] width 43 height 8
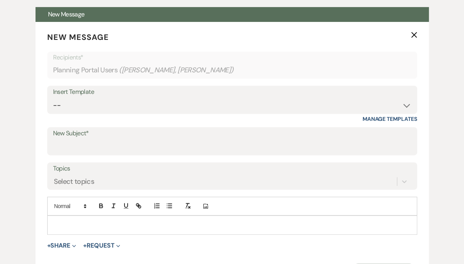
scroll to position [216, 0]
click at [72, 144] on input "New Subject*" at bounding box center [232, 146] width 358 height 15
click at [71, 224] on p at bounding box center [232, 224] width 358 height 9
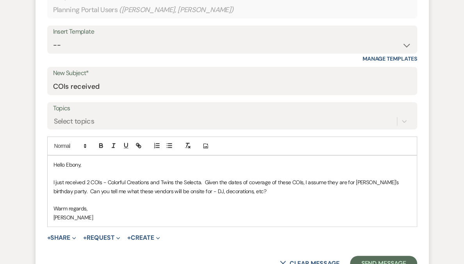
scroll to position [417, 0]
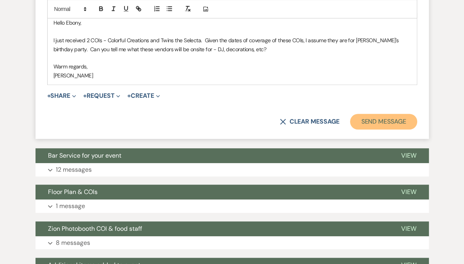
click at [380, 125] on button "Send Message" at bounding box center [383, 122] width 67 height 16
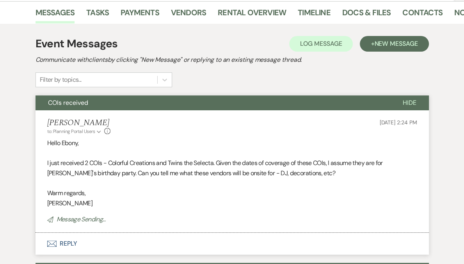
scroll to position [0, 0]
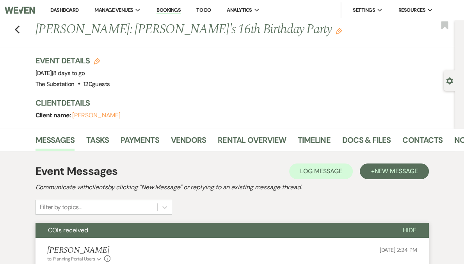
click at [78, 13] on link "Dashboard" at bounding box center [64, 10] width 28 height 7
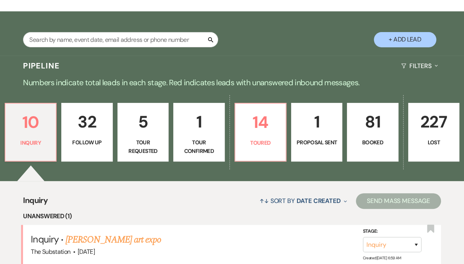
scroll to position [225, 0]
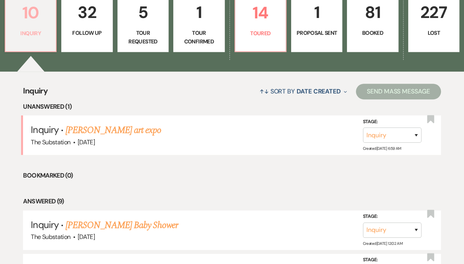
click at [51, 29] on p "Inquiry" at bounding box center [30, 33] width 41 height 9
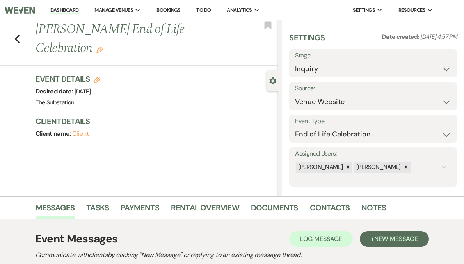
select select "5"
select select "14"
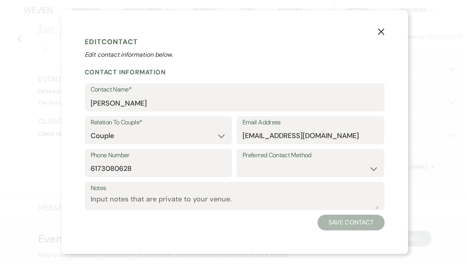
select select "1"
click at [382, 32] on icon "X" at bounding box center [381, 31] width 7 height 7
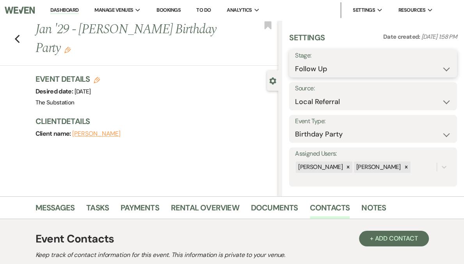
click at [348, 71] on select "Inquiry Follow Up Tour Requested Tour Confirmed Toured Proposal Sent Booked Lost" at bounding box center [373, 68] width 156 height 15
select select "8"
click at [318, 61] on select "Inquiry Follow Up Tour Requested Tour Confirmed Toured Proposal Sent Booked Lost" at bounding box center [373, 68] width 156 height 15
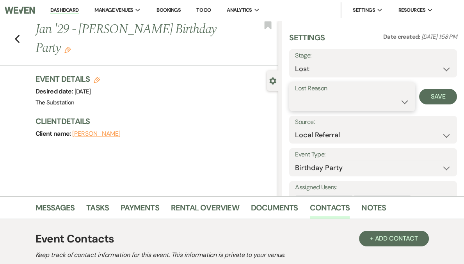
click at [342, 102] on select "Booked Elsewhere Budget Date Unavailable No Response Not a Good Match Capacity …" at bounding box center [352, 101] width 114 height 15
select select "5"
click at [318, 94] on select "Booked Elsewhere Budget Date Unavailable No Response Not a Good Match Capacity …" at bounding box center [352, 101] width 114 height 15
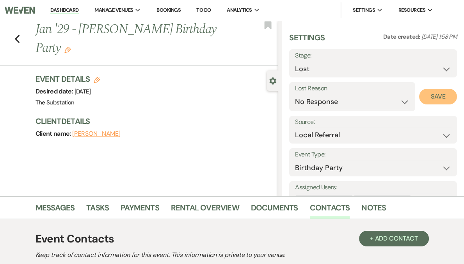
click at [435, 98] on button "Save" at bounding box center [438, 97] width 38 height 16
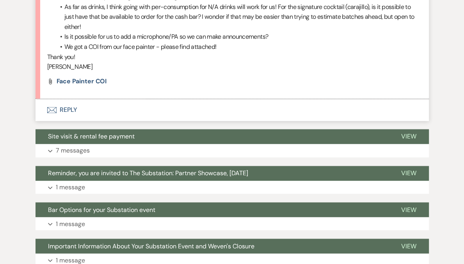
scroll to position [875, 0]
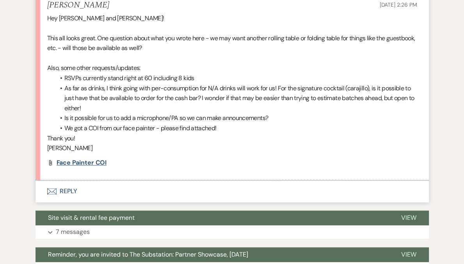
click at [91, 164] on span "Face Painter COI" at bounding box center [82, 162] width 50 height 8
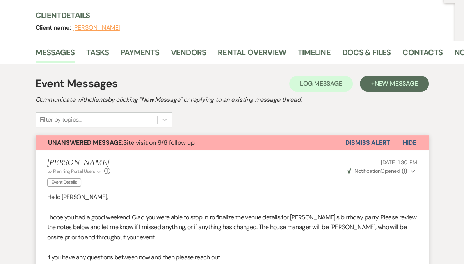
scroll to position [0, 0]
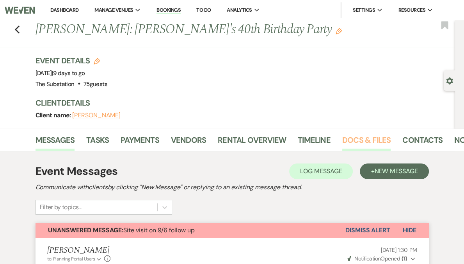
click at [358, 144] on link "Docs & Files" at bounding box center [366, 142] width 48 height 17
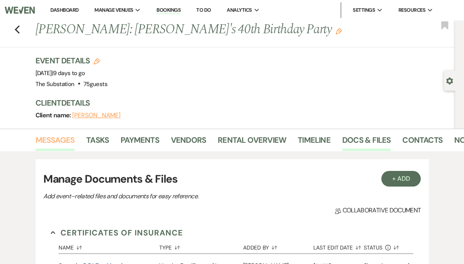
click at [60, 141] on link "Messages" at bounding box center [55, 142] width 39 height 17
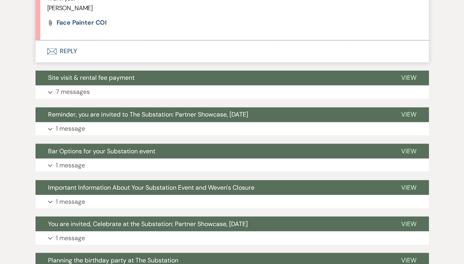
scroll to position [999, 0]
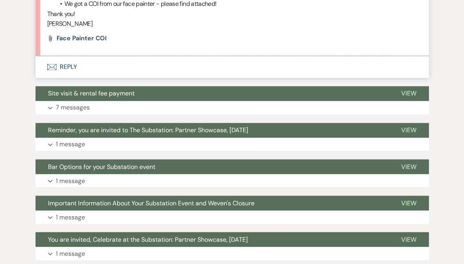
click at [70, 65] on button "Envelope Reply" at bounding box center [233, 67] width 394 height 22
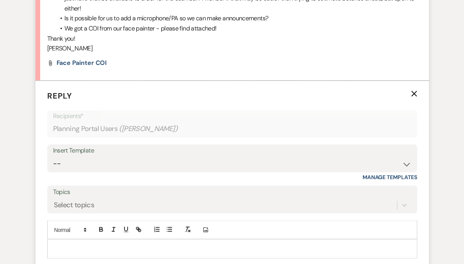
scroll to position [944, 0]
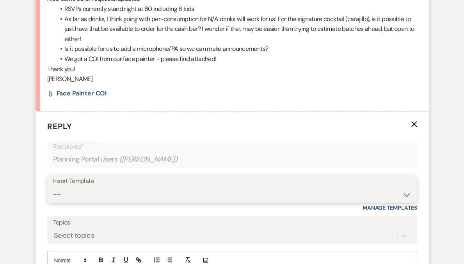
click at [77, 196] on select "-- Weven Planning Portal Introduction (Booked Events) Follow Up Contract (Pre-B…" at bounding box center [232, 193] width 358 height 15
select select "4505"
click at [53, 186] on select "-- Weven Planning Portal Introduction (Booked Events) Follow Up Contract (Pre-B…" at bounding box center [232, 193] width 358 height 15
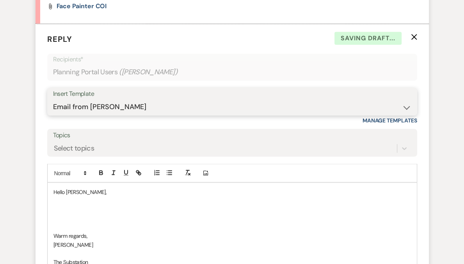
scroll to position [1036, 0]
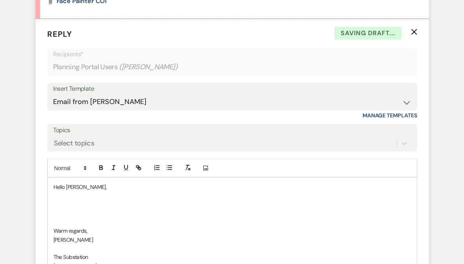
click at [78, 203] on p at bounding box center [232, 204] width 358 height 9
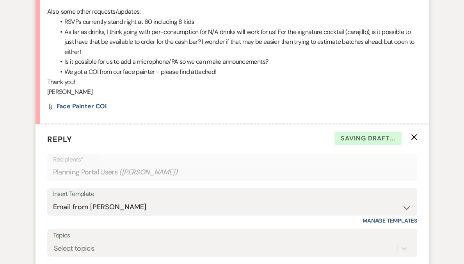
scroll to position [833, 0]
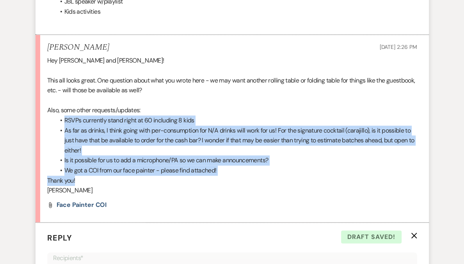
drag, startPoint x: 62, startPoint y: 121, endPoint x: 238, endPoint y: 177, distance: 184.4
click at [238, 177] on div "Hey Vickie and Laura! This all looks great. One question about what you wrote h…" at bounding box center [232, 125] width 370 height 140
copy div "RSVPs currently stand right at 60 including 8 kids As far as drinks, I think go…"
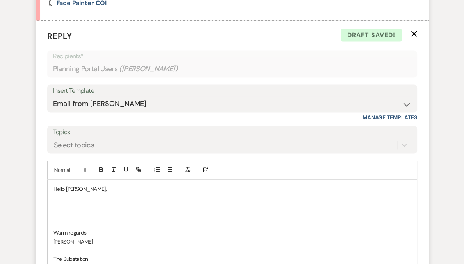
scroll to position [1039, 0]
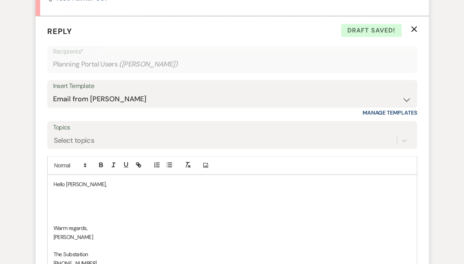
click at [96, 197] on p at bounding box center [232, 201] width 358 height 9
paste div
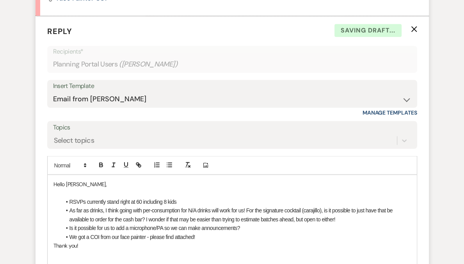
click at [73, 192] on p at bounding box center [232, 192] width 358 height 9
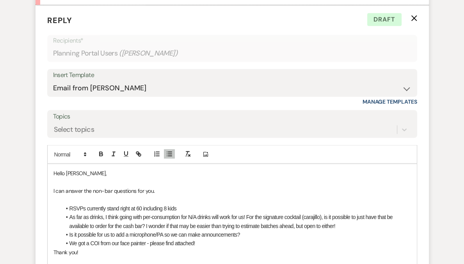
scroll to position [1050, 0]
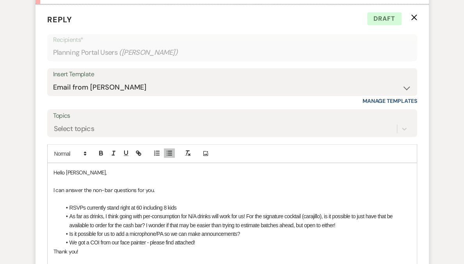
click at [70, 203] on li "RSVPs currently stand right at 60 including 8 kids" at bounding box center [236, 207] width 350 height 9
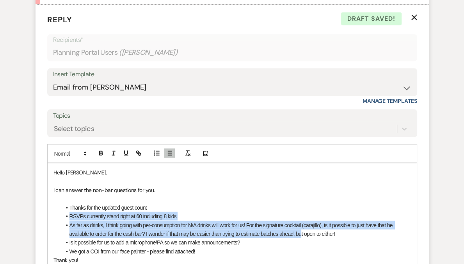
drag, startPoint x: 69, startPoint y: 215, endPoint x: 303, endPoint y: 233, distance: 234.6
click at [303, 233] on ul "Thanks for the updated guest count RSVPs currently stand right at 60 including …" at bounding box center [236, 229] width 350 height 52
click at [303, 233] on span "As far as drinks, I think going with per-consumption for N/A drinks will work f…" at bounding box center [232, 228] width 325 height 15
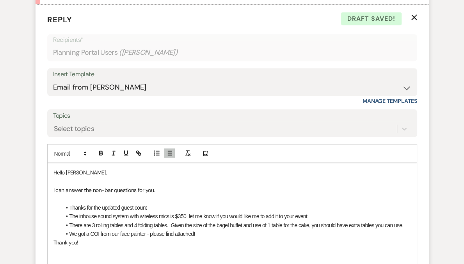
click at [72, 232] on span "We got a COI from our face painter - please find attached!" at bounding box center [133, 233] width 126 height 6
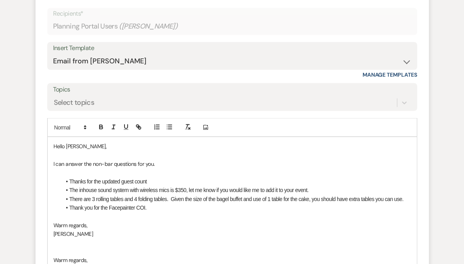
scroll to position [1168, 0]
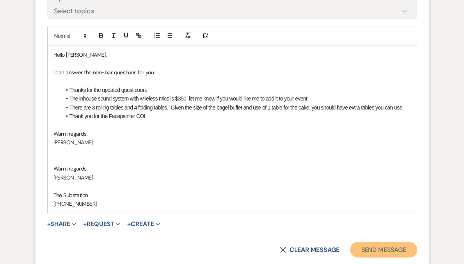
click at [382, 247] on button "Send Message" at bounding box center [383, 250] width 67 height 16
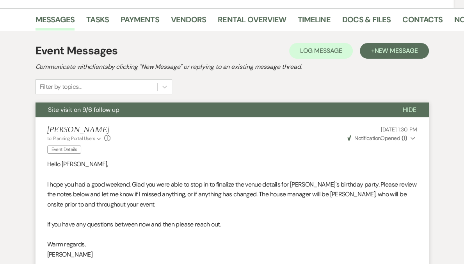
scroll to position [0, 0]
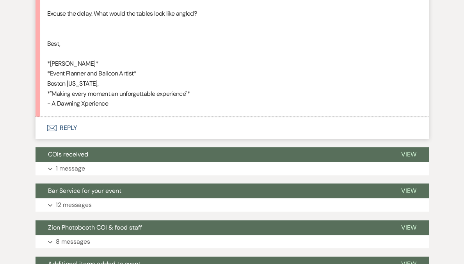
scroll to position [480, 0]
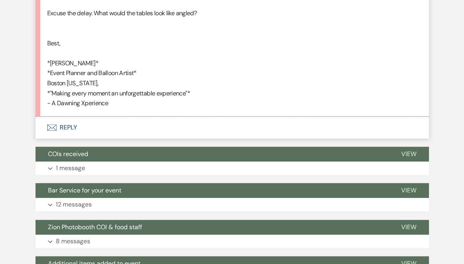
click at [70, 127] on button "Envelope Reply" at bounding box center [233, 127] width 394 height 22
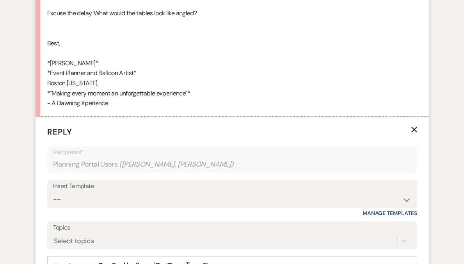
scroll to position [537, 0]
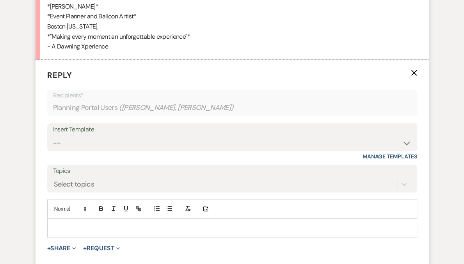
click at [73, 217] on div "Add Photo" at bounding box center [232, 208] width 370 height 19
click at [72, 227] on p at bounding box center [232, 227] width 358 height 9
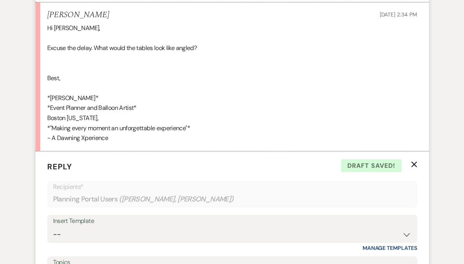
scroll to position [562, 0]
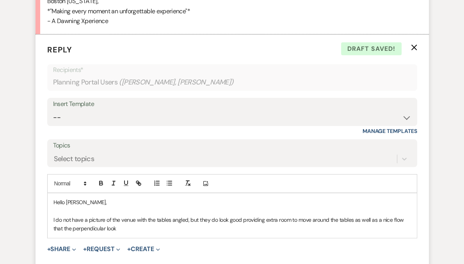
click at [225, 219] on p "I do not have a picture of the venue with the tables angled, but they do look g…" at bounding box center [232, 224] width 358 height 18
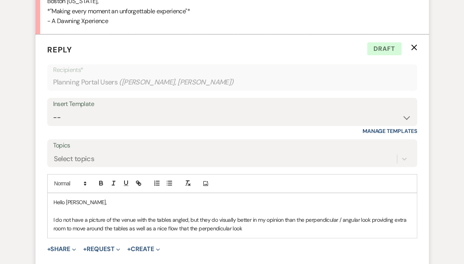
click at [216, 218] on p "I do not have a picture of the venue with the tables angled, but they do visual…" at bounding box center [232, 224] width 358 height 18
drag, startPoint x: 371, startPoint y: 219, endPoint x: 384, endPoint y: 221, distance: 13.8
click at [384, 221] on p "I do not have a picture of the venue with the tables angled, but they do look v…" at bounding box center [232, 224] width 358 height 18
click at [301, 231] on p "I do not have a picture of the venue with the tables angled, but they do look v…" at bounding box center [232, 224] width 358 height 18
click at [239, 227] on p "I do not have a picture of the venue with the tables angled, but they do look v…" at bounding box center [232, 224] width 358 height 18
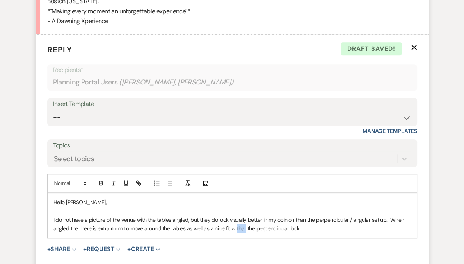
click at [239, 227] on p "I do not have a picture of the venue with the tables angled, but they do look v…" at bounding box center [232, 224] width 358 height 18
click at [314, 231] on p "I do not have a picture of the venue with the tables angled, but they do look v…" at bounding box center [232, 224] width 358 height 18
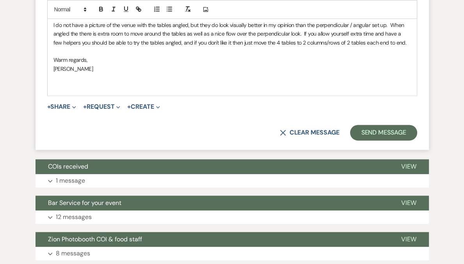
scroll to position [757, 0]
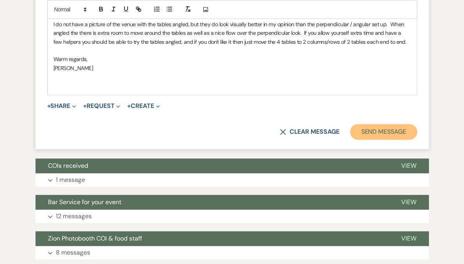
click at [373, 133] on button "Send Message" at bounding box center [383, 132] width 67 height 16
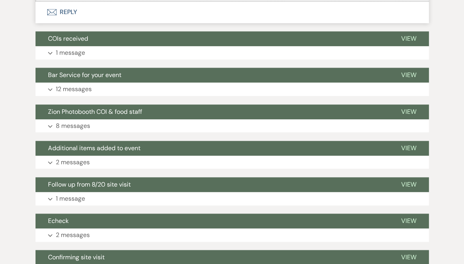
scroll to position [919, 0]
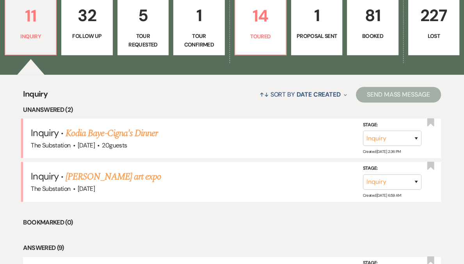
click at [107, 20] on p "32" at bounding box center [86, 15] width 41 height 26
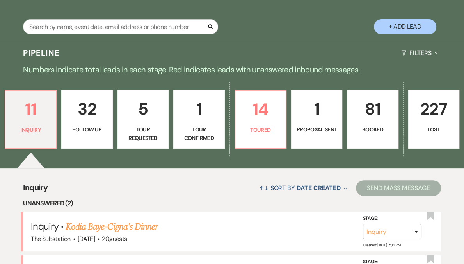
select select "9"
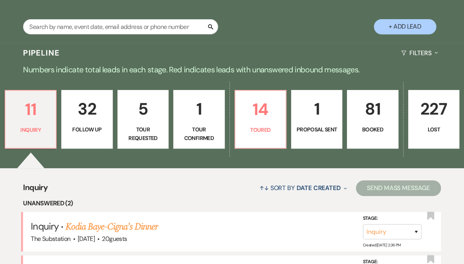
select select "9"
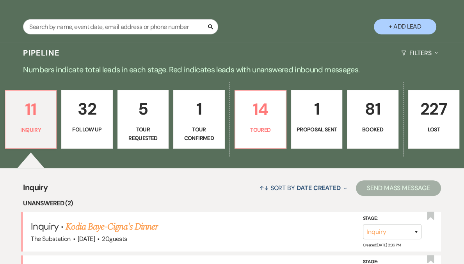
select select "9"
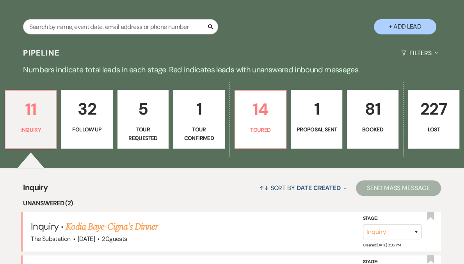
select select "9"
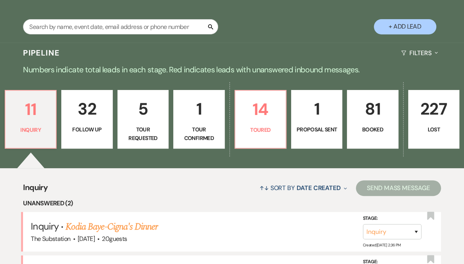
select select "9"
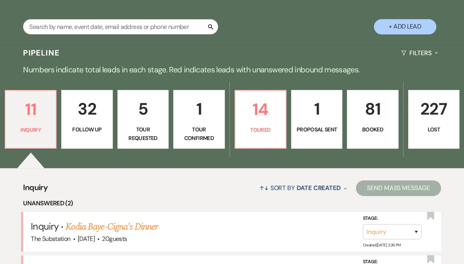
select select "9"
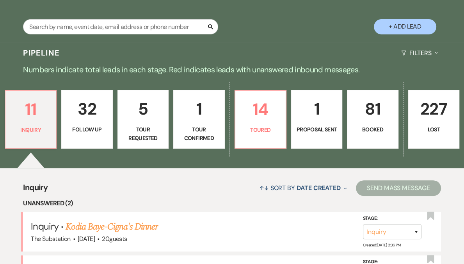
select select "9"
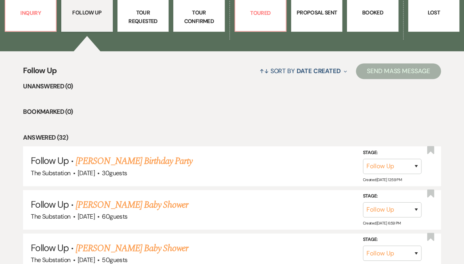
scroll to position [243, 0]
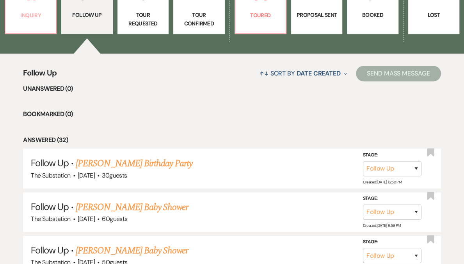
click at [51, 18] on p "Inquiry" at bounding box center [30, 15] width 41 height 9
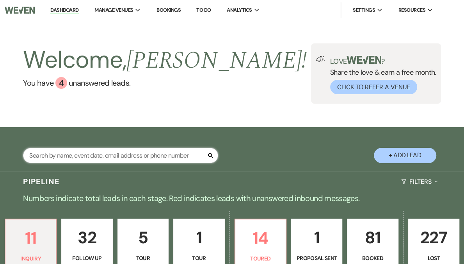
click at [51, 156] on input "text" at bounding box center [120, 155] width 195 height 15
type input "andrea"
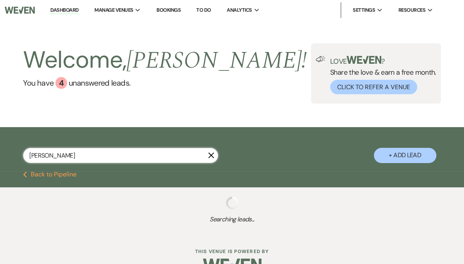
select select "8"
select select "5"
select select "9"
select select "8"
select select "6"
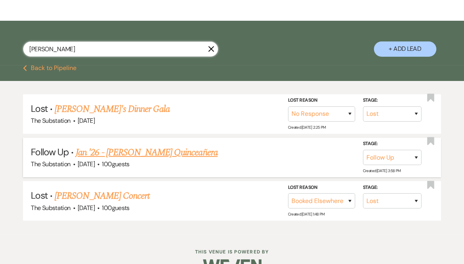
scroll to position [105, 0]
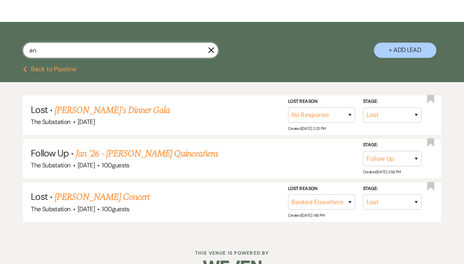
type input "a"
type input "anthony"
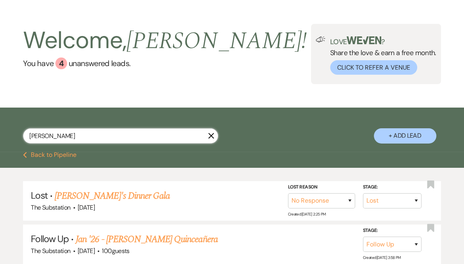
select select "9"
select select "8"
select select "6"
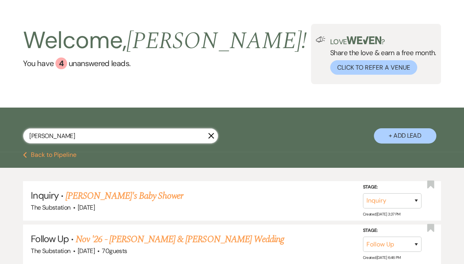
scroll to position [105, 0]
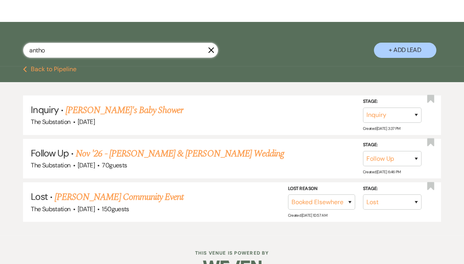
type input "anth"
select select "9"
select select "8"
select select "6"
select select "8"
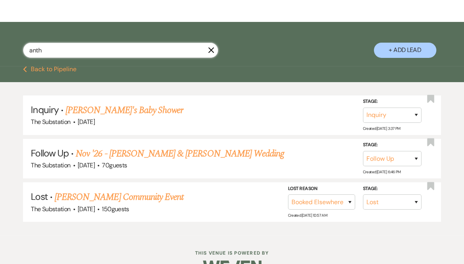
select select "5"
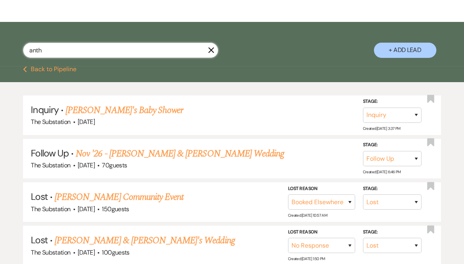
type input "anth"
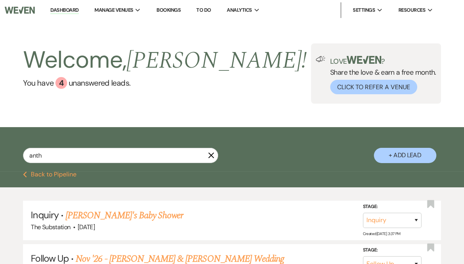
click at [82, 5] on li "Dashboard" at bounding box center [64, 10] width 36 height 16
click at [78, 12] on link "Dashboard" at bounding box center [64, 10] width 28 height 7
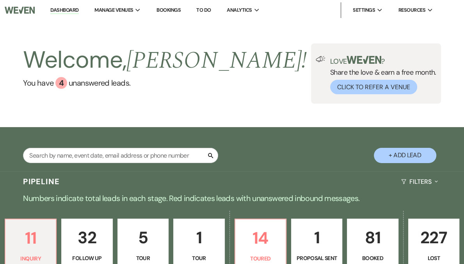
click at [87, 247] on p "32" at bounding box center [86, 237] width 41 height 26
select select "9"
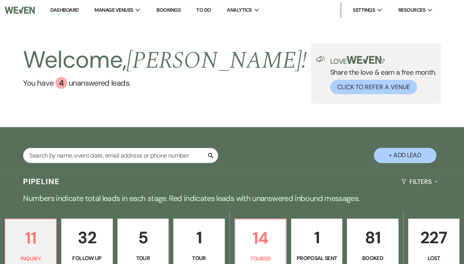
select select "9"
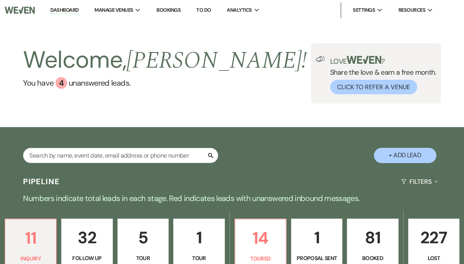
select select "9"
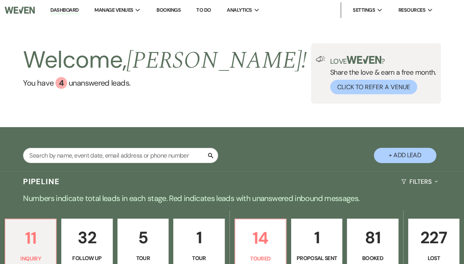
select select "9"
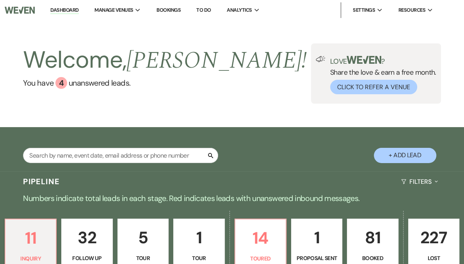
select select "9"
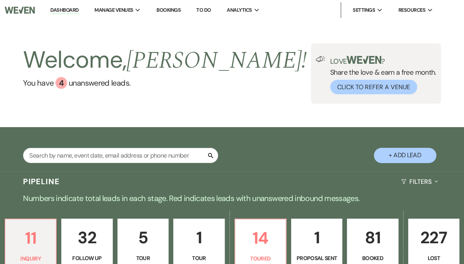
select select "9"
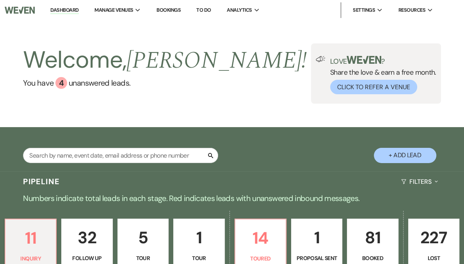
select select "9"
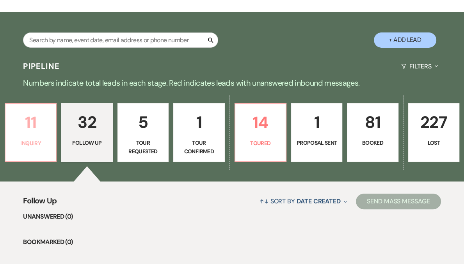
scroll to position [116, 0]
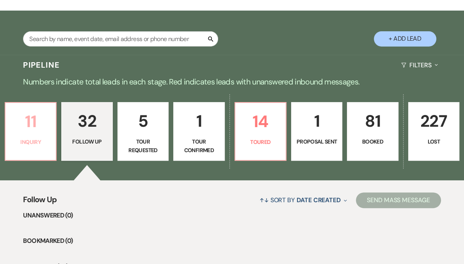
click at [57, 136] on link "11 Inquiry" at bounding box center [31, 131] width 52 height 59
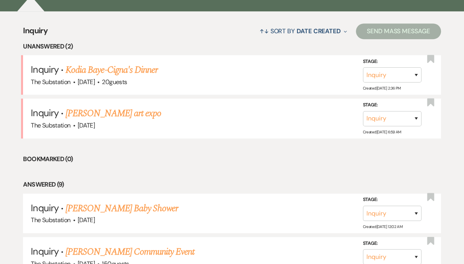
scroll to position [166, 0]
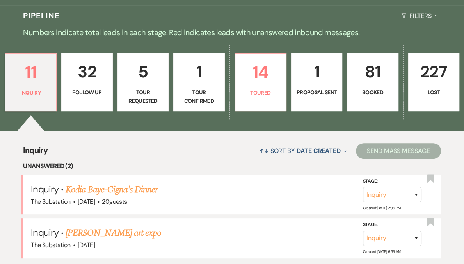
click at [109, 98] on link "32 Follow Up" at bounding box center [86, 82] width 51 height 59
select select "9"
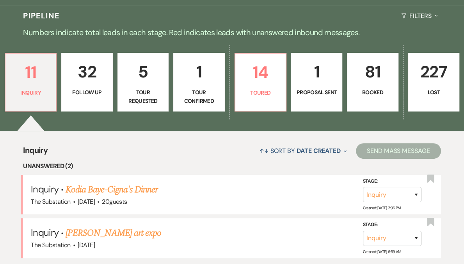
select select "9"
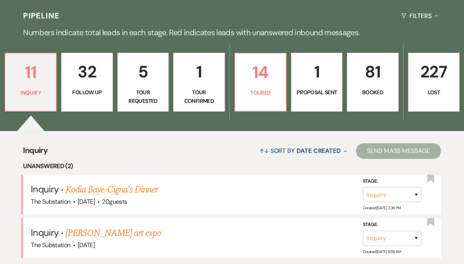
select select "9"
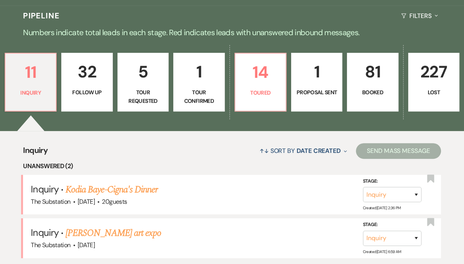
select select "9"
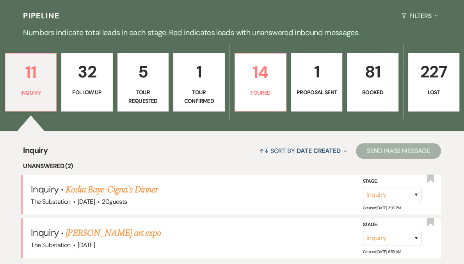
select select "9"
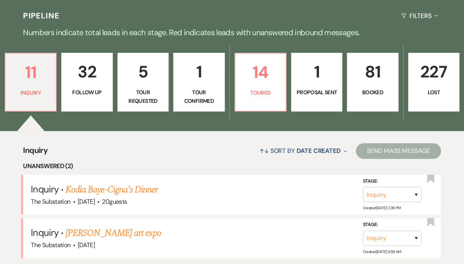
select select "9"
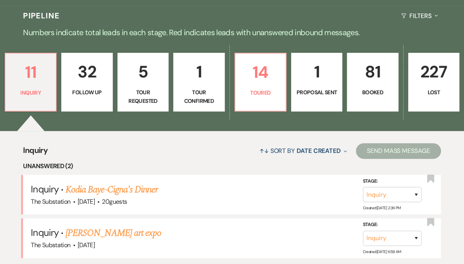
select select "9"
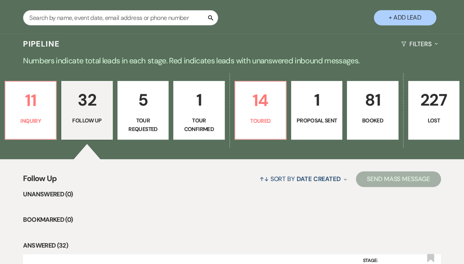
scroll to position [145, 0]
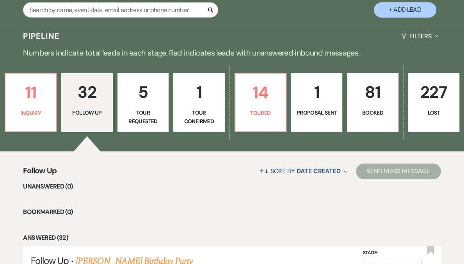
click at [160, 121] on p "Tour Requested" at bounding box center [143, 117] width 41 height 18
select select "2"
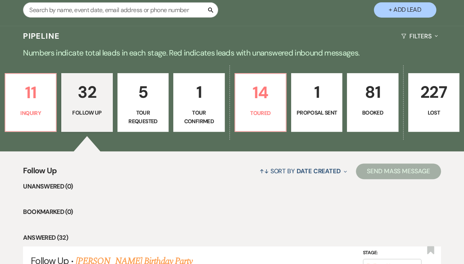
select select "2"
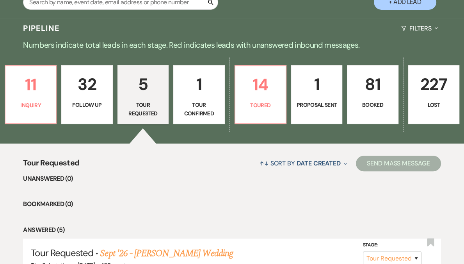
scroll to position [153, 0]
click at [95, 84] on p "32" at bounding box center [86, 84] width 41 height 26
select select "9"
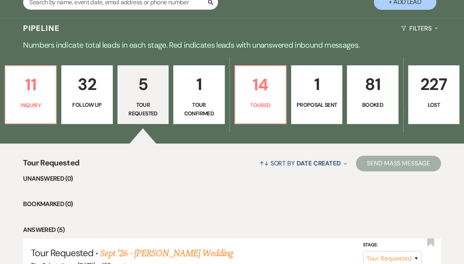
select select "9"
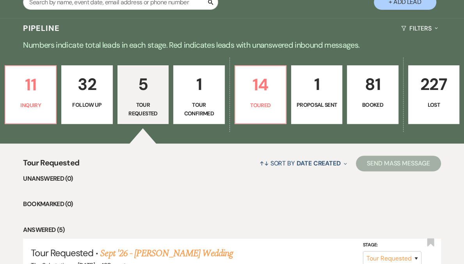
select select "9"
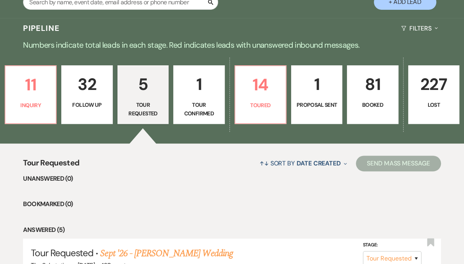
select select "9"
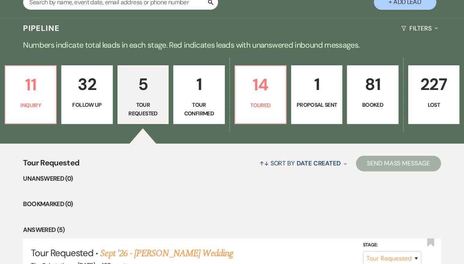
select select "9"
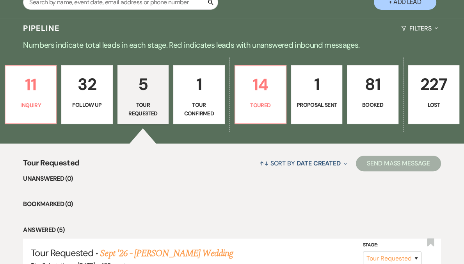
select select "9"
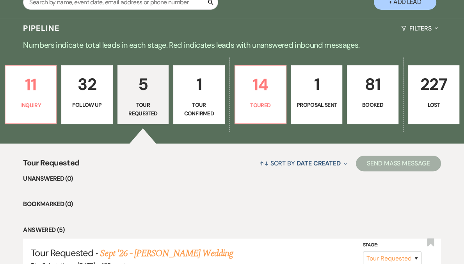
select select "9"
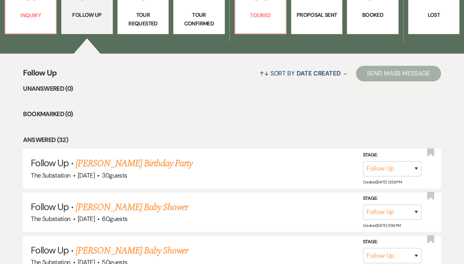
scroll to position [194, 0]
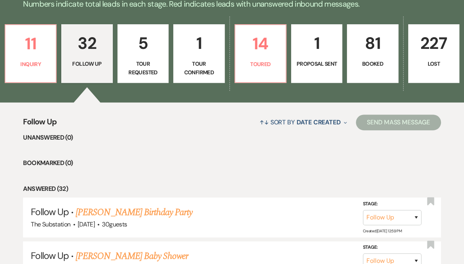
click at [160, 60] on p "Tour Requested" at bounding box center [143, 68] width 41 height 18
select select "2"
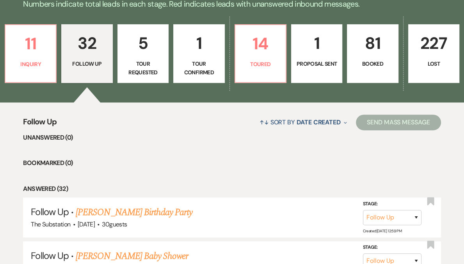
select select "2"
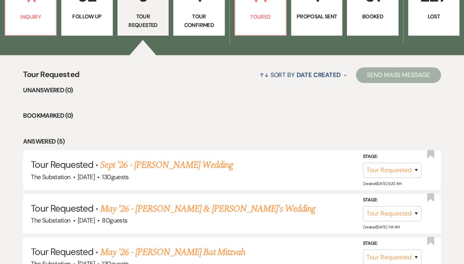
scroll to position [143, 0]
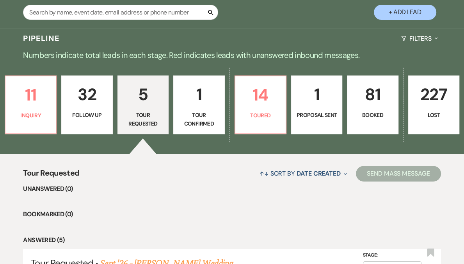
click at [205, 116] on p "Tour Confirmed" at bounding box center [198, 120] width 41 height 18
select select "4"
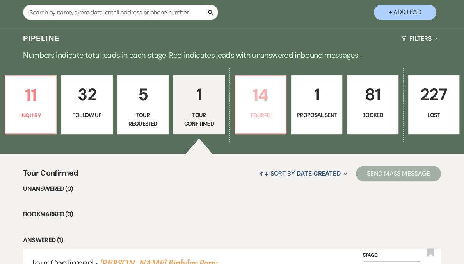
click at [266, 114] on p "Toured" at bounding box center [260, 115] width 41 height 9
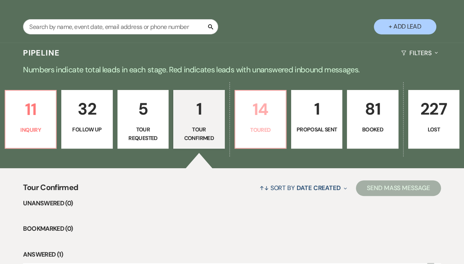
select select "5"
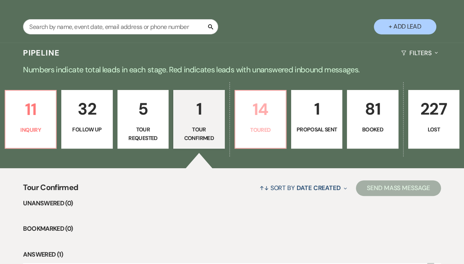
select select "5"
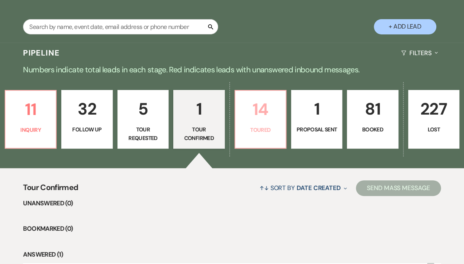
select select "5"
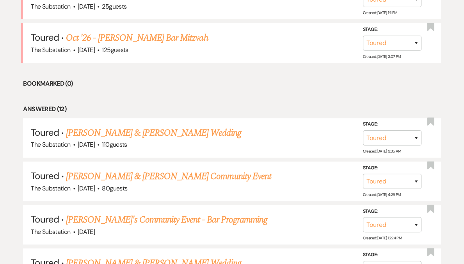
scroll to position [367, 0]
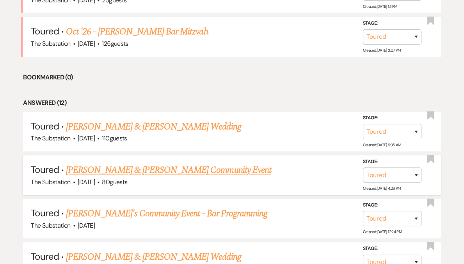
click at [153, 170] on link "Peter Swewryn & Angela Petropoulos's Community Event" at bounding box center [168, 170] width 205 height 14
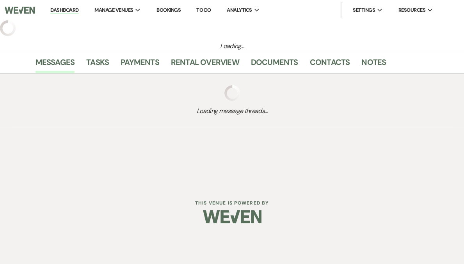
select select "5"
select select "14"
select select "7"
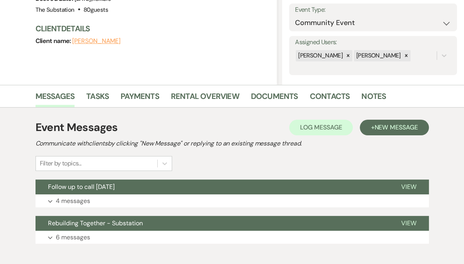
scroll to position [153, 0]
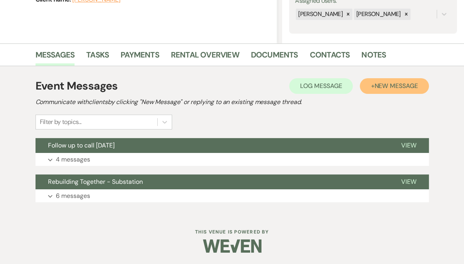
click at [400, 87] on span "New Message" at bounding box center [395, 86] width 43 height 8
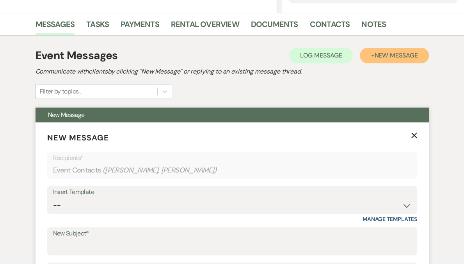
scroll to position [269, 0]
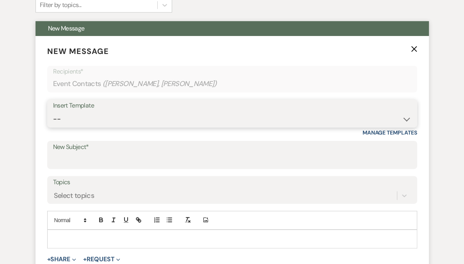
click at [89, 123] on select "-- Weven Planning Portal Introduction (Booked Events) Follow Up Contract (Pre-B…" at bounding box center [232, 118] width 358 height 15
select select "4505"
click at [53, 111] on select "-- Weven Planning Portal Introduction (Booked Events) Follow Up Contract (Pre-B…" at bounding box center [232, 118] width 358 height 15
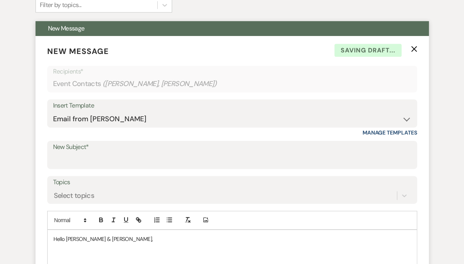
click at [71, 235] on p "Hello [PERSON_NAME] & [PERSON_NAME]," at bounding box center [232, 238] width 358 height 9
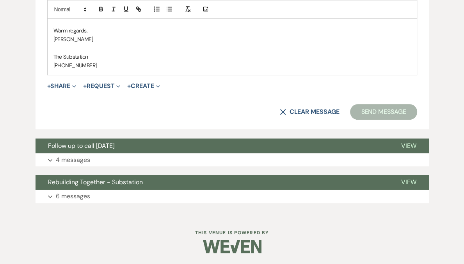
scroll to position [403, 0]
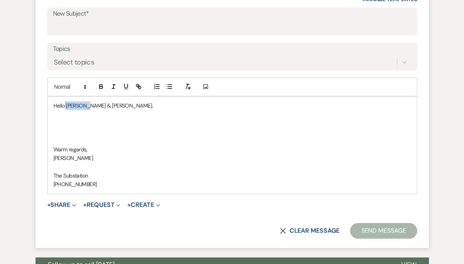
drag, startPoint x: 84, startPoint y: 105, endPoint x: 64, endPoint y: 105, distance: 19.5
click at [64, 105] on p "Hello [PERSON_NAME] & [PERSON_NAME]," at bounding box center [232, 105] width 358 height 9
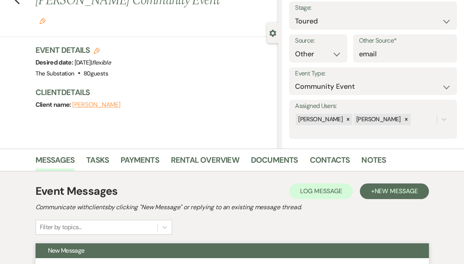
scroll to position [0, 0]
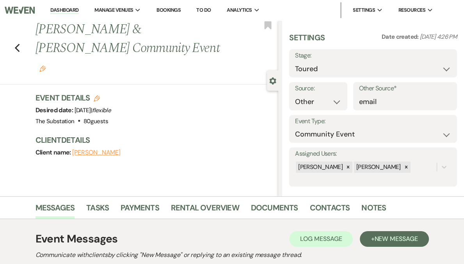
click at [46, 66] on icon "Edit" at bounding box center [42, 69] width 6 height 6
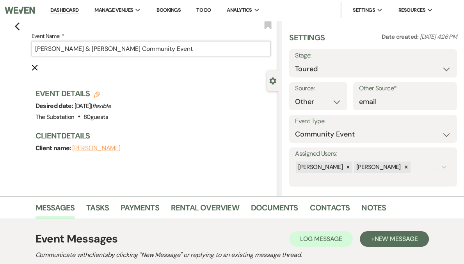
drag, startPoint x: 148, startPoint y: 48, endPoint x: 227, endPoint y: 63, distance: 80.7
click at [227, 63] on form "Event Name: * Peter Swewryn & Angela Petropoulos's Community Event Cancel Edit" at bounding box center [151, 51] width 239 height 41
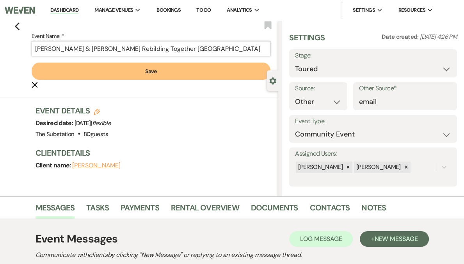
click at [164, 46] on input "Peter Swewryn & Angela Petropoulos's Rebilding Together Boston" at bounding box center [151, 48] width 239 height 15
click at [160, 46] on input "Peter Swewryn & Angela Petropoulos's Rebilding Together Boston" at bounding box center [151, 48] width 239 height 15
type input "[PERSON_NAME] & [PERSON_NAME] Rebuilding Together [GEOGRAPHIC_DATA]"
click at [155, 69] on button "Save" at bounding box center [151, 70] width 239 height 17
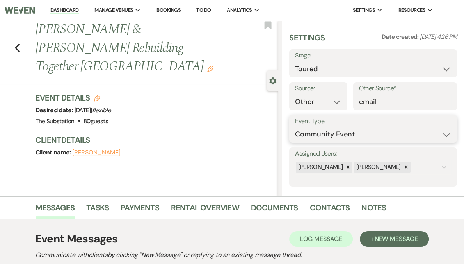
click at [361, 134] on select "Wedding Anniversary Party Baby Shower Bachelorette / Bachelor Party Birthday Pa…" at bounding box center [373, 134] width 156 height 15
select select "20"
click at [318, 127] on select "Wedding Anniversary Party Baby Shower Bachelorette / Bachelor Party Birthday Pa…" at bounding box center [373, 134] width 156 height 15
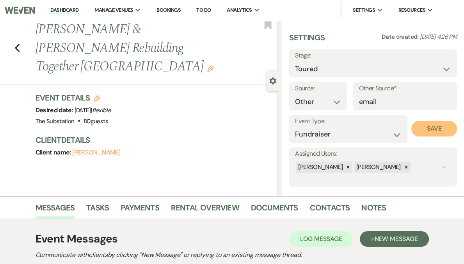
click at [437, 129] on button "Save" at bounding box center [435, 129] width 46 height 16
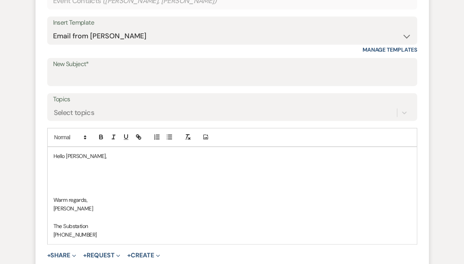
scroll to position [352, 0]
click at [75, 168] on p at bounding box center [232, 164] width 358 height 9
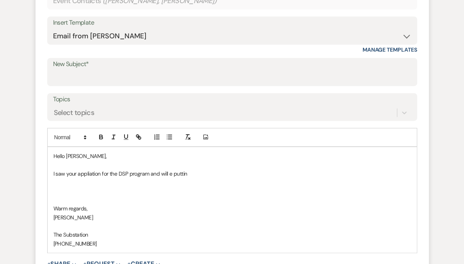
click at [92, 176] on p "I saw your appliation for the DSP program and will e puttin" at bounding box center [232, 173] width 358 height 9
click at [89, 174] on p "I saw your appliation for the DSP program and will e puttin" at bounding box center [232, 173] width 358 height 9
click at [107, 173] on p "I saw your appliation for the DSP program and will e puttin" at bounding box center [232, 173] width 358 height 9
click at [96, 172] on p "I saw your appliation for the DSP program and will e puttin" at bounding box center [232, 173] width 358 height 9
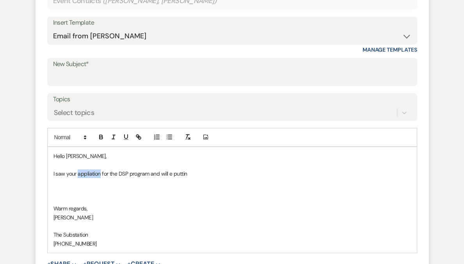
click at [96, 172] on p "I saw your appliation for the DSP program and will e puttin" at bounding box center [232, 173] width 358 height 9
click at [171, 172] on p "I saw your applicatin for the DSP program and will e puttin" at bounding box center [232, 173] width 358 height 9
click at [91, 169] on p "I saw your applicatin for the DSP program and will be putting it to the committ…" at bounding box center [232, 173] width 358 height 9
click at [255, 173] on p "I saw your application for the DSP program and will be putting it to the commit…" at bounding box center [232, 173] width 358 height 9
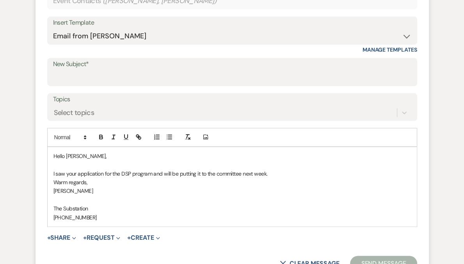
click at [78, 173] on p "I saw your application for the DSP program and will be putting it to the commit…" at bounding box center [232, 173] width 358 height 9
click at [152, 173] on p "I saw you submitted an application for the DSP program and will be putting it t…" at bounding box center [232, 173] width 358 height 9
click at [221, 171] on p "I saw you submitted an application for the fundraiser to our DSP program and wi…" at bounding box center [232, 173] width 358 height 9
click at [248, 173] on p "I saw you submitted an application for the fundraiser to our DSP program. I wil…" at bounding box center [232, 173] width 358 height 9
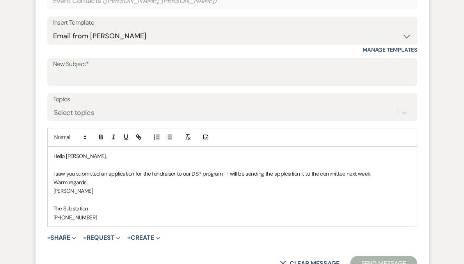
click at [284, 171] on p "I saw you submitted an application for the fundraiser to our DSP program. I wil…" at bounding box center [232, 173] width 358 height 9
click at [342, 173] on p "I saw you submitted an application for the fundraiser to our DSP program. I wil…" at bounding box center [232, 173] width 358 height 9
click at [107, 182] on p "Warm regards," at bounding box center [232, 182] width 358 height 9
click at [397, 172] on p "I saw you submitted an application for the fundraiser to our DSP program. I wil…" at bounding box center [232, 173] width 358 height 9
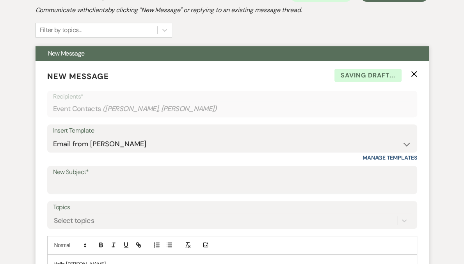
scroll to position [210, 0]
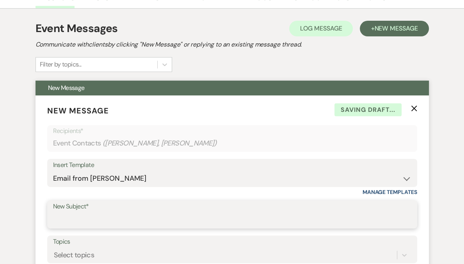
click at [112, 223] on input "New Subject*" at bounding box center [232, 219] width 358 height 15
type input "DSP application received"
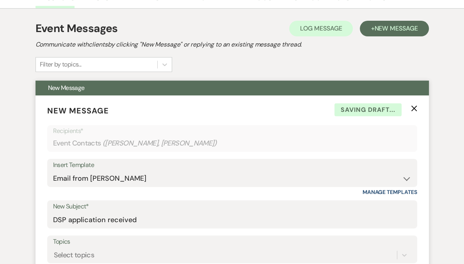
click at [178, 195] on form "New Message X Saving draft... Recipients* Event Contacts ( Peter Swewryn, Angel…" at bounding box center [233, 267] width 394 height 345
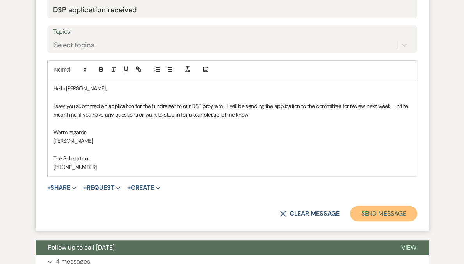
click at [383, 212] on button "Send Message" at bounding box center [383, 213] width 67 height 16
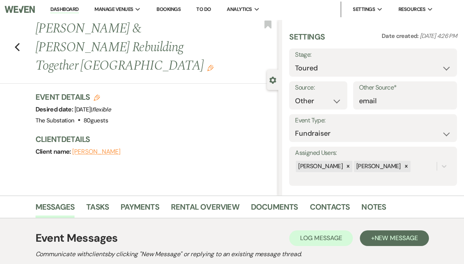
scroll to position [1, 0]
click at [78, 7] on link "Dashboard" at bounding box center [64, 8] width 28 height 7
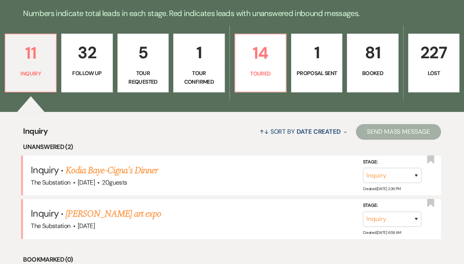
scroll to position [184, 0]
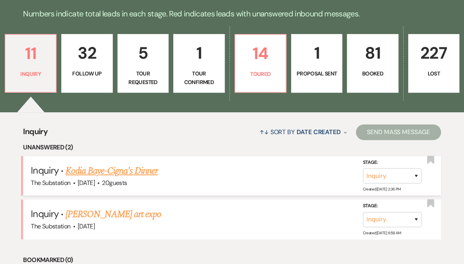
click at [80, 167] on link "Kodia Baye-Cigna's Dinner" at bounding box center [112, 171] width 92 height 14
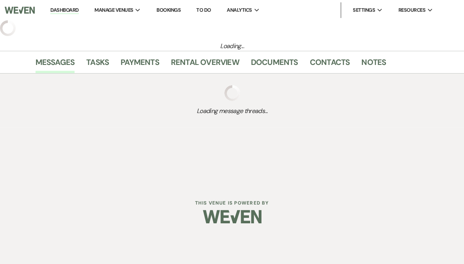
select select "5"
select select "13"
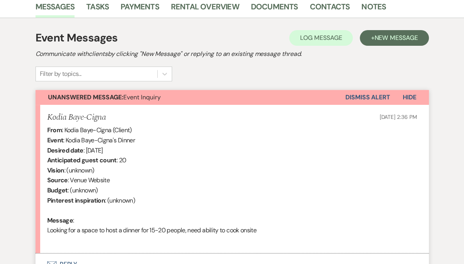
scroll to position [274, 0]
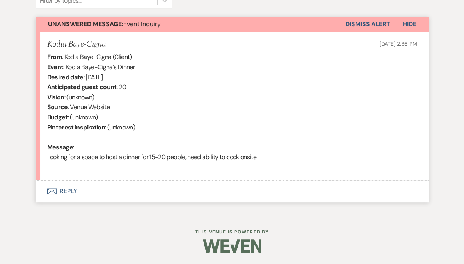
click at [69, 191] on button "Envelope Reply" at bounding box center [233, 191] width 394 height 22
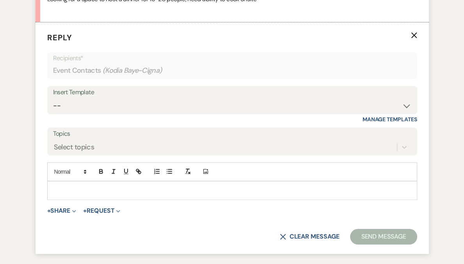
scroll to position [437, 0]
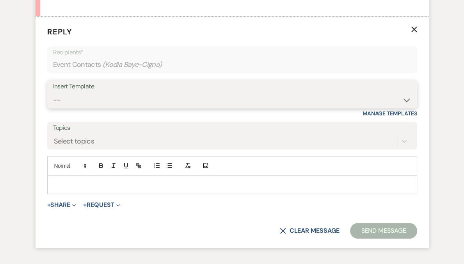
click at [116, 99] on select "-- Weven Planning Portal Introduction (Booked Events) Follow Up Contract (Pre-B…" at bounding box center [232, 99] width 358 height 15
select select "4505"
click at [53, 92] on select "-- Weven Planning Portal Introduction (Booked Events) Follow Up Contract (Pre-B…" at bounding box center [232, 99] width 358 height 15
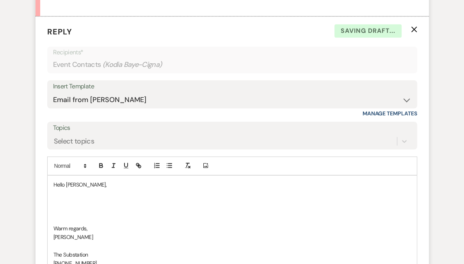
click at [86, 194] on p at bounding box center [232, 193] width 358 height 9
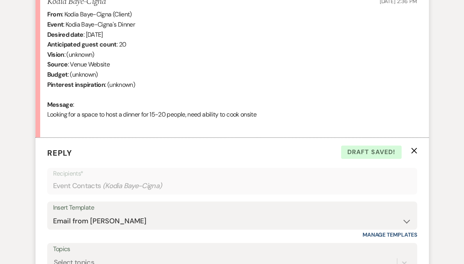
scroll to position [435, 0]
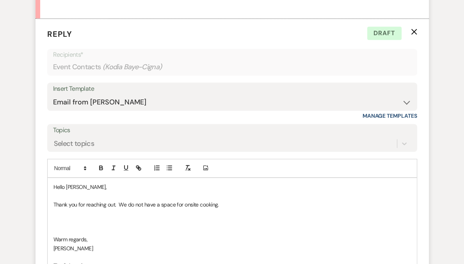
click at [120, 203] on p "Thank you for reaching out. We do not have a space for onsite cooking." at bounding box center [232, 204] width 358 height 9
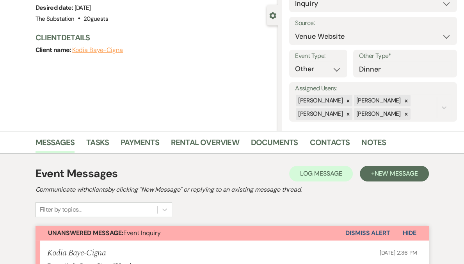
scroll to position [0, 0]
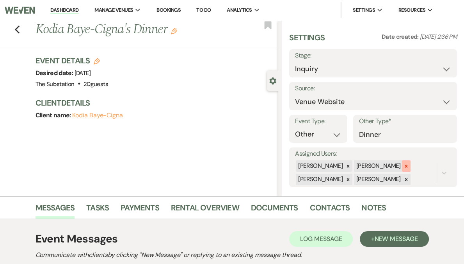
click at [405, 168] on icon at bounding box center [406, 165] width 5 height 5
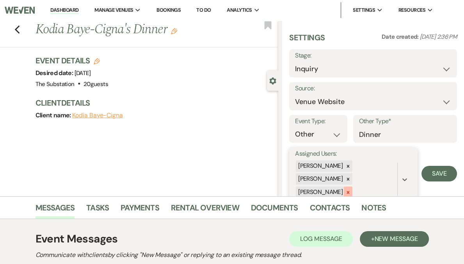
click at [350, 191] on icon at bounding box center [348, 192] width 3 height 3
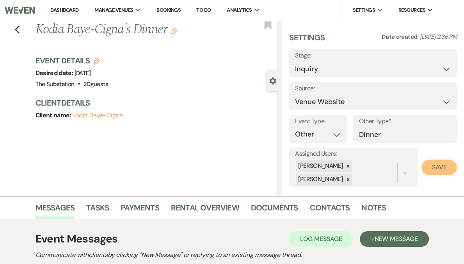
click at [437, 171] on button "Save" at bounding box center [440, 167] width 36 height 16
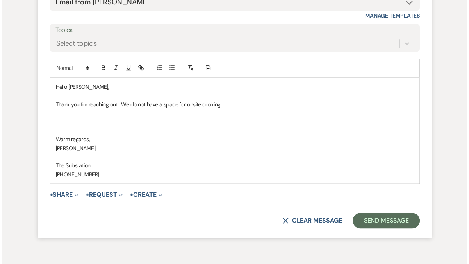
scroll to position [566, 0]
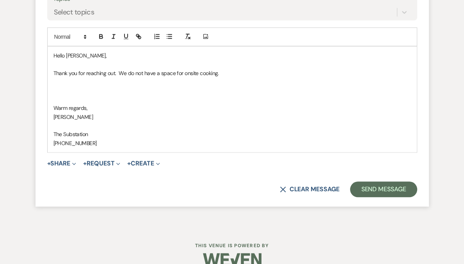
click at [243, 72] on p "Thank you for reaching out. We do not have a space for onsite cooking." at bounding box center [232, 73] width 358 height 9
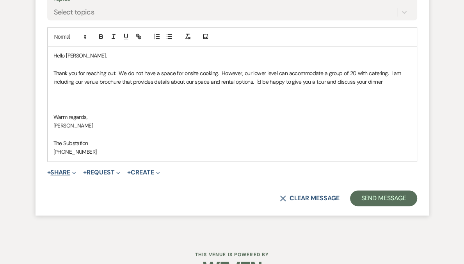
click at [61, 172] on button "+ Share Expand" at bounding box center [61, 172] width 29 height 6
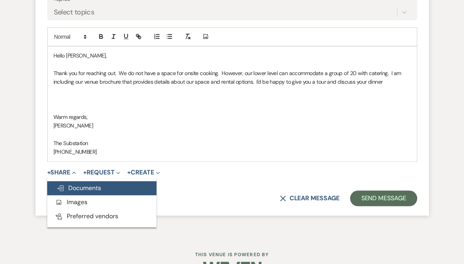
click at [105, 186] on button "Doc Upload Documents" at bounding box center [101, 188] width 109 height 14
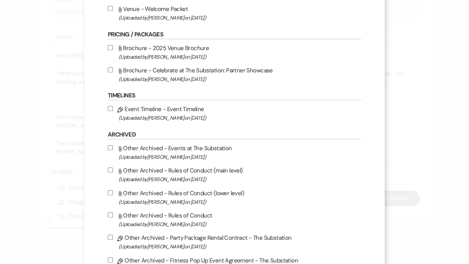
scroll to position [435, 0]
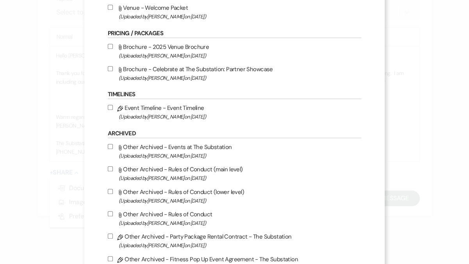
click at [194, 60] on span "(Uploaded by Laura Charles on May 27th, 2025 )" at bounding box center [240, 55] width 243 height 9
click at [113, 49] on input "Attach File Brochure - 2025 Venue Brochure (Uploaded by Laura Charles on May 27…" at bounding box center [110, 46] width 5 height 5
checkbox input "true"
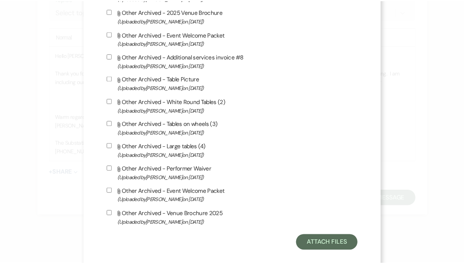
scroll to position [833, 0]
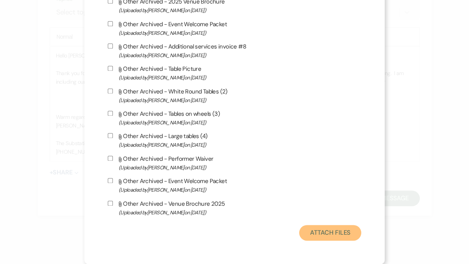
click at [319, 232] on button "Attach Files" at bounding box center [330, 233] width 62 height 16
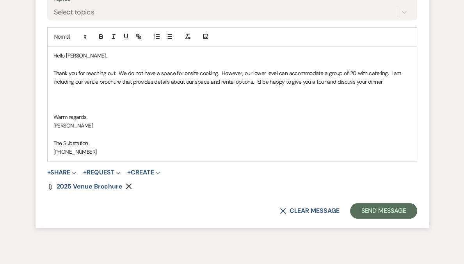
click at [118, 104] on p at bounding box center [232, 107] width 358 height 9
click at [405, 82] on p "Thank you for reaching out. We do not have a space for onsite cooking. However,…" at bounding box center [232, 78] width 358 height 18
click at [291, 82] on p "Thank you for reaching out. We do not have a space for onsite cooking. However,…" at bounding box center [232, 78] width 358 height 18
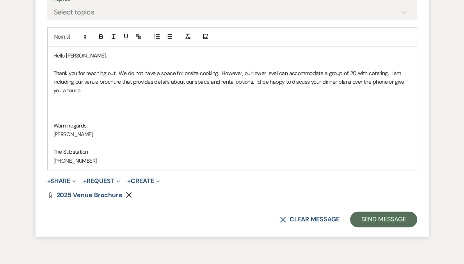
click at [389, 81] on p "Thank you for reaching out. We do not have a space for onsite cooking. However,…" at bounding box center [232, 82] width 358 height 26
click at [395, 81] on p "Thank you for reaching out. We do not have a space for onsite cooking. However,…" at bounding box center [232, 82] width 358 height 26
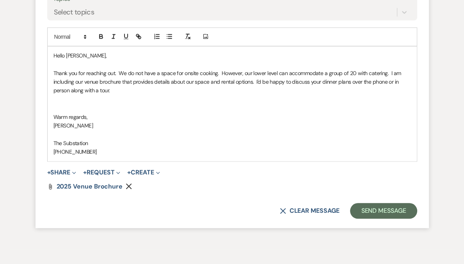
click at [74, 102] on p at bounding box center [232, 99] width 358 height 9
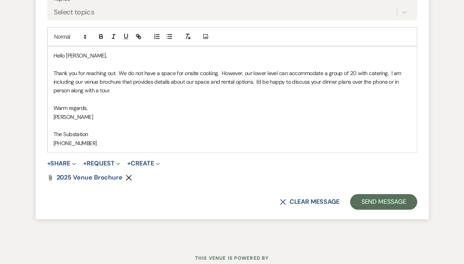
click at [145, 111] on p "Warm regards," at bounding box center [232, 107] width 358 height 9
click at [131, 87] on p "Thank you for reaching out. We do not have a space for onsite cooking. However,…" at bounding box center [232, 82] width 358 height 26
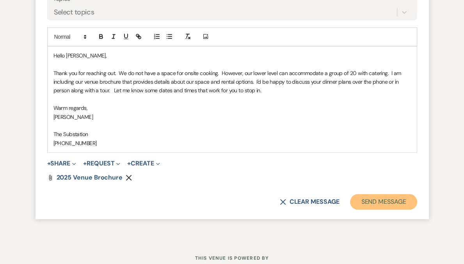
click at [375, 201] on button "Send Message" at bounding box center [383, 202] width 67 height 16
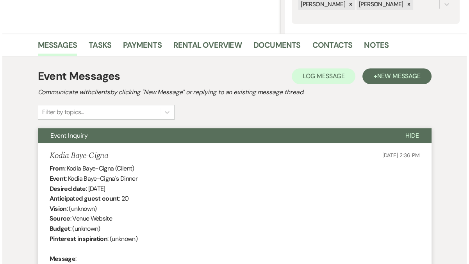
scroll to position [0, 0]
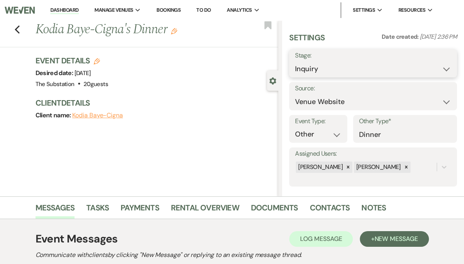
click at [338, 66] on select "Inquiry Follow Up Tour Requested Tour Confirmed Toured Proposal Sent Booked Lost" at bounding box center [373, 68] width 156 height 15
select select "8"
click at [318, 61] on select "Inquiry Follow Up Tour Requested Tour Confirmed Toured Proposal Sent Booked Lost" at bounding box center [373, 68] width 156 height 15
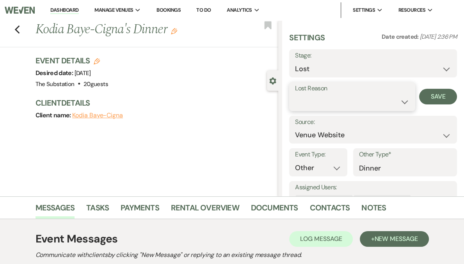
click at [350, 100] on select "Booked Elsewhere Budget Date Unavailable No Response Not a Good Match Capacity …" at bounding box center [352, 101] width 114 height 15
select select "10"
click at [318, 94] on select "Booked Elsewhere Budget Date Unavailable No Response Not a Good Match Capacity …" at bounding box center [352, 101] width 114 height 15
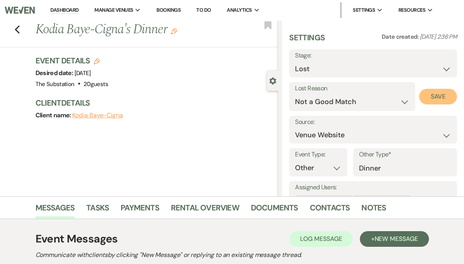
click at [437, 96] on button "Save" at bounding box center [438, 97] width 38 height 16
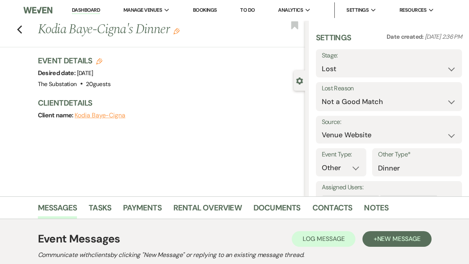
click at [92, 11] on link "Dashboard" at bounding box center [86, 10] width 28 height 7
select select "8"
select select "10"
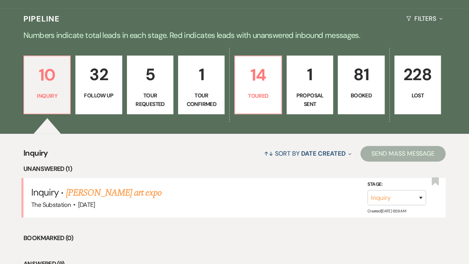
scroll to position [197, 0]
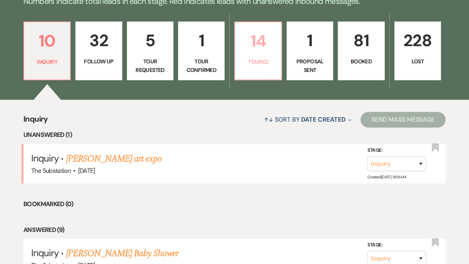
click at [259, 51] on p "14" at bounding box center [258, 41] width 36 height 26
select select "5"
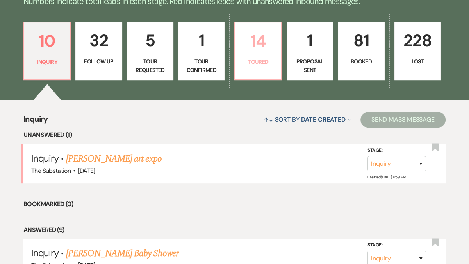
select select "5"
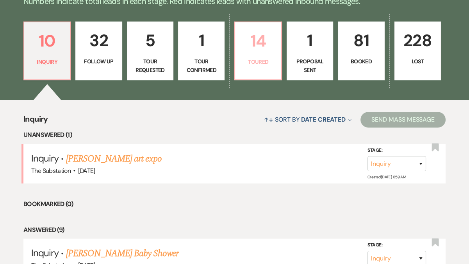
select select "5"
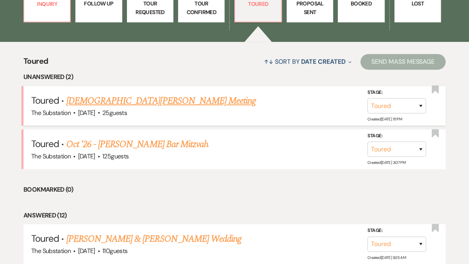
scroll to position [255, 0]
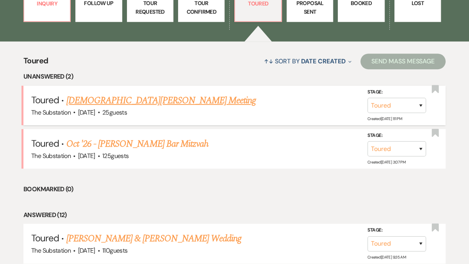
click at [138, 99] on link "[DEMOGRAPHIC_DATA][PERSON_NAME] Meeting" at bounding box center [161, 100] width 190 height 14
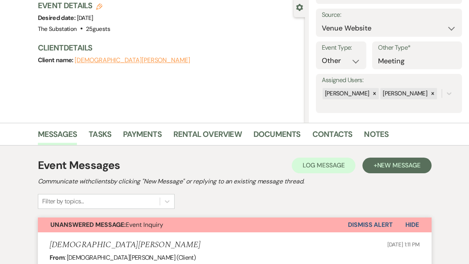
scroll to position [74, 0]
click at [379, 223] on button "Dismiss Alert" at bounding box center [370, 224] width 45 height 15
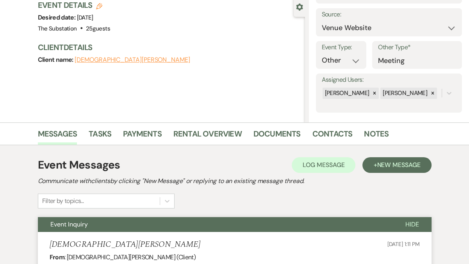
scroll to position [0, 0]
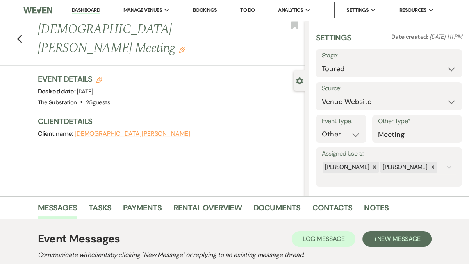
click at [85, 9] on link "Dashboard" at bounding box center [86, 10] width 28 height 7
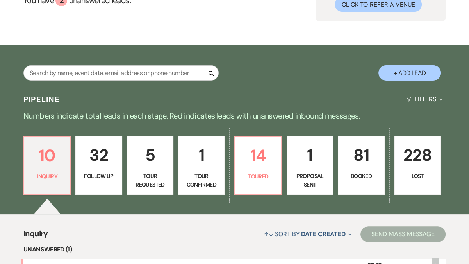
scroll to position [92, 0]
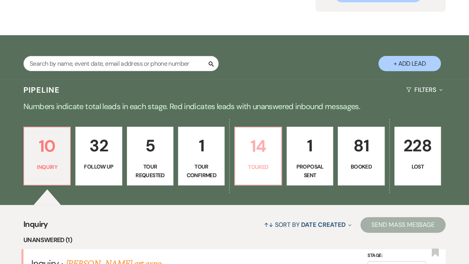
click at [259, 150] on p "14" at bounding box center [258, 146] width 36 height 26
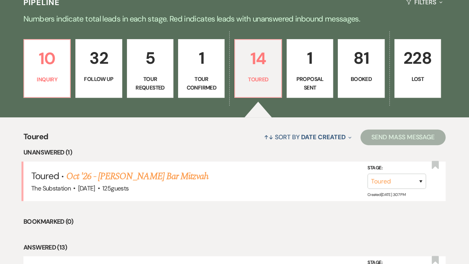
scroll to position [181, 0]
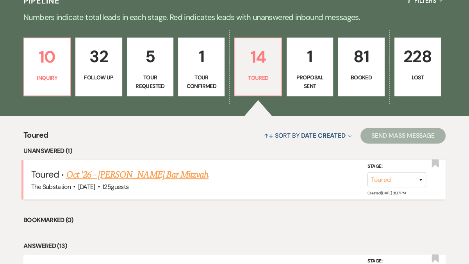
click at [154, 178] on link "Oct '26 - Sara Kenagy's Bar Mitzvah" at bounding box center [137, 175] width 142 height 14
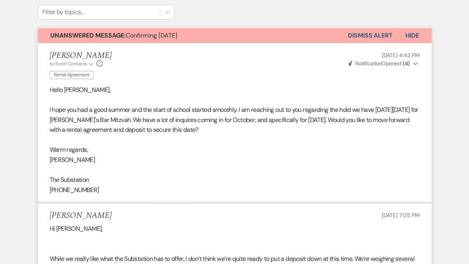
scroll to position [162, 0]
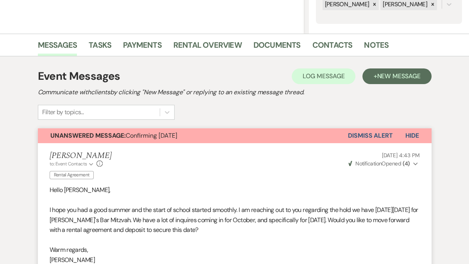
click at [369, 132] on button "Dismiss Alert" at bounding box center [370, 135] width 45 height 15
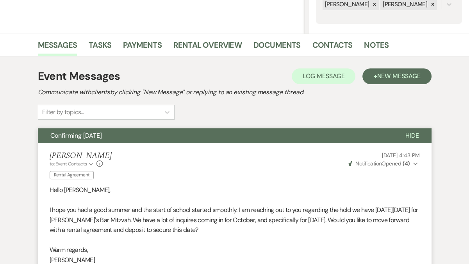
scroll to position [0, 0]
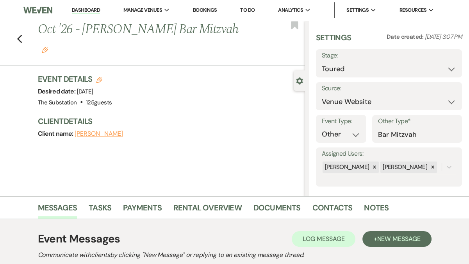
click at [91, 11] on link "Dashboard" at bounding box center [86, 10] width 28 height 7
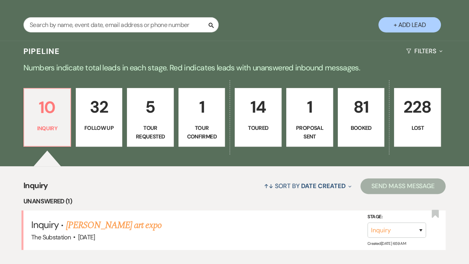
scroll to position [130, 0]
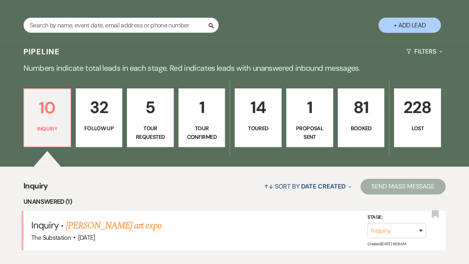
click at [114, 128] on p "Follow Up" at bounding box center [99, 128] width 37 height 9
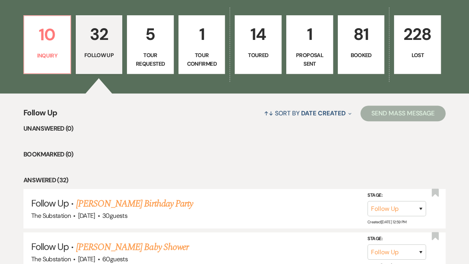
scroll to position [228, 0]
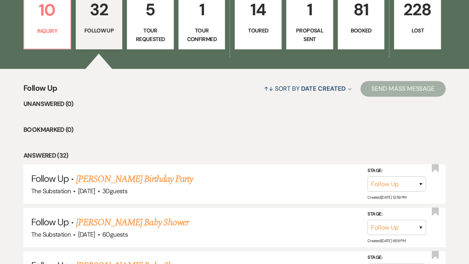
click at [266, 34] on link "14 Toured" at bounding box center [258, 20] width 47 height 59
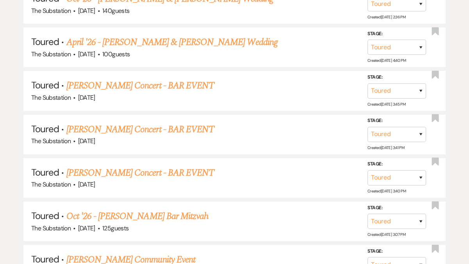
scroll to position [789, 0]
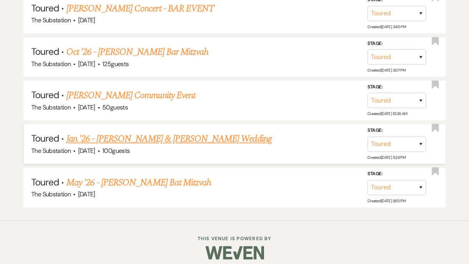
click at [194, 134] on link "Jan '26 - [PERSON_NAME] & [PERSON_NAME] Wedding" at bounding box center [168, 139] width 205 height 14
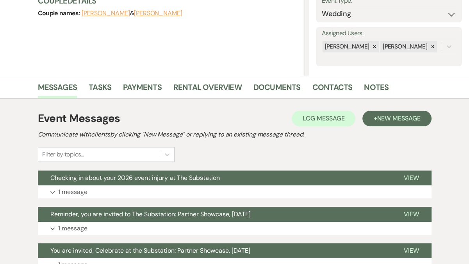
scroll to position [234, 0]
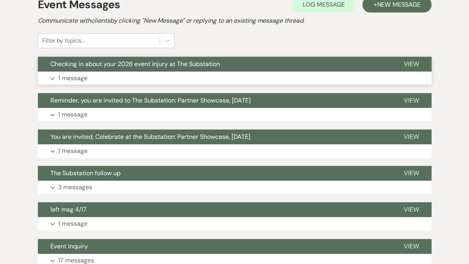
click at [235, 80] on button "Expand 1 message" at bounding box center [235, 77] width 394 height 13
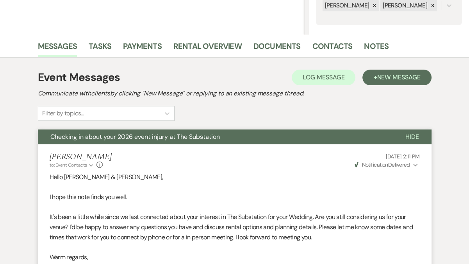
scroll to position [0, 0]
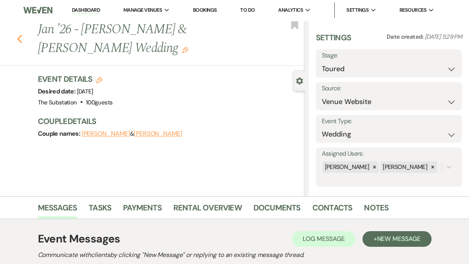
click at [19, 40] on use "button" at bounding box center [19, 39] width 5 height 9
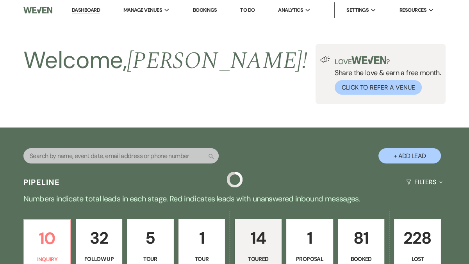
scroll to position [789, 0]
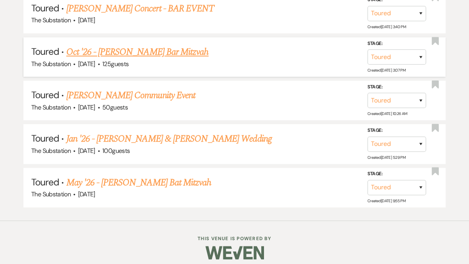
click at [146, 50] on link "Oct '26 - Sara Kenagy's Bar Mitzvah" at bounding box center [137, 52] width 142 height 14
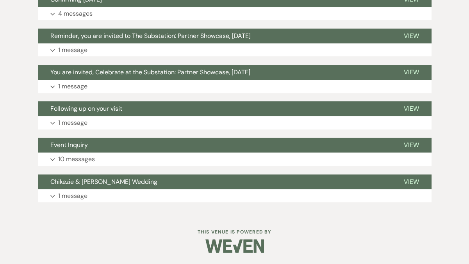
scroll to position [298, 0]
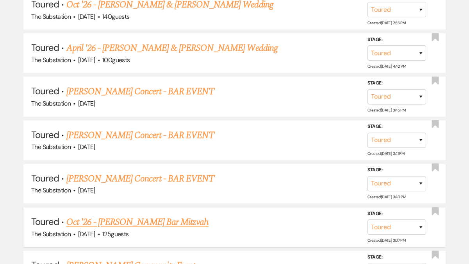
scroll to position [620, 0]
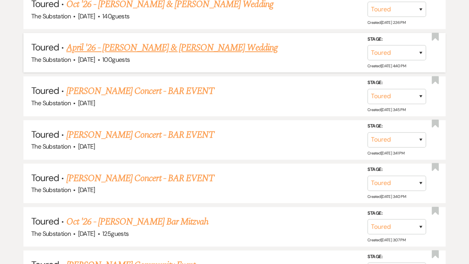
click at [169, 48] on link "April '26 - [PERSON_NAME] & [PERSON_NAME] Wedding" at bounding box center [171, 48] width 211 height 14
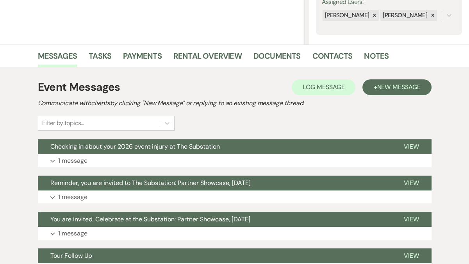
scroll to position [152, 0]
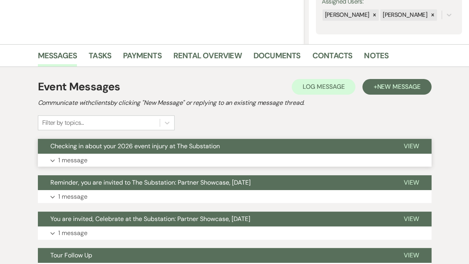
click at [179, 160] on button "Expand 1 message" at bounding box center [235, 159] width 394 height 13
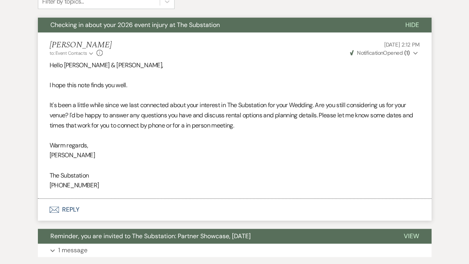
scroll to position [279, 0]
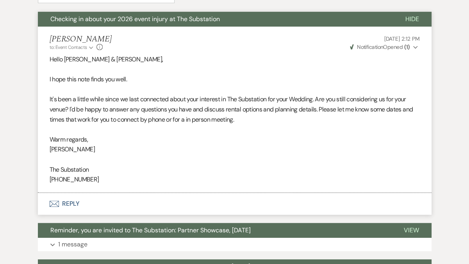
click at [403, 48] on span "Weven Check Notification Opened ( 1 )" at bounding box center [380, 46] width 60 height 7
click at [251, 90] on p at bounding box center [235, 89] width 370 height 10
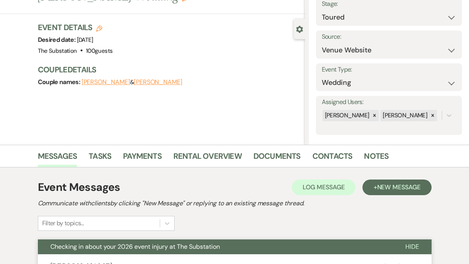
scroll to position [0, 0]
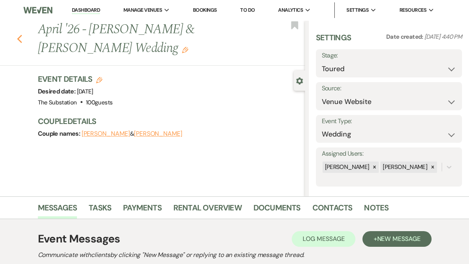
click at [20, 38] on icon "Previous" at bounding box center [20, 38] width 6 height 9
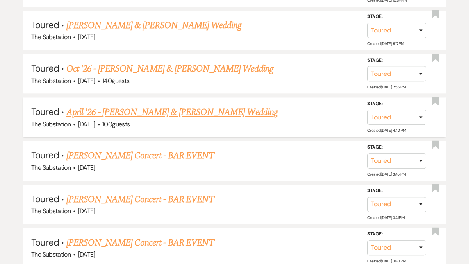
scroll to position [555, 0]
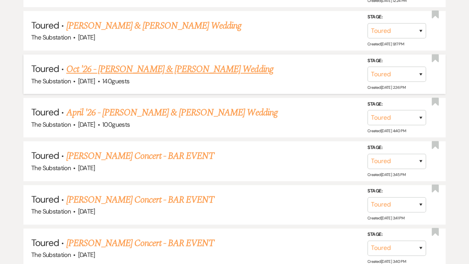
click at [178, 67] on link "Oct '26 - Brennan Klein & Thomas Larsson's Wedding" at bounding box center [169, 69] width 207 height 14
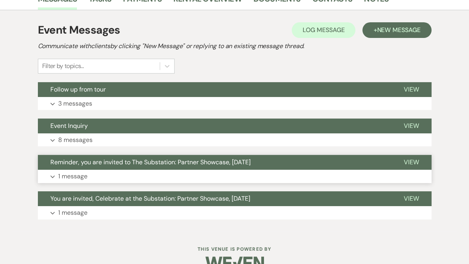
scroll to position [208, 0]
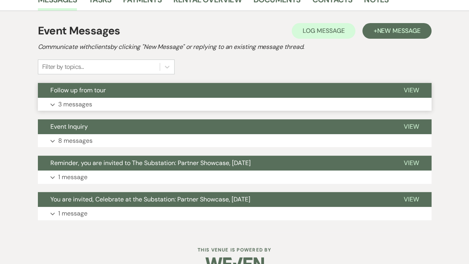
click at [142, 100] on button "Expand 3 messages" at bounding box center [235, 104] width 394 height 13
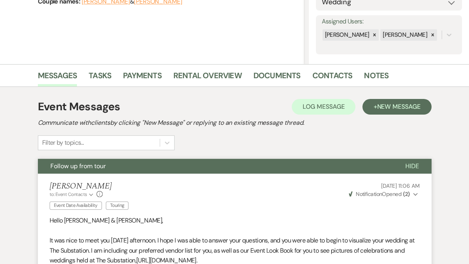
scroll to position [0, 0]
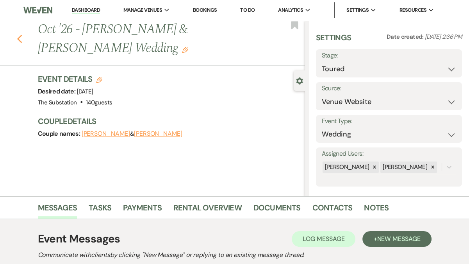
click at [21, 38] on icon "Previous" at bounding box center [20, 38] width 6 height 9
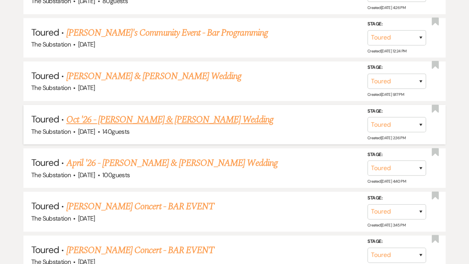
scroll to position [503, 0]
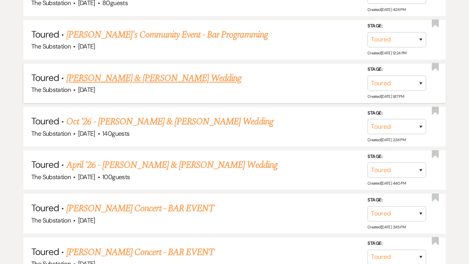
click at [159, 76] on link "[PERSON_NAME] & [PERSON_NAME] Wedding" at bounding box center [153, 78] width 175 height 14
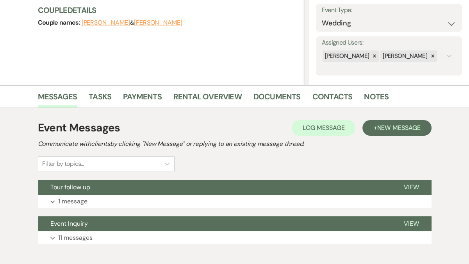
scroll to position [153, 0]
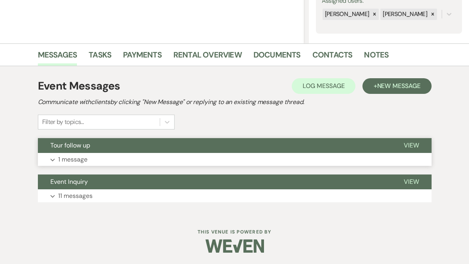
click at [226, 155] on button "Expand 1 message" at bounding box center [235, 159] width 394 height 13
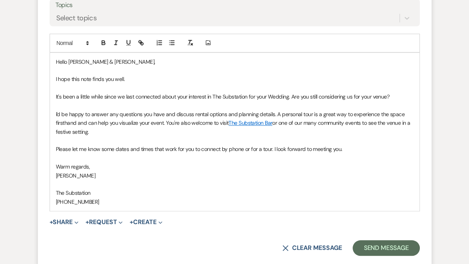
scroll to position [618, 0]
click at [303, 244] on button "X Clear message" at bounding box center [311, 247] width 59 height 6
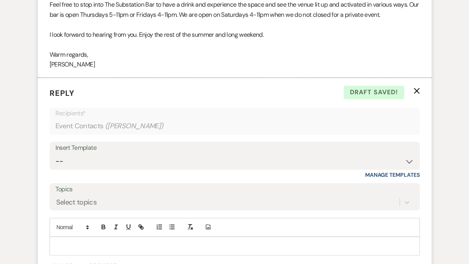
scroll to position [439, 0]
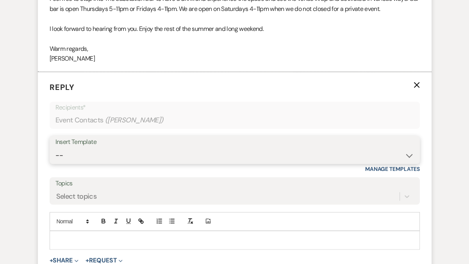
click at [160, 148] on select "-- Weven Planning Portal Introduction (Booked Events) Follow Up Contract (Pre-B…" at bounding box center [234, 155] width 358 height 15
click at [55, 148] on select "-- Weven Planning Portal Introduction (Booked Events) Follow Up Contract (Pre-B…" at bounding box center [234, 155] width 358 height 15
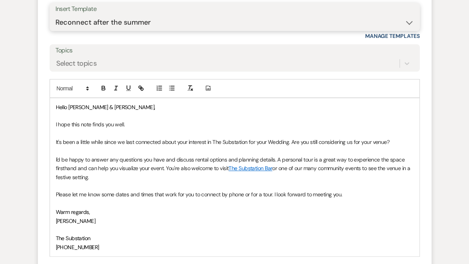
scroll to position [572, 0]
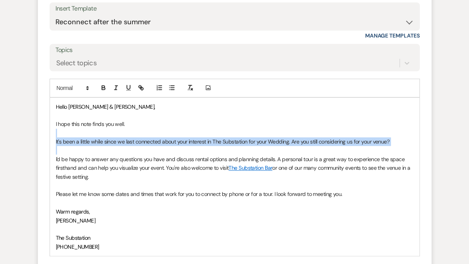
drag, startPoint x: 206, startPoint y: 120, endPoint x: 259, endPoint y: 140, distance: 56.7
click at [259, 140] on div "Hello Jason & Kelly, I hope this note finds you well. It's been a little while …" at bounding box center [234, 177] width 369 height 158
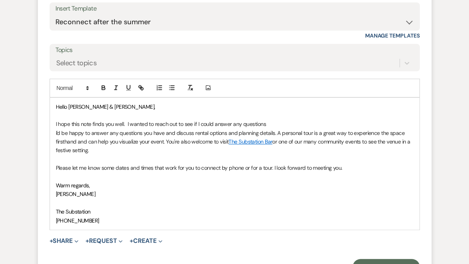
click at [307, 263] on button "X Clear message" at bounding box center [311, 266] width 59 height 6
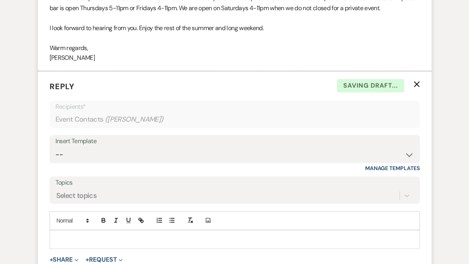
click at [419, 81] on use "button" at bounding box center [417, 84] width 6 height 6
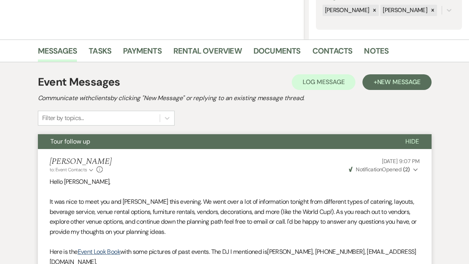
scroll to position [0, 0]
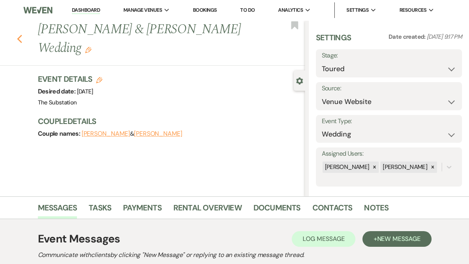
click at [19, 35] on use "button" at bounding box center [19, 39] width 5 height 9
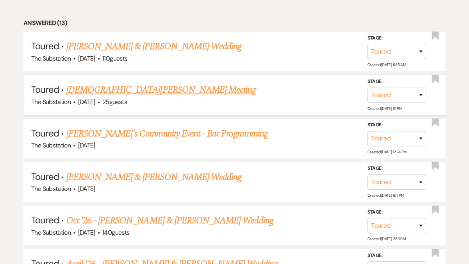
scroll to position [402, 0]
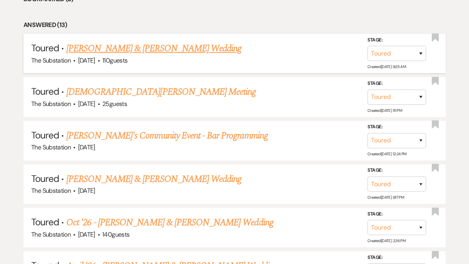
click at [148, 50] on link "Jamie Reich & Zoe Rodriguez's Wedding" at bounding box center [153, 48] width 175 height 14
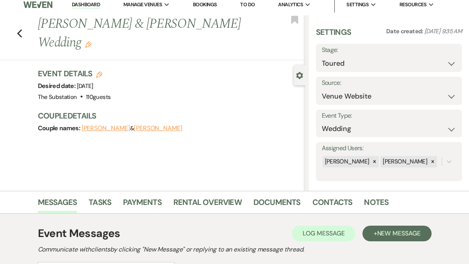
scroll to position [2, 0]
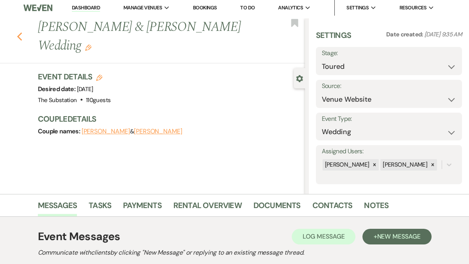
click at [20, 32] on use "button" at bounding box center [19, 36] width 5 height 9
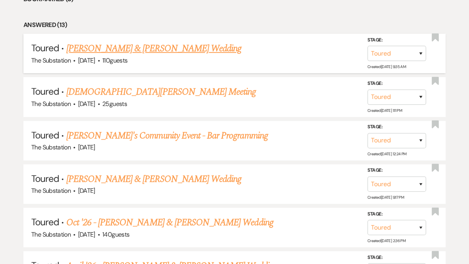
click at [156, 47] on link "Jamie Reich & Zoe Rodriguez's Wedding" at bounding box center [153, 48] width 175 height 14
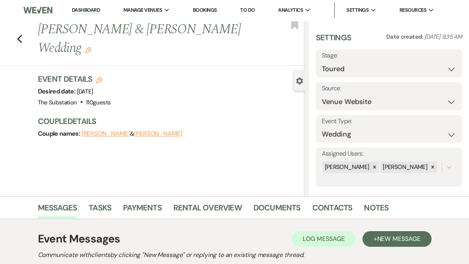
click at [91, 47] on use "button" at bounding box center [88, 50] width 6 height 6
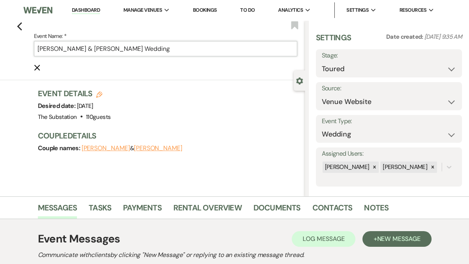
click at [37, 50] on input "Jamie Reich & Zoe Rodriguez's Wedding" at bounding box center [165, 48] width 263 height 15
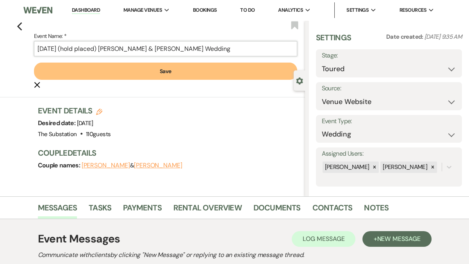
drag, startPoint x: 102, startPoint y: 50, endPoint x: 59, endPoint y: 50, distance: 42.6
click at [59, 50] on input "[DATE] (hold placed) [PERSON_NAME] & [PERSON_NAME] Wedding" at bounding box center [165, 48] width 263 height 15
click at [144, 71] on button "Save" at bounding box center [165, 70] width 263 height 17
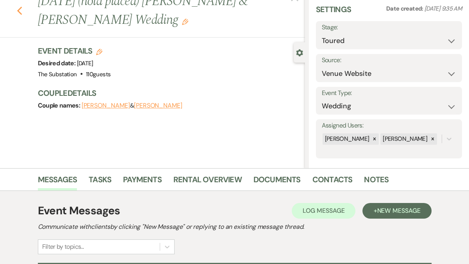
click at [19, 12] on use "button" at bounding box center [19, 11] width 5 height 9
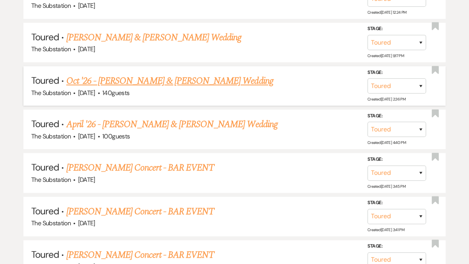
click at [156, 81] on link "Oct '26 - Brennan Klein & Thomas Larsson's Wedding" at bounding box center [169, 81] width 207 height 14
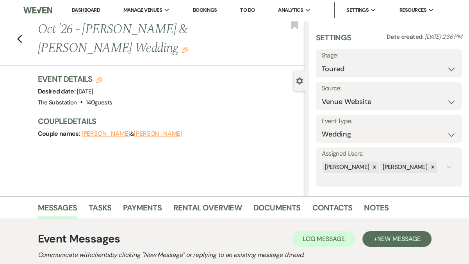
click at [182, 51] on use "button" at bounding box center [185, 50] width 6 height 6
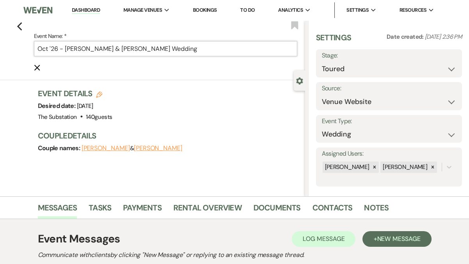
click at [64, 50] on input "Oct '26 - Brennan Klein & Thomas Larsson's Wedding" at bounding box center [165, 48] width 263 height 15
click at [61, 50] on input "Oct '26 - Brennan Klein & Thomas Larsson's Wedding" at bounding box center [165, 48] width 263 height 15
paste input "(hold placed) J"
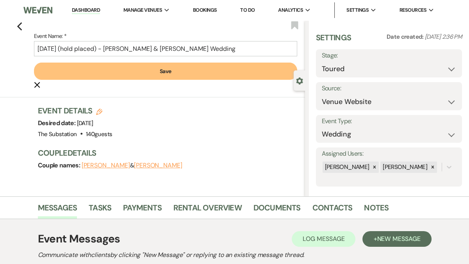
click at [136, 68] on button "Save" at bounding box center [165, 70] width 263 height 17
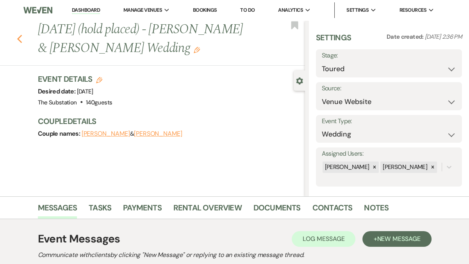
click at [19, 40] on use "button" at bounding box center [19, 39] width 5 height 9
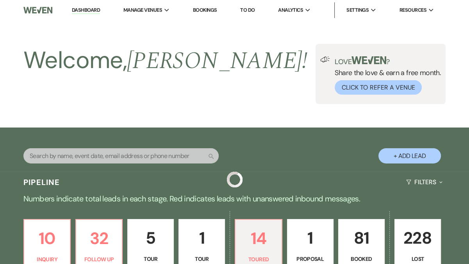
scroll to position [543, 0]
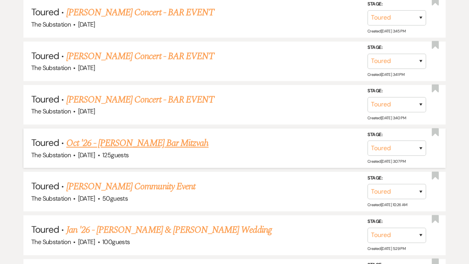
click at [152, 139] on link "Oct '26 - Sara Kenagy's Bar Mitzvah" at bounding box center [137, 143] width 142 height 14
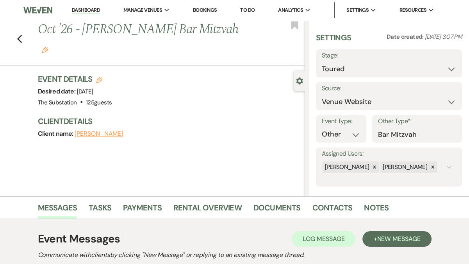
click at [48, 47] on icon "Edit" at bounding box center [45, 50] width 6 height 6
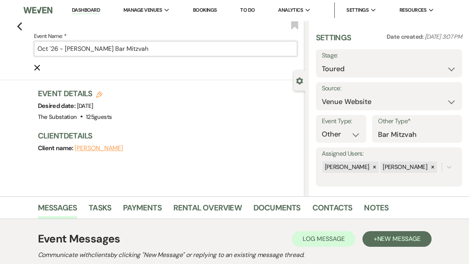
click at [60, 50] on input "Oct '26 - Sara Kenagy's Bar Mitzvah" at bounding box center [165, 48] width 263 height 15
paste input "(hold placed) J"
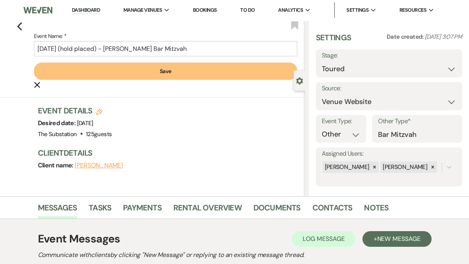
click at [178, 71] on button "Save" at bounding box center [165, 70] width 263 height 17
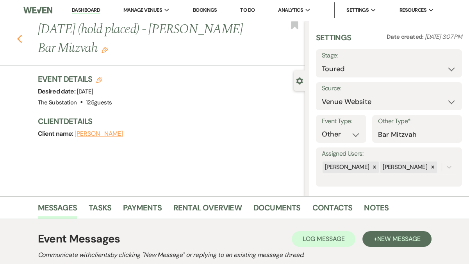
click at [19, 37] on use "button" at bounding box center [19, 39] width 5 height 9
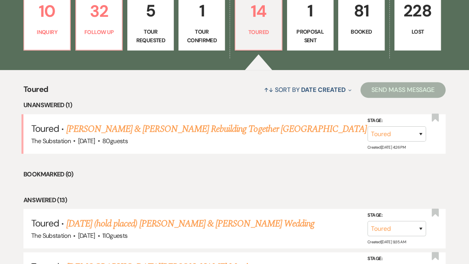
scroll to position [176, 0]
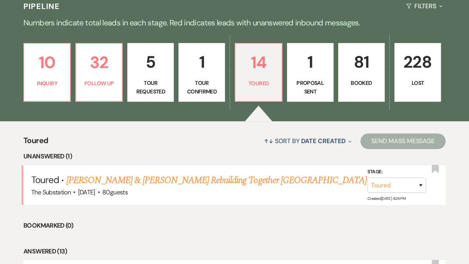
click at [300, 74] on p "1" at bounding box center [310, 62] width 36 height 26
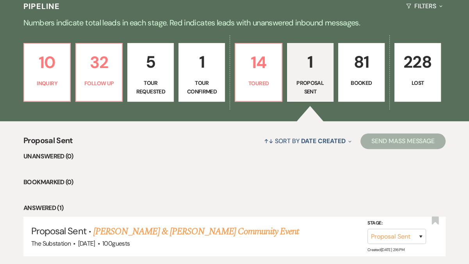
scroll to position [231, 0]
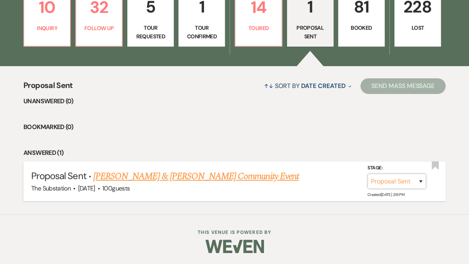
click at [396, 183] on select "Inquiry Follow Up Tour Requested Tour Confirmed Toured Proposal Sent Booked Lost" at bounding box center [396, 180] width 59 height 15
click at [367, 173] on select "Inquiry Follow Up Tour Requested Tour Confirmed Toured Proposal Sent Booked Lost" at bounding box center [396, 180] width 59 height 15
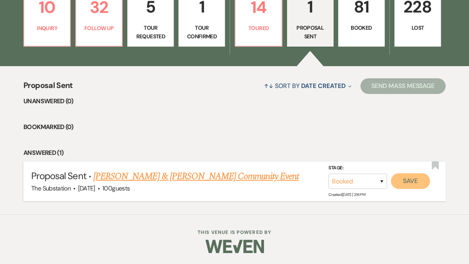
click at [409, 181] on button "Save" at bounding box center [410, 181] width 39 height 16
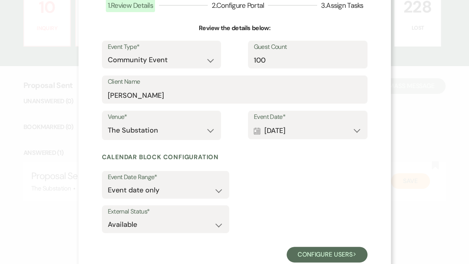
scroll to position [61, 0]
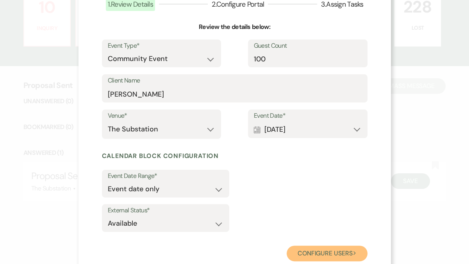
click at [323, 255] on button "Configure users Next" at bounding box center [327, 253] width 81 height 16
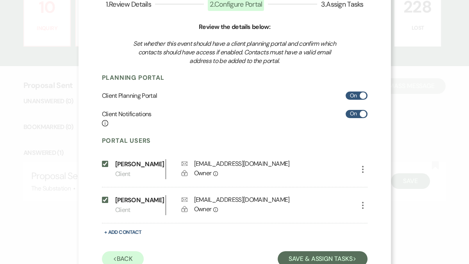
scroll to position [76, 0]
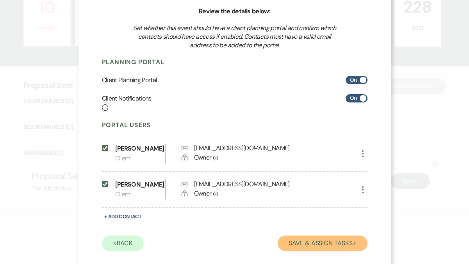
click at [323, 243] on button "Save & Assign Tasks Next" at bounding box center [322, 243] width 89 height 16
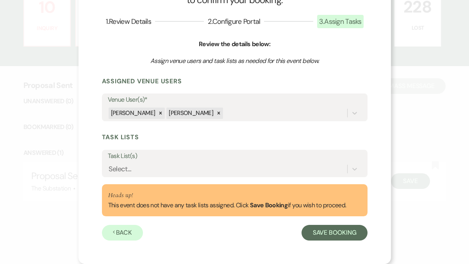
scroll to position [43, 0]
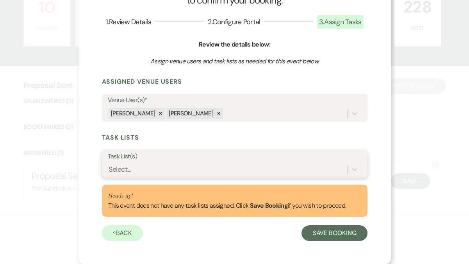
click at [178, 170] on div "Select..." at bounding box center [227, 169] width 239 height 14
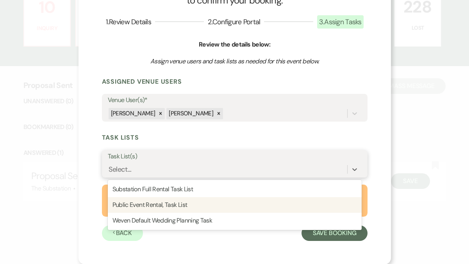
click at [178, 205] on div "Public Event Rental, Task List" at bounding box center [235, 205] width 254 height 16
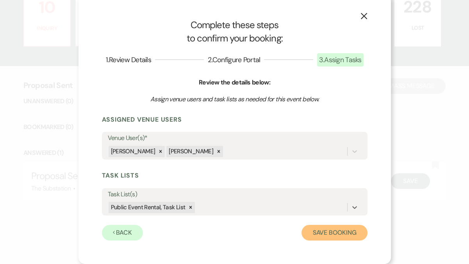
click at [329, 234] on button "Save Booking" at bounding box center [334, 233] width 66 height 16
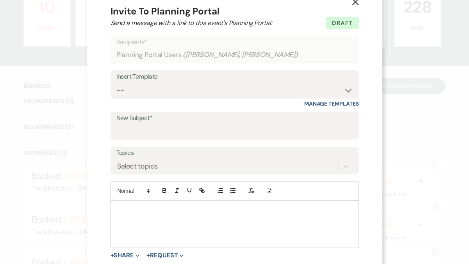
scroll to position [18, 0]
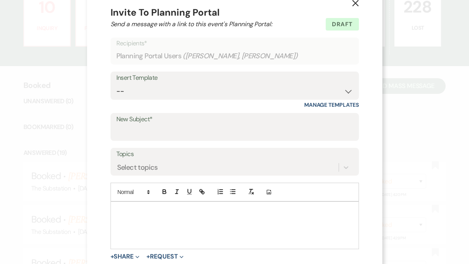
click at [352, 5] on icon "X" at bounding box center [355, 3] width 7 height 7
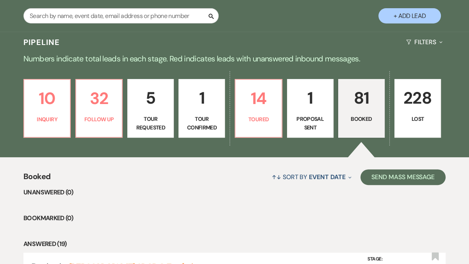
scroll to position [130, 0]
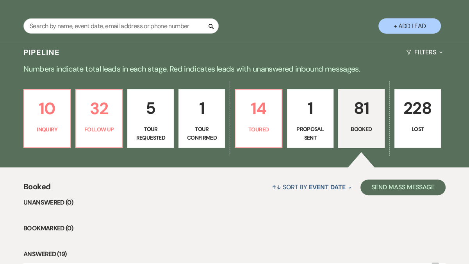
click at [351, 125] on p "Booked" at bounding box center [361, 129] width 36 height 9
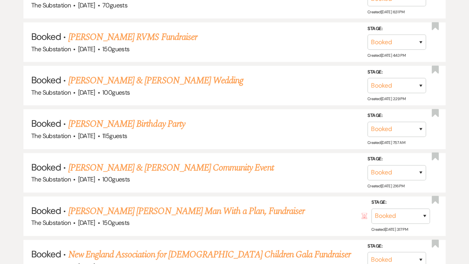
scroll to position [587, 0]
click at [171, 165] on link "Mark Smith & Jaime Pullen's Community Event" at bounding box center [170, 167] width 205 height 14
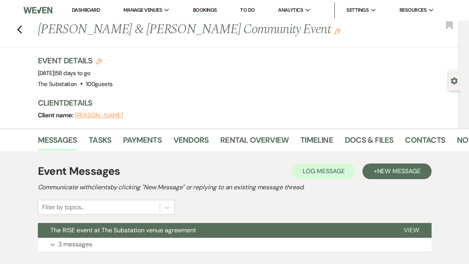
click at [334, 34] on icon "Edit" at bounding box center [337, 31] width 6 height 6
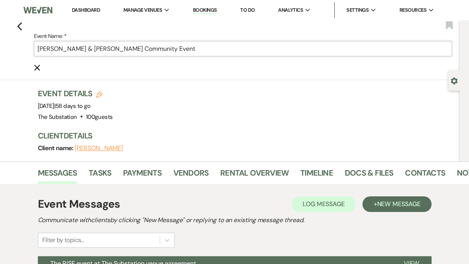
drag, startPoint x: 118, startPoint y: 49, endPoint x: 19, endPoint y: 48, distance: 98.4
click at [19, 48] on div "Previous Event Name: * Mark Smith & Jaime Pullen's Community Event Cancel Edit …" at bounding box center [228, 50] width 464 height 60
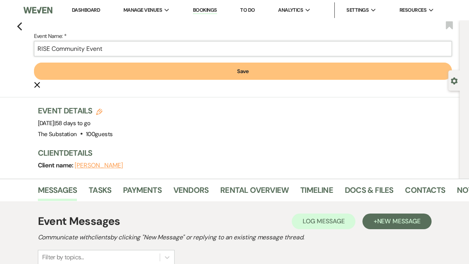
click at [116, 47] on input "RISE Community Event" at bounding box center [243, 48] width 418 height 15
click at [235, 68] on button "Save" at bounding box center [243, 70] width 418 height 17
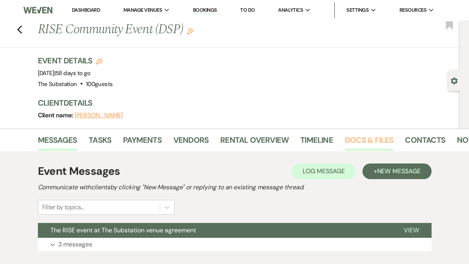
click at [366, 142] on link "Docs & Files" at bounding box center [369, 142] width 48 height 17
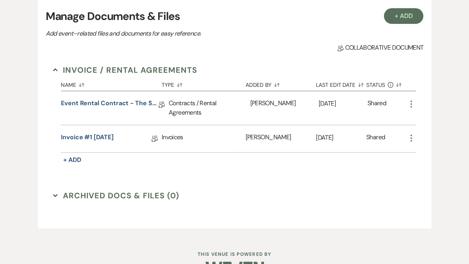
scroll to position [163, 0]
click at [410, 105] on icon "More" at bounding box center [411, 103] width 9 height 9
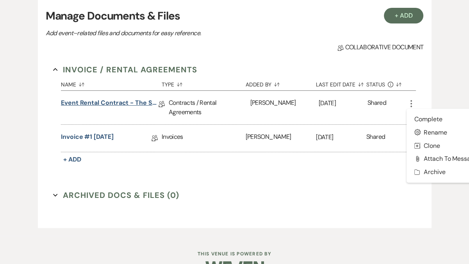
click at [103, 103] on link "Event Rental Contract - The Substation, Main Level (2025)" at bounding box center [110, 104] width 98 height 12
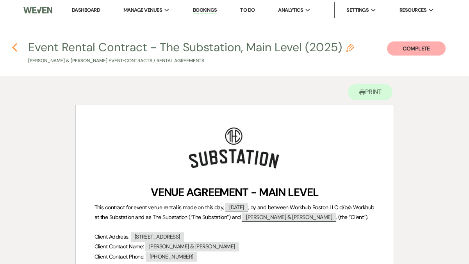
click at [15, 48] on icon "Previous" at bounding box center [15, 47] width 6 height 9
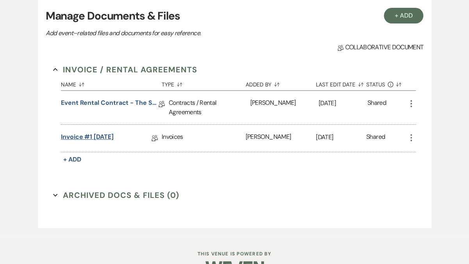
click at [111, 137] on link "Invoice #1 [DATE]" at bounding box center [87, 138] width 53 height 12
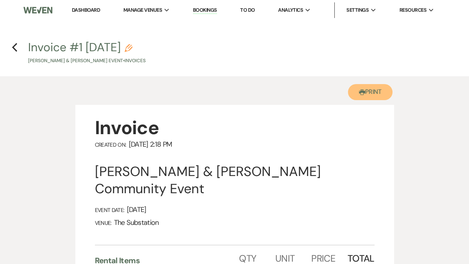
click at [374, 89] on button "Printer Print" at bounding box center [370, 92] width 45 height 16
click at [14, 48] on icon "Previous" at bounding box center [15, 47] width 6 height 9
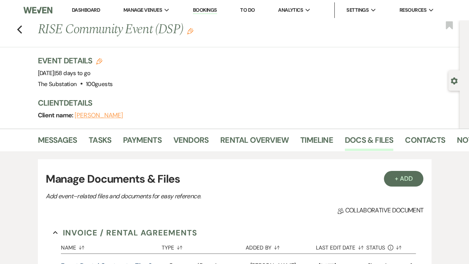
scroll to position [163, 0]
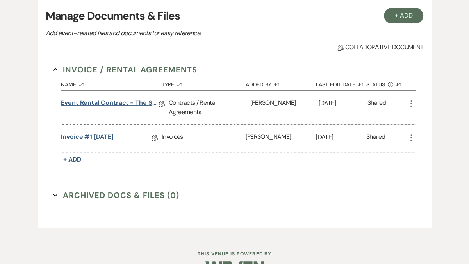
click at [116, 102] on link "Event Rental Contract - The Substation, Main Level (2025)" at bounding box center [110, 104] width 98 height 12
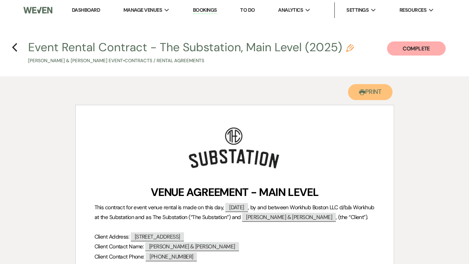
click at [359, 93] on use "button" at bounding box center [362, 91] width 6 height 5
click at [16, 49] on icon "Previous" at bounding box center [15, 47] width 6 height 9
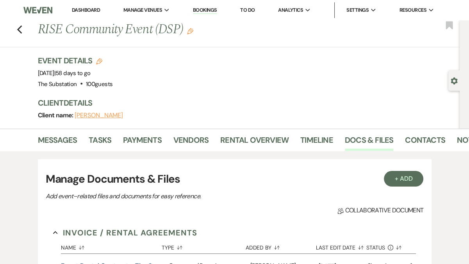
click at [93, 9] on link "Dashboard" at bounding box center [86, 10] width 28 height 7
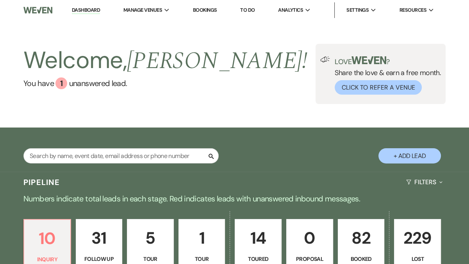
click at [362, 245] on p "82" at bounding box center [361, 238] width 37 height 26
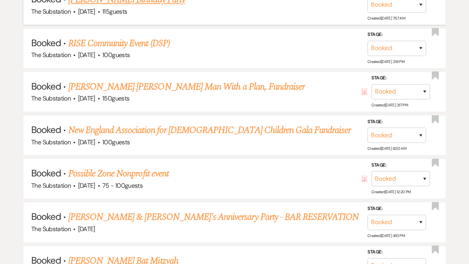
scroll to position [712, 0]
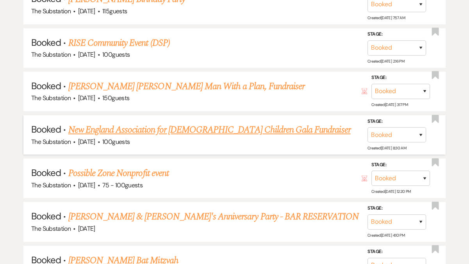
click at [166, 128] on link "New England Association for [DEMOGRAPHIC_DATA] Children Gala Fundraiser" at bounding box center [209, 130] width 282 height 14
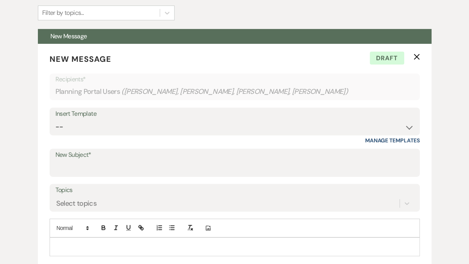
scroll to position [219, 0]
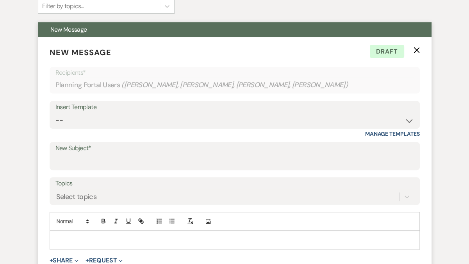
click at [417, 47] on icon "X" at bounding box center [417, 50] width 6 height 6
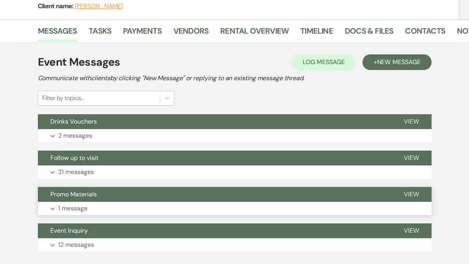
scroll to position [152, 0]
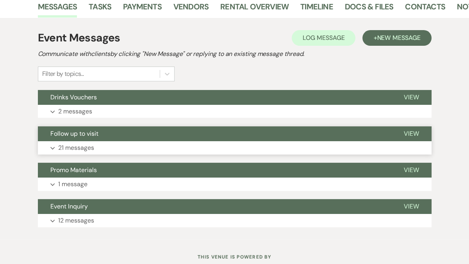
click at [97, 141] on button "Expand 21 messages" at bounding box center [235, 147] width 394 height 13
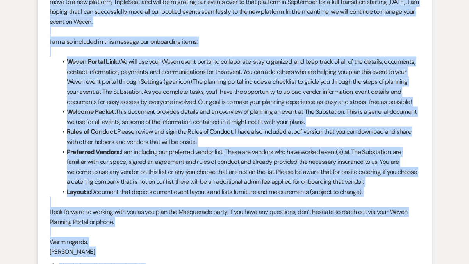
scroll to position [3535, 0]
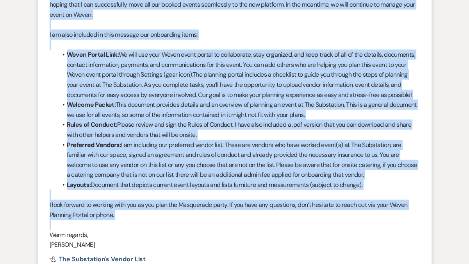
drag, startPoint x: 47, startPoint y: 105, endPoint x: 131, endPoint y: 171, distance: 106.3
click at [131, 171] on li "Vickie Spiess to: Planning Portal Users Expand Info Aug 27, 2025, 4:11 PM Weven…" at bounding box center [235, 85] width 394 height 507
copy div "Thank you for signing the agreement. I am moving your event to the booked stage…"
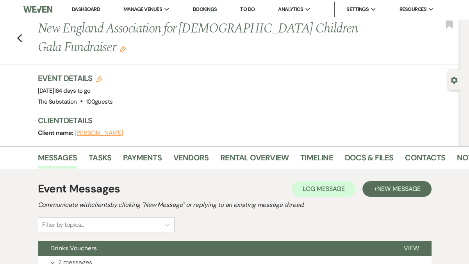
scroll to position [0, 0]
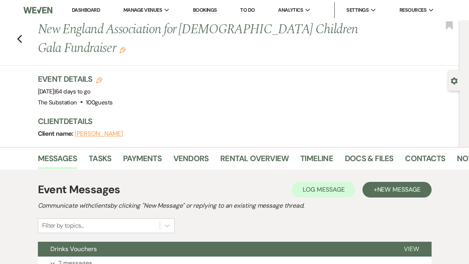
click at [83, 9] on link "Dashboard" at bounding box center [86, 10] width 28 height 7
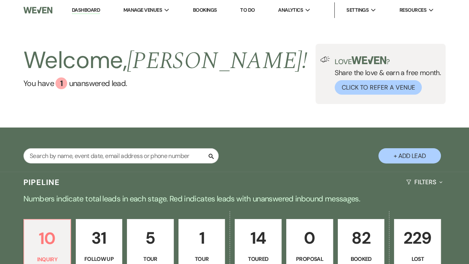
click at [416, 155] on button "+ Add Lead" at bounding box center [409, 155] width 62 height 15
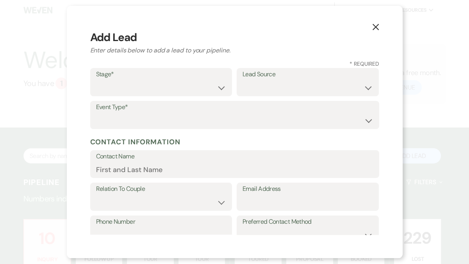
scroll to position [30, 0]
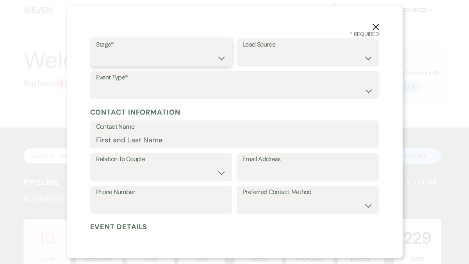
click at [171, 62] on select "Inquiry Follow Up Tour Requested Tour Confirmed Toured Proposal Sent Booked Lost" at bounding box center [161, 57] width 130 height 15
click at [96, 50] on select "Inquiry Follow Up Tour Requested Tour Confirmed Toured Proposal Sent Booked Lost" at bounding box center [161, 57] width 130 height 15
click at [280, 55] on select "Weven Venue Website Instagram Facebook Pinterest Google The Knot Wedding Wire H…" at bounding box center [308, 57] width 130 height 15
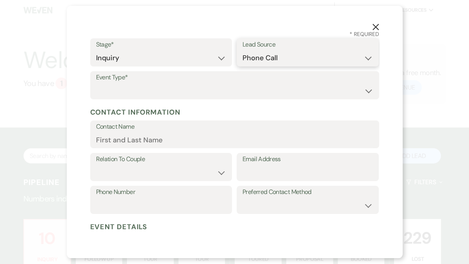
click at [243, 50] on select "Weven Venue Website Instagram Facebook Pinterest Google The Knot Wedding Wire H…" at bounding box center [308, 57] width 130 height 15
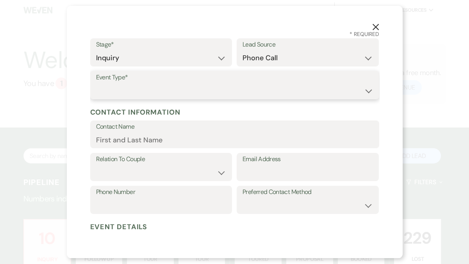
click at [144, 93] on select "Wedding Anniversary Party Baby Shower Bachelorette / Bachelor Party Birthday Pa…" at bounding box center [234, 90] width 277 height 15
click at [96, 83] on select "Wedding Anniversary Party Baby Shower Bachelorette / Bachelor Party Birthday Pa…" at bounding box center [234, 90] width 277 height 15
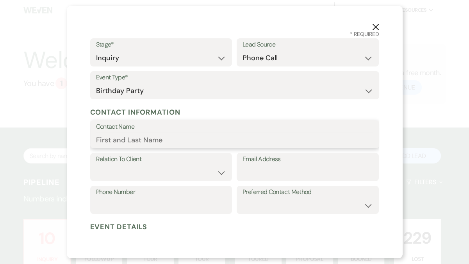
click at [144, 145] on input "Contact Name" at bounding box center [234, 139] width 277 height 15
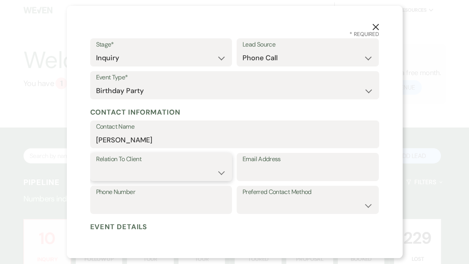
click at [201, 173] on select "Client Event Planner Parent of Client Family Member Friend Other" at bounding box center [161, 172] width 130 height 15
click at [96, 165] on select "Client Event Planner Parent of Client Family Member Friend Other" at bounding box center [161, 172] width 130 height 15
click at [267, 178] on input "Email Address" at bounding box center [308, 172] width 130 height 15
paste input "sharitarose@yahoo.com"
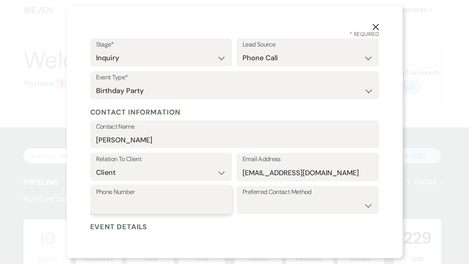
click at [125, 201] on input "Phone Number" at bounding box center [161, 205] width 130 height 15
paste input "617-637-0299"
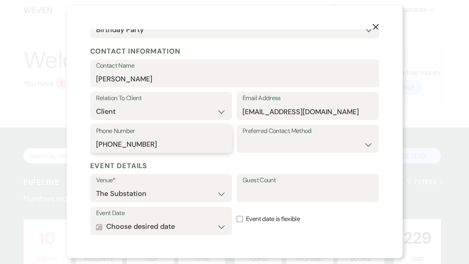
scroll to position [91, 0]
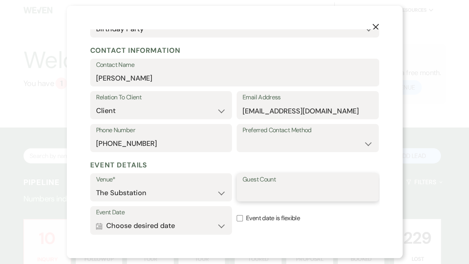
click at [273, 193] on input "Guest Count" at bounding box center [308, 192] width 130 height 15
click at [206, 227] on button "Calendar Choose desired date Expand" at bounding box center [161, 226] width 130 height 16
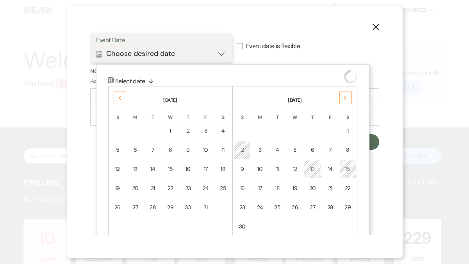
scroll to position [276, 0]
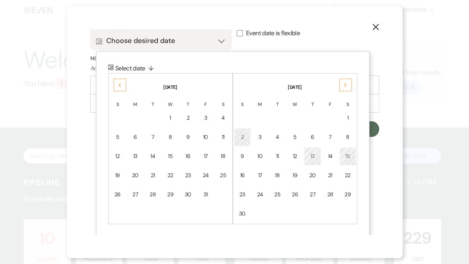
click at [346, 84] on use at bounding box center [345, 85] width 3 height 4
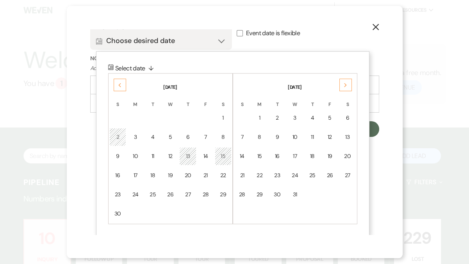
click at [346, 84] on use at bounding box center [345, 85] width 3 height 4
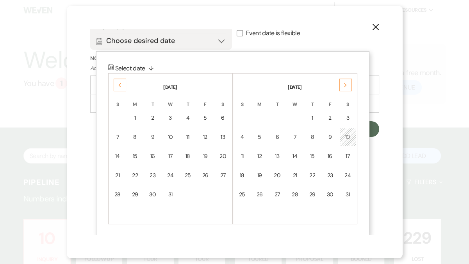
click at [346, 84] on use at bounding box center [345, 85] width 3 height 4
click at [347, 137] on div "14" at bounding box center [347, 137] width 7 height 8
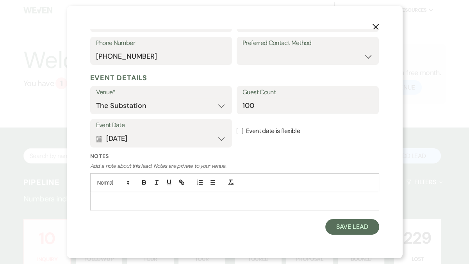
scroll to position [178, 0]
click at [118, 210] on div "Notes Add a note about this lead. Notes are private to your venue." at bounding box center [234, 185] width 289 height 64
click at [118, 205] on p at bounding box center [234, 201] width 276 height 9
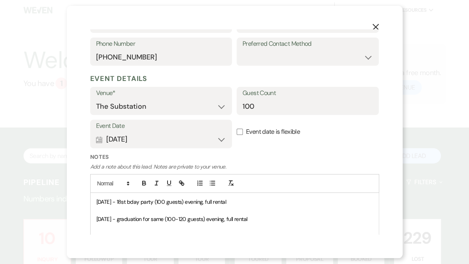
click at [102, 210] on p at bounding box center [234, 210] width 276 height 9
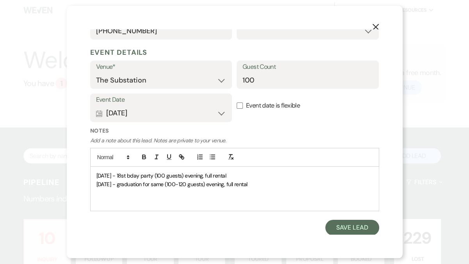
scroll to position [203, 0]
click at [347, 224] on button "Save Lead" at bounding box center [351, 228] width 53 height 16
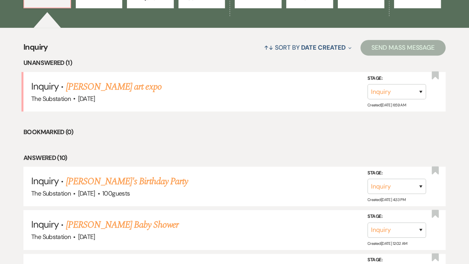
scroll to position [273, 0]
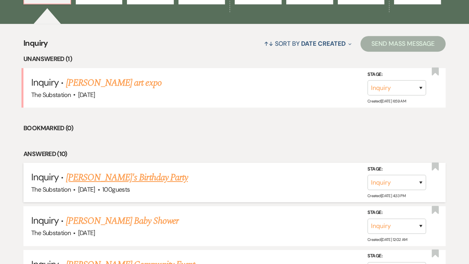
click at [94, 178] on link "Rita's Birthday Party" at bounding box center [127, 177] width 122 height 14
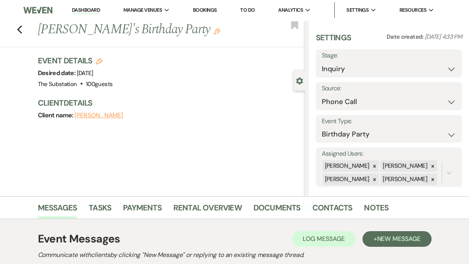
click at [214, 32] on icon "Edit" at bounding box center [217, 31] width 6 height 6
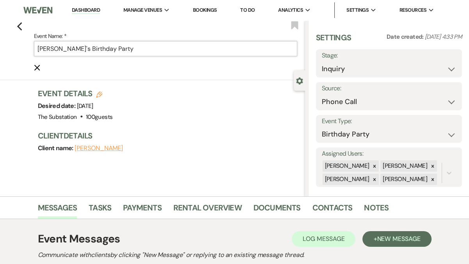
click at [54, 48] on input "Rita's Birthday Party" at bounding box center [165, 48] width 263 height 15
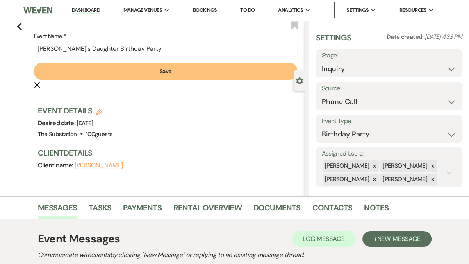
click at [143, 71] on button "Save" at bounding box center [165, 70] width 263 height 17
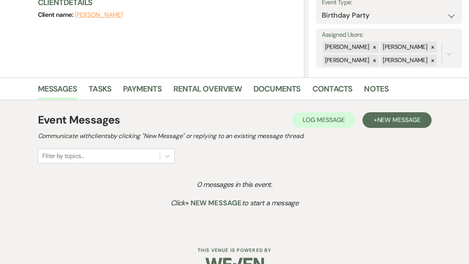
scroll to position [137, 0]
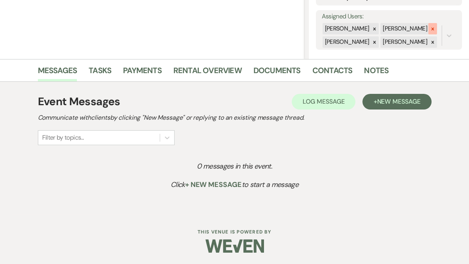
click at [430, 27] on icon at bounding box center [432, 28] width 5 height 5
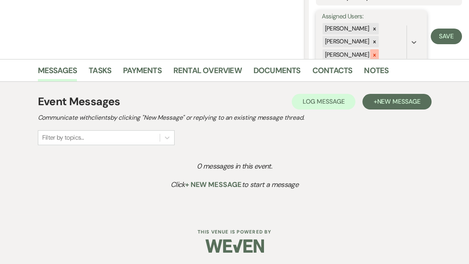
click at [372, 54] on icon at bounding box center [374, 54] width 5 height 5
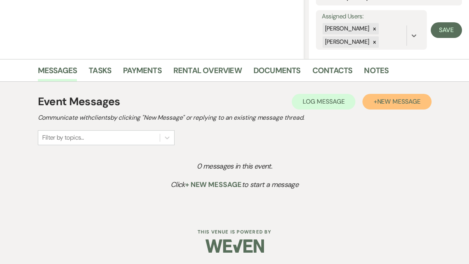
click at [391, 103] on span "New Message" at bounding box center [398, 101] width 43 height 8
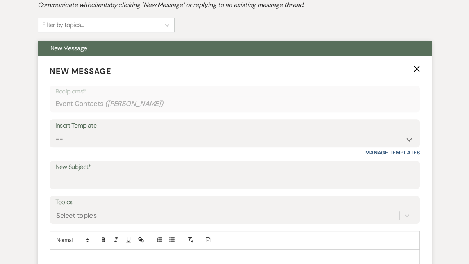
scroll to position [251, 0]
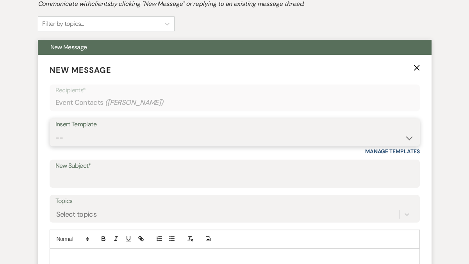
click at [128, 138] on select "-- Weven Planning Portal Introduction (Booked Events) Follow Up Contract (Pre-B…" at bounding box center [234, 137] width 358 height 15
click at [55, 130] on select "-- Weven Planning Portal Introduction (Booked Events) Follow Up Contract (Pre-B…" at bounding box center [234, 137] width 358 height 15
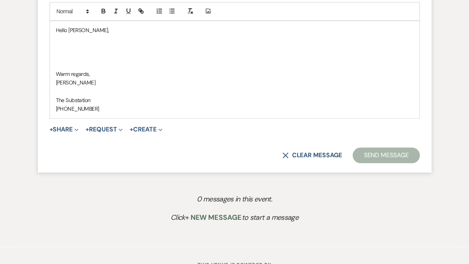
scroll to position [489, 0]
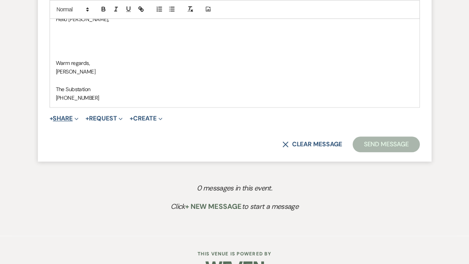
click at [66, 117] on button "+ Share Expand" at bounding box center [64, 118] width 29 height 6
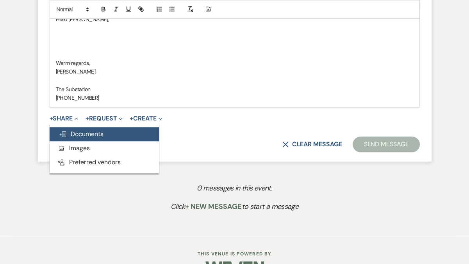
click at [91, 135] on span "Doc Upload Documents" at bounding box center [81, 134] width 45 height 8
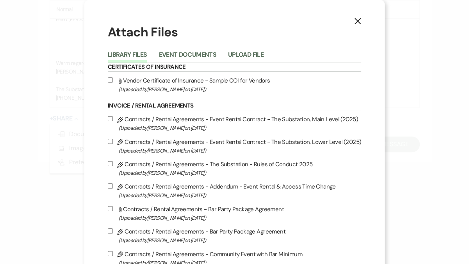
scroll to position [1, 0]
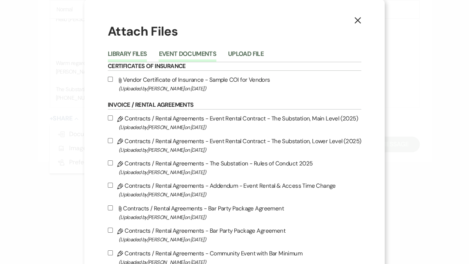
click at [200, 51] on button "Event Documents" at bounding box center [187, 56] width 57 height 11
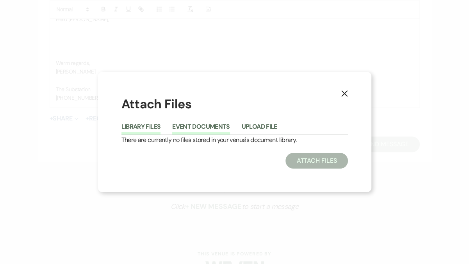
click at [143, 126] on button "Library Files" at bounding box center [140, 128] width 39 height 11
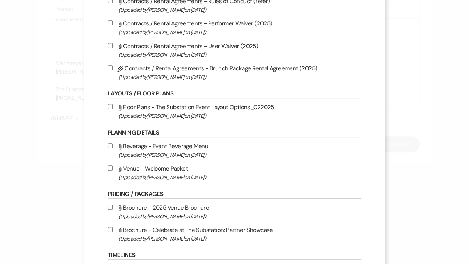
scroll to position [278, 0]
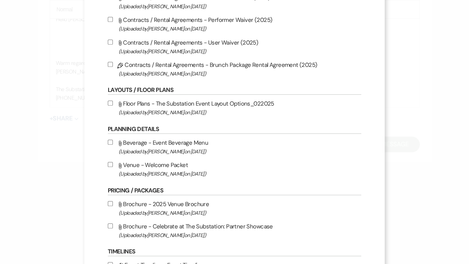
click at [169, 207] on label "Attach File Brochure - 2025 Venue Brochure (Uploaded by Laura Charles on May 27…" at bounding box center [234, 208] width 253 height 18
click at [113, 206] on input "Attach File Brochure - 2025 Venue Brochure (Uploaded by Laura Charles on May 27…" at bounding box center [110, 203] width 5 height 5
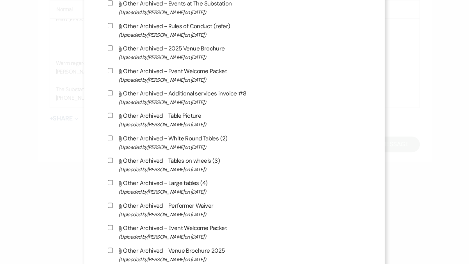
scroll to position [833, 0]
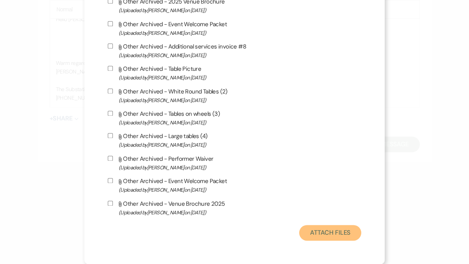
click at [310, 235] on button "Attach Files" at bounding box center [330, 233] width 62 height 16
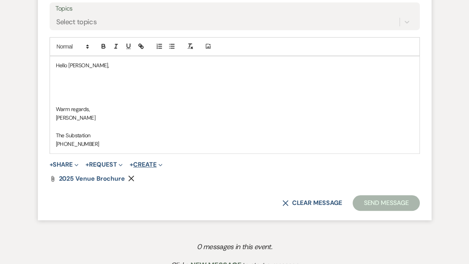
scroll to position [432, 0]
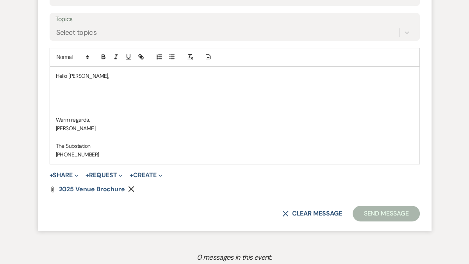
click at [73, 90] on p at bounding box center [235, 93] width 358 height 9
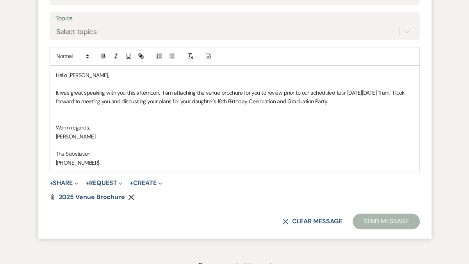
click at [312, 100] on p "It was great speaking with you this afternoon. I am attaching the venue brochur…" at bounding box center [235, 97] width 358 height 18
click at [378, 99] on p "It was great speaking with you this afternoon. I am attaching the venue brochur…" at bounding box center [235, 97] width 358 height 18
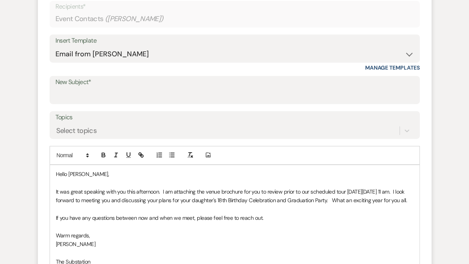
scroll to position [334, 0]
click at [135, 102] on input "New Subject*" at bounding box center [234, 95] width 358 height 15
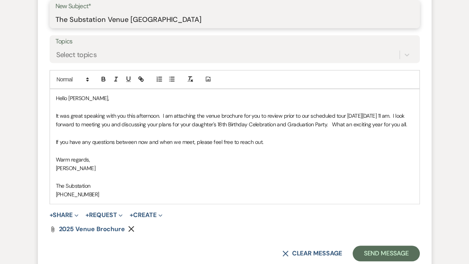
scroll to position [426, 0]
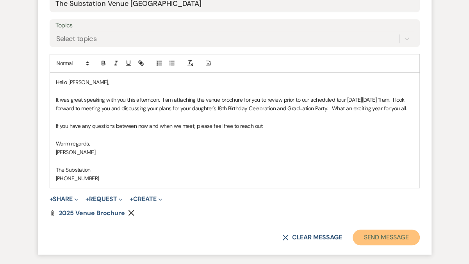
click at [378, 245] on button "Send Message" at bounding box center [386, 237] width 67 height 16
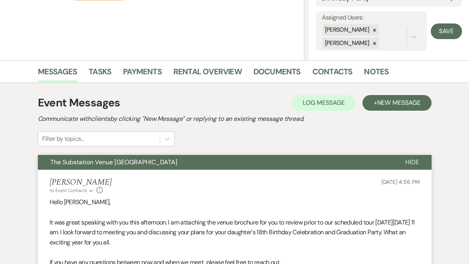
scroll to position [0, 0]
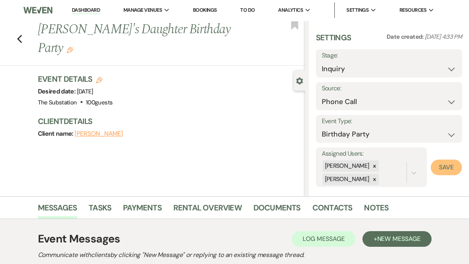
click at [445, 170] on button "Save" at bounding box center [446, 167] width 31 height 16
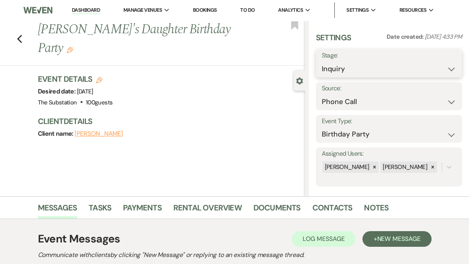
click at [334, 67] on select "Inquiry Follow Up Tour Requested Tour Confirmed Toured Proposal Sent Booked Lost" at bounding box center [389, 68] width 134 height 15
click at [322, 61] on select "Inquiry Follow Up Tour Requested Tour Confirmed Toured Proposal Sent Booked Lost" at bounding box center [389, 68] width 134 height 15
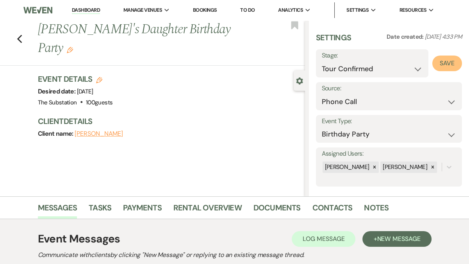
click at [446, 60] on button "Save" at bounding box center [447, 63] width 30 height 16
click at [90, 9] on link "Dashboard" at bounding box center [86, 10] width 28 height 7
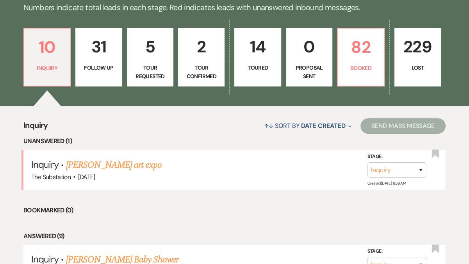
scroll to position [192, 0]
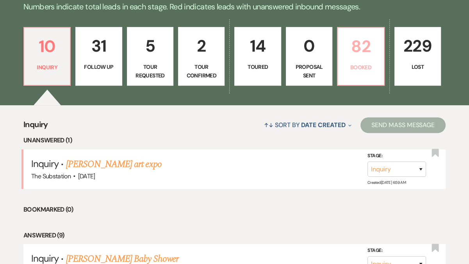
click at [357, 50] on p "82" at bounding box center [360, 46] width 36 height 26
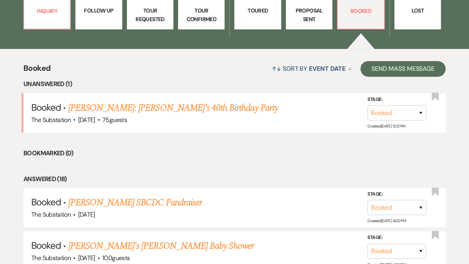
scroll to position [244, 0]
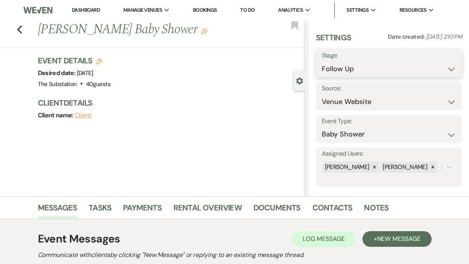
click at [347, 70] on select "Inquiry Follow Up Tour Requested Tour Confirmed Toured Proposal Sent Booked Lost" at bounding box center [389, 68] width 134 height 15
select select "8"
click at [322, 61] on select "Inquiry Follow Up Tour Requested Tour Confirmed Toured Proposal Sent Booked Lost" at bounding box center [389, 68] width 134 height 15
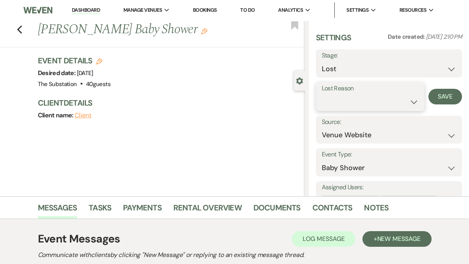
click at [363, 105] on select "Booked Elsewhere Budget Date Unavailable No Response Not a Good Match Capacity …" at bounding box center [370, 101] width 97 height 15
select select "10"
click at [322, 94] on select "Booked Elsewhere Budget Date Unavailable No Response Not a Good Match Capacity …" at bounding box center [370, 101] width 97 height 15
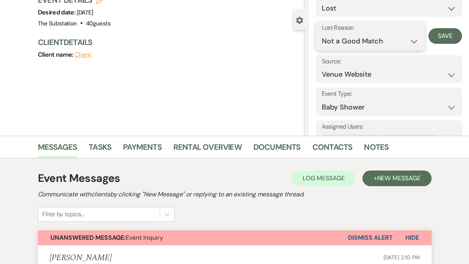
scroll to position [44, 0]
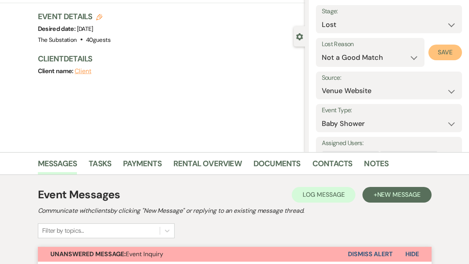
click at [449, 55] on button "Save" at bounding box center [445, 53] width 34 height 16
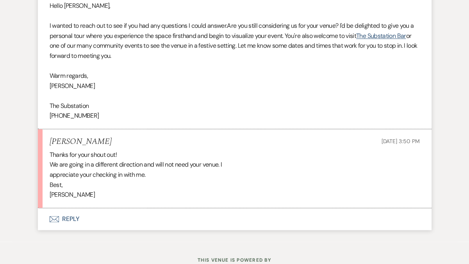
scroll to position [954, 0]
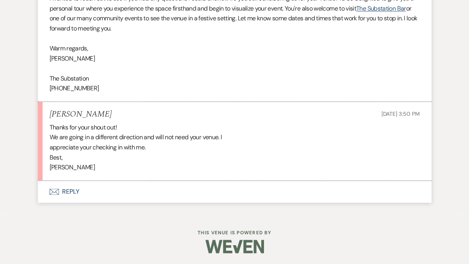
click at [73, 192] on button "Envelope Reply" at bounding box center [235, 191] width 394 height 22
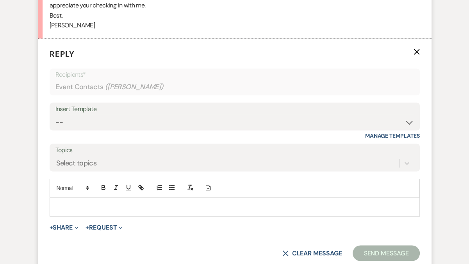
scroll to position [1097, 0]
click at [82, 208] on p at bounding box center [235, 206] width 358 height 9
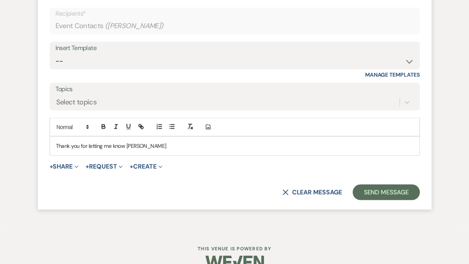
scroll to position [1172, 0]
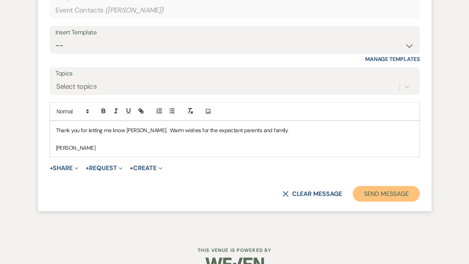
click at [383, 196] on button "Send Message" at bounding box center [386, 194] width 67 height 16
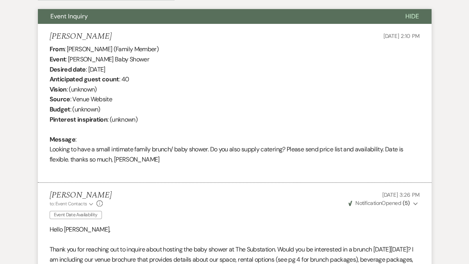
scroll to position [0, 0]
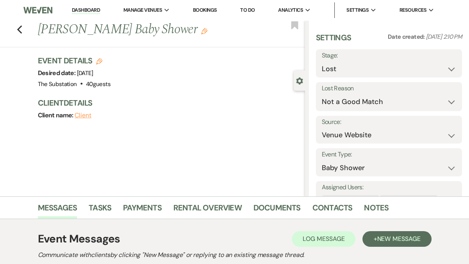
click at [83, 11] on link "Dashboard" at bounding box center [86, 10] width 28 height 7
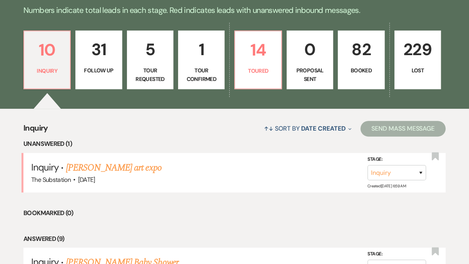
scroll to position [189, 0]
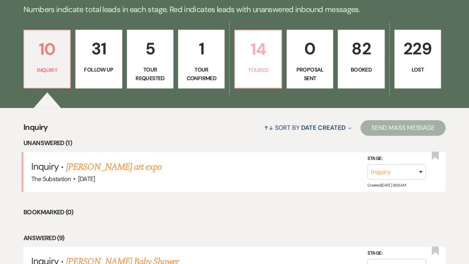
click at [263, 66] on p "Toured" at bounding box center [258, 70] width 36 height 9
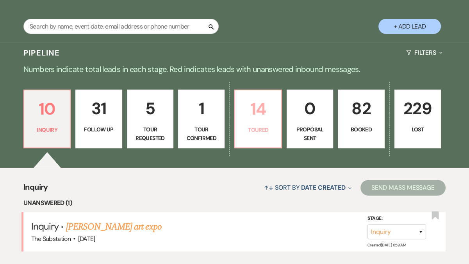
select select "5"
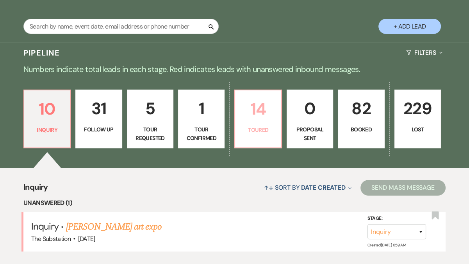
select select "5"
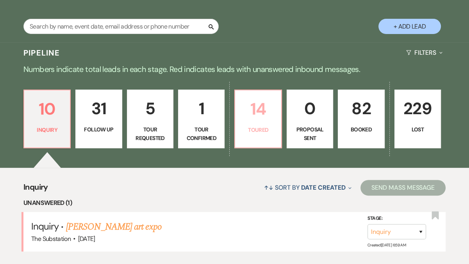
select select "5"
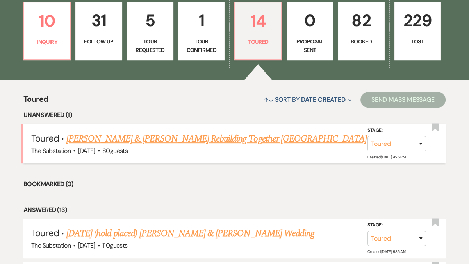
scroll to position [219, 0]
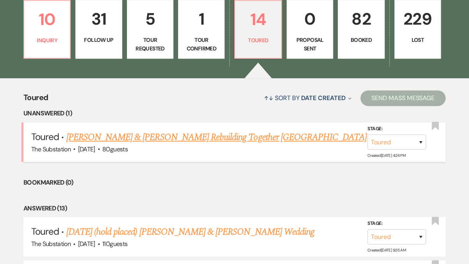
click at [176, 139] on link "[PERSON_NAME] & [PERSON_NAME] Rebuilding Together [GEOGRAPHIC_DATA]" at bounding box center [216, 137] width 301 height 14
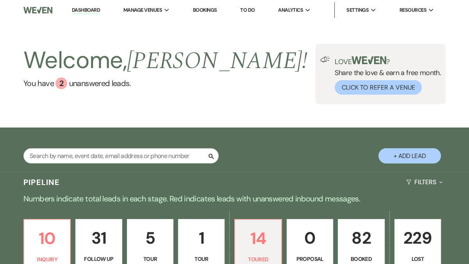
select select "5"
select select "14"
select select "20"
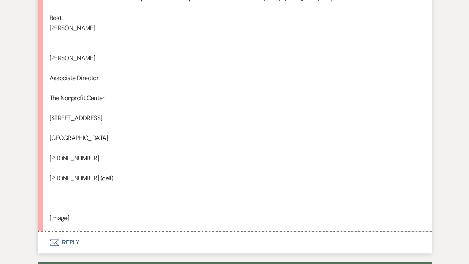
scroll to position [511, 0]
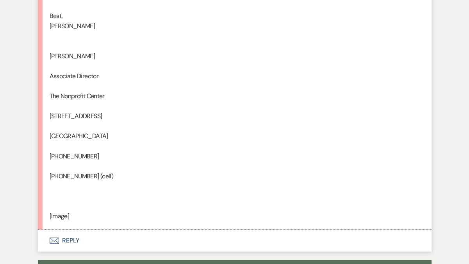
click at [72, 239] on button "Envelope Reply" at bounding box center [235, 240] width 394 height 22
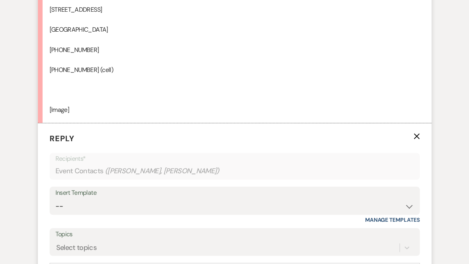
scroll to position [630, 0]
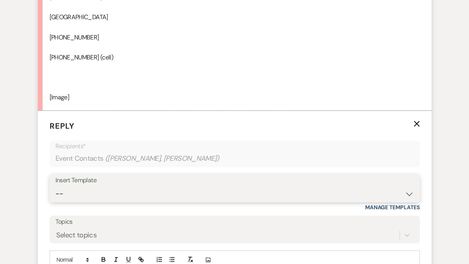
click at [91, 196] on select "-- Weven Planning Portal Introduction (Booked Events) Follow Up Contract (Pre-B…" at bounding box center [234, 193] width 358 height 15
select select "4505"
click at [55, 186] on select "-- Weven Planning Portal Introduction (Booked Events) Follow Up Contract (Pre-B…" at bounding box center [234, 193] width 358 height 15
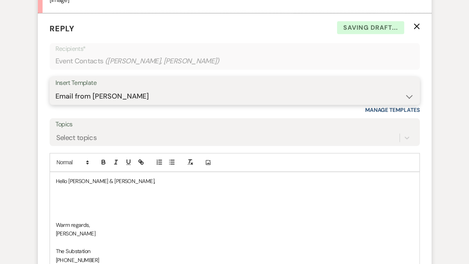
scroll to position [729, 0]
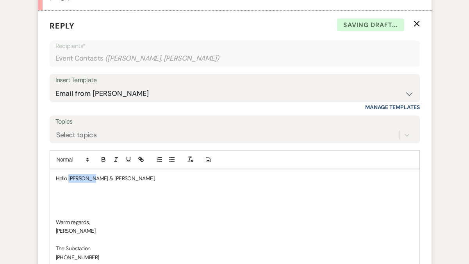
drag, startPoint x: 89, startPoint y: 178, endPoint x: 69, endPoint y: 177, distance: 19.6
click at [69, 177] on p "Hello [PERSON_NAME] & [PERSON_NAME]," at bounding box center [235, 178] width 358 height 9
click at [70, 196] on p at bounding box center [235, 195] width 358 height 9
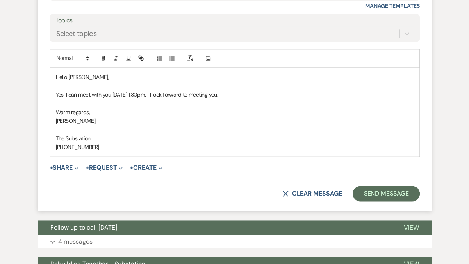
scroll to position [854, 0]
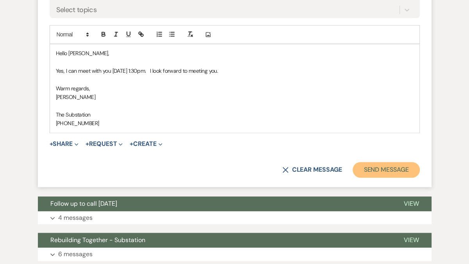
click at [385, 166] on button "Send Message" at bounding box center [386, 170] width 67 height 16
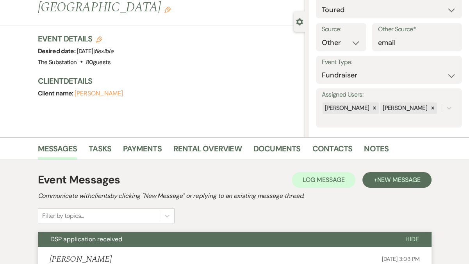
scroll to position [0, 0]
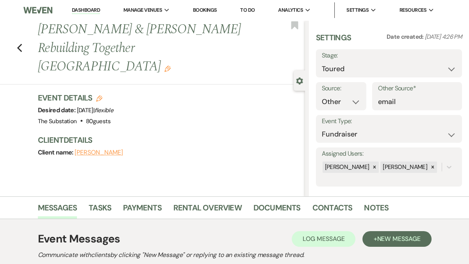
click at [92, 12] on link "Dashboard" at bounding box center [86, 10] width 28 height 7
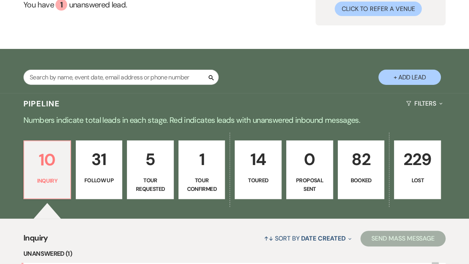
scroll to position [108, 0]
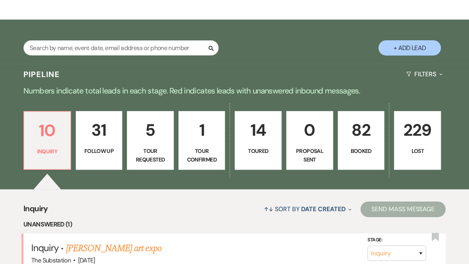
click at [362, 126] on p "82" at bounding box center [361, 130] width 37 height 26
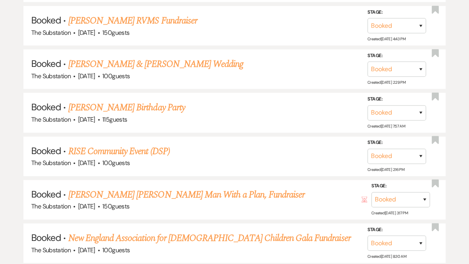
scroll to position [604, 0]
click at [150, 146] on link "RISE Community Event (DSP)" at bounding box center [119, 151] width 102 height 14
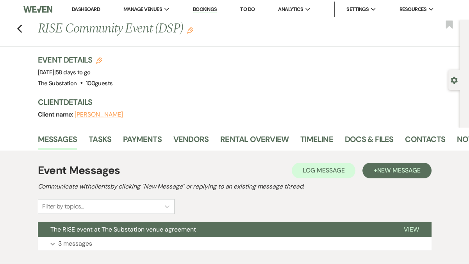
scroll to position [49, 0]
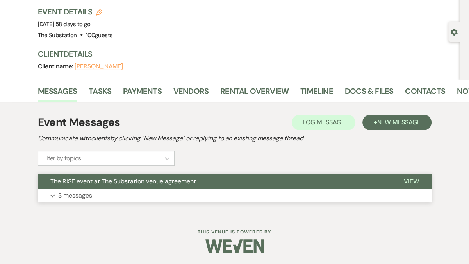
click at [143, 191] on button "Expand 3 messages" at bounding box center [235, 195] width 394 height 13
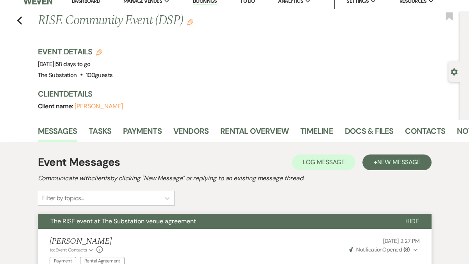
scroll to position [9, 0]
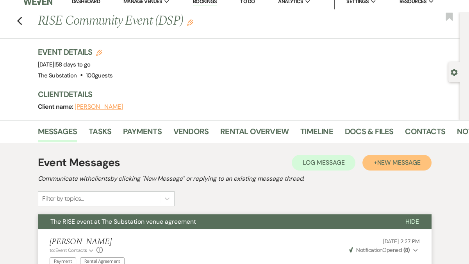
click at [399, 162] on span "New Message" at bounding box center [398, 162] width 43 height 8
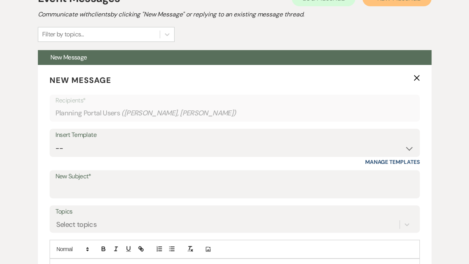
scroll to position [214, 0]
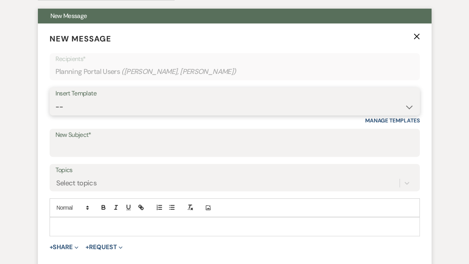
click at [180, 105] on select "-- Weven Planning Portal Introduction (Booked Events) Follow Up Contract (Pre-B…" at bounding box center [234, 106] width 358 height 15
select select "4505"
click at [55, 99] on select "-- Weven Planning Portal Introduction (Booked Events) Follow Up Contract (Pre-B…" at bounding box center [234, 106] width 358 height 15
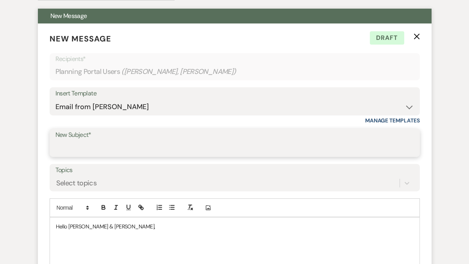
click at [155, 145] on input "New Subject*" at bounding box center [234, 148] width 358 height 15
type input "Y"
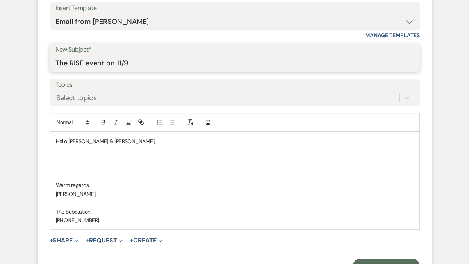
scroll to position [305, 0]
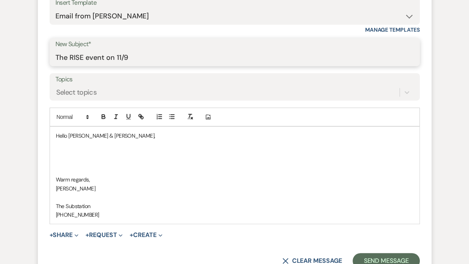
type input "The RISE event on 11/9"
click at [81, 163] on p at bounding box center [235, 162] width 358 height 9
paste div
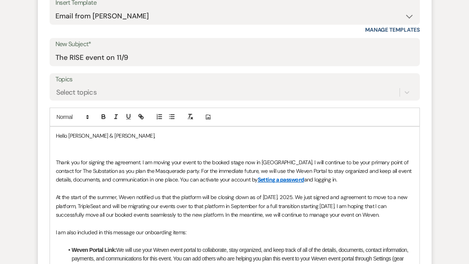
click at [78, 148] on p at bounding box center [235, 144] width 358 height 9
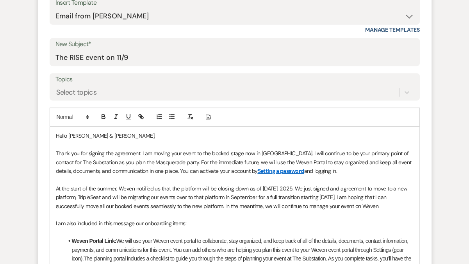
click at [139, 153] on p "Thank you for signing the agreement. I am moving your event to the booked stage…" at bounding box center [235, 162] width 358 height 26
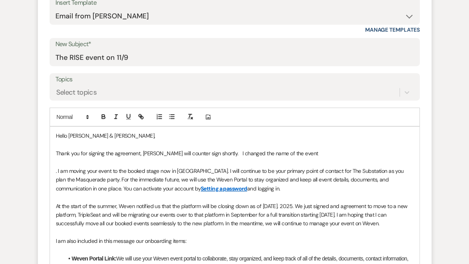
click at [261, 153] on p "Thank you for signing the agreement, [PERSON_NAME] will counter sign shortly. I…" at bounding box center [235, 153] width 358 height 9
click at [314, 156] on p "Thank you for signing the agreement, [PERSON_NAME] will counter sign shortly. I…" at bounding box center [235, 153] width 358 height 9
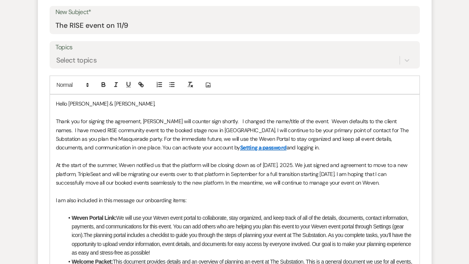
scroll to position [338, 0]
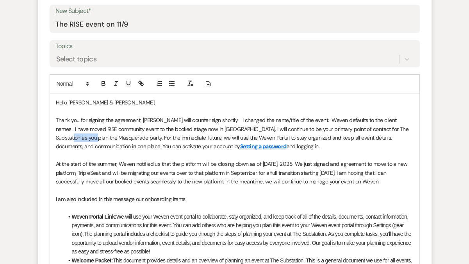
drag, startPoint x: 86, startPoint y: 137, endPoint x: 54, endPoint y: 137, distance: 32.0
click at [54, 137] on div "Hello [PERSON_NAME] & [PERSON_NAME], Thank you for signing the agreement, [PERS…" at bounding box center [234, 259] width 369 height 333
click at [86, 145] on p "Thank you for signing the agreement, [PERSON_NAME] will counter sign shortly. I…" at bounding box center [235, 133] width 358 height 35
